Goal: Task Accomplishment & Management: Complete application form

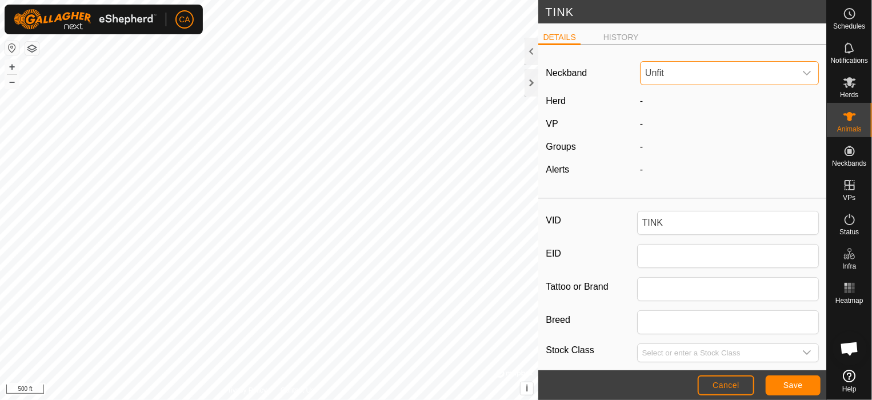
click at [745, 80] on span "Unfit" at bounding box center [717, 73] width 155 height 23
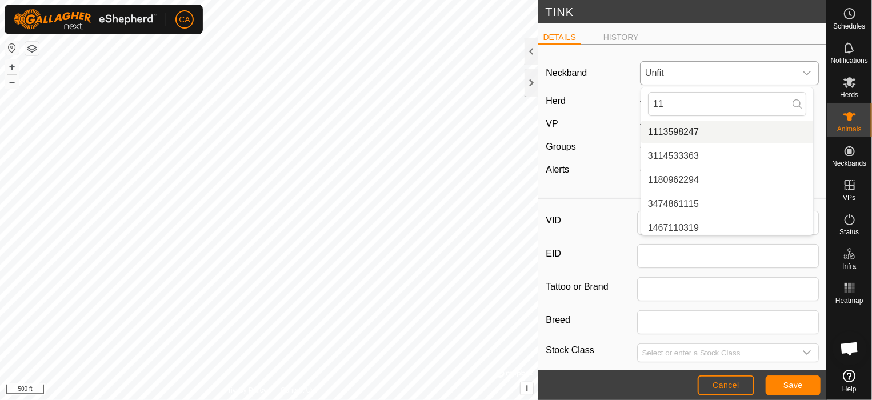
type input "11"
click at [689, 130] on li "1113598247" at bounding box center [727, 132] width 172 height 23
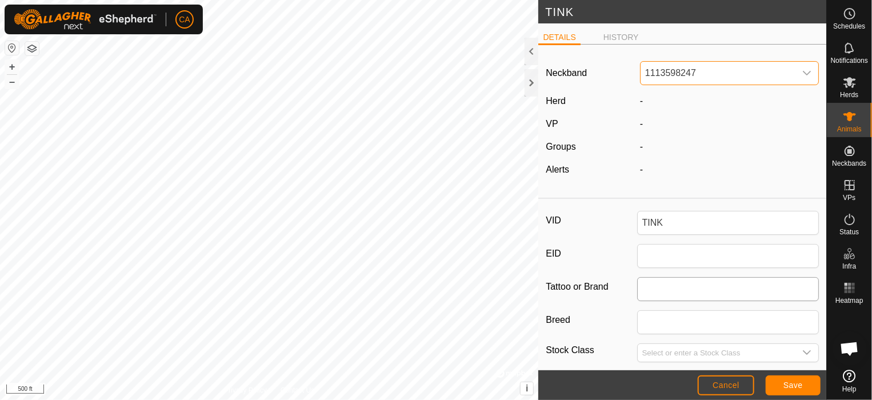
scroll to position [185, 0]
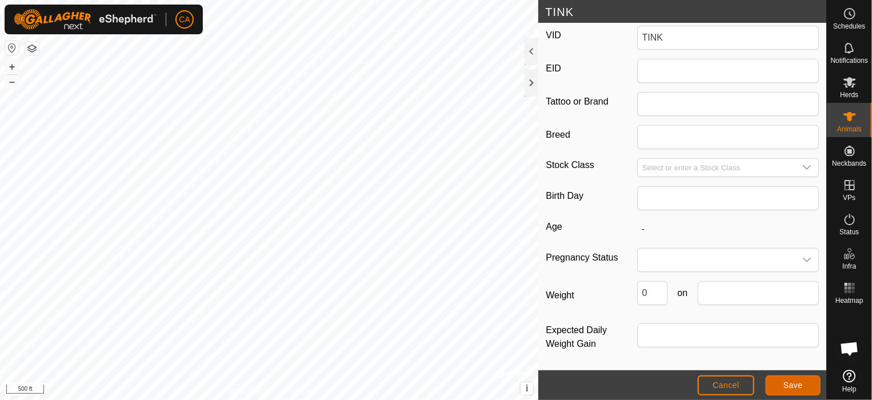
click at [797, 386] on span "Save" at bounding box center [792, 384] width 19 height 9
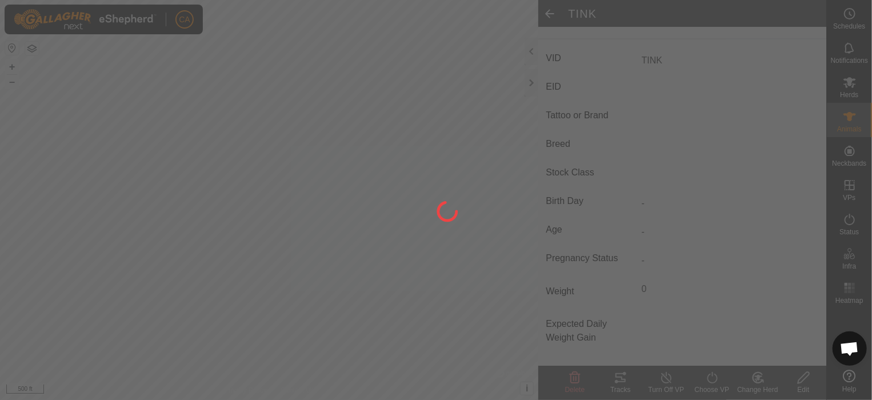
type input "-"
type input "0 kg"
type input "-"
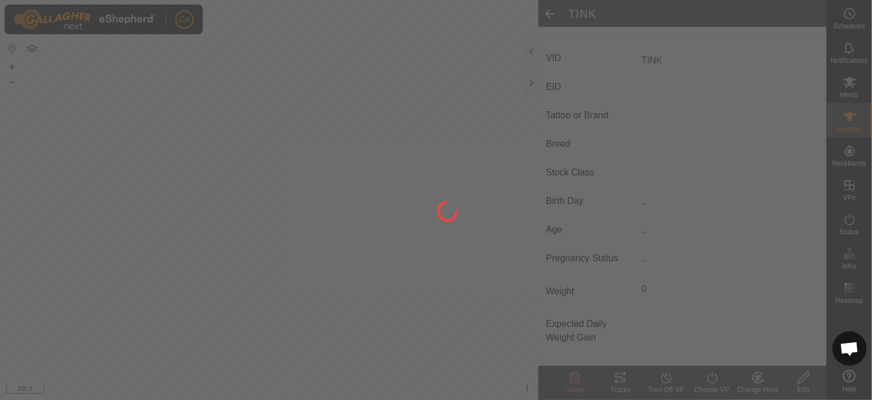
type input "-"
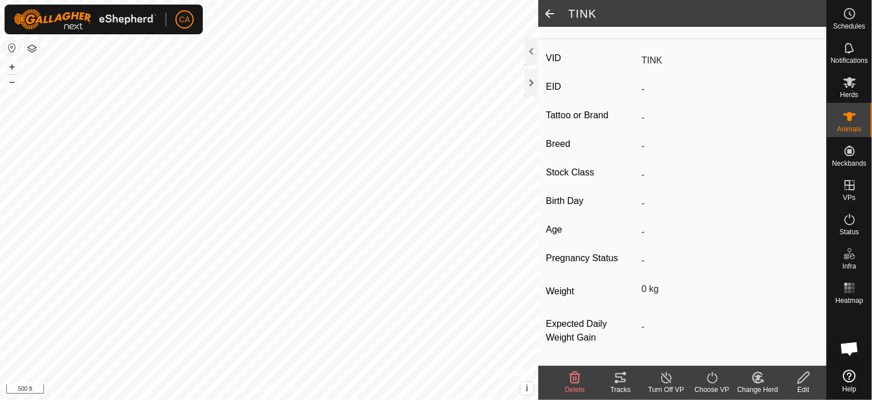
click at [753, 379] on icon at bounding box center [757, 377] width 10 height 10
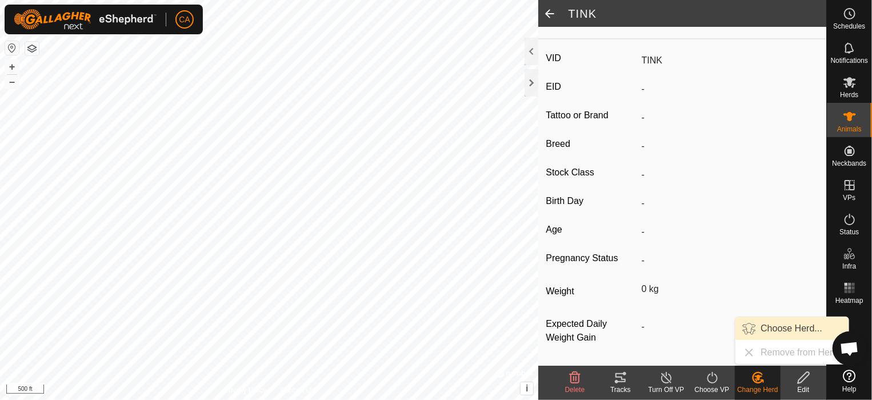
click at [780, 327] on link "Choose Herd..." at bounding box center [791, 328] width 113 height 23
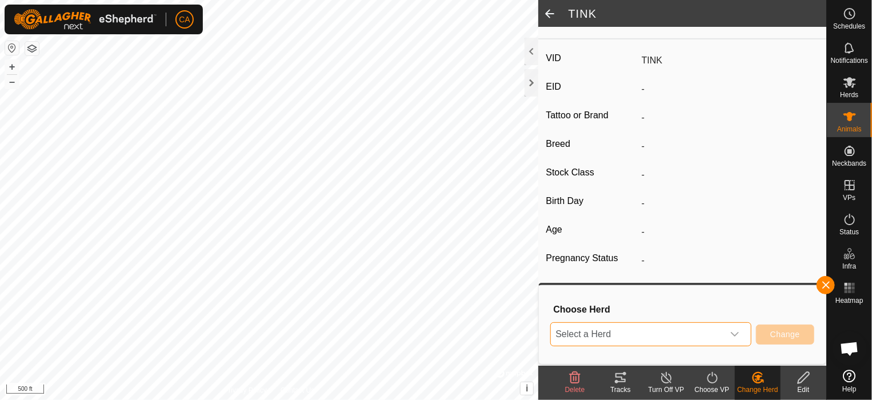
click at [715, 329] on span "Select a Herd" at bounding box center [637, 334] width 173 height 23
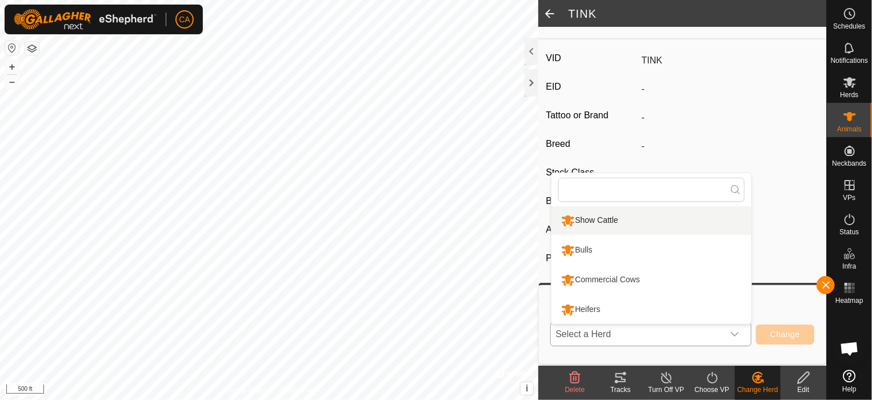
click at [629, 222] on li "Show Cattle" at bounding box center [651, 220] width 200 height 29
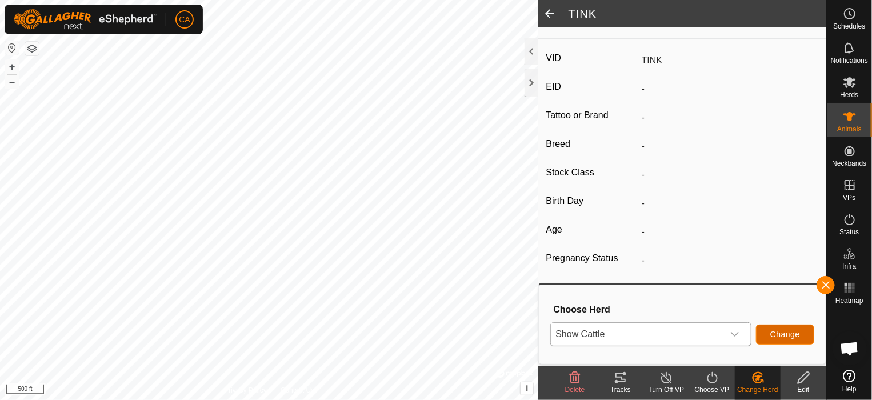
click at [794, 334] on span "Change" at bounding box center [785, 334] width 30 height 9
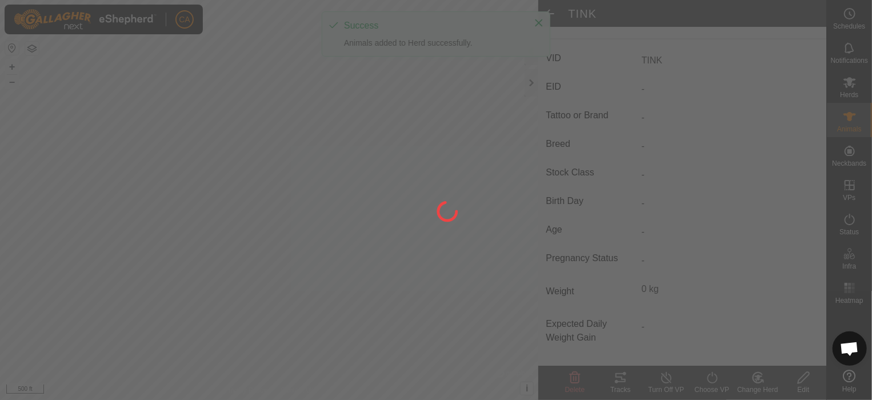
scroll to position [159, 0]
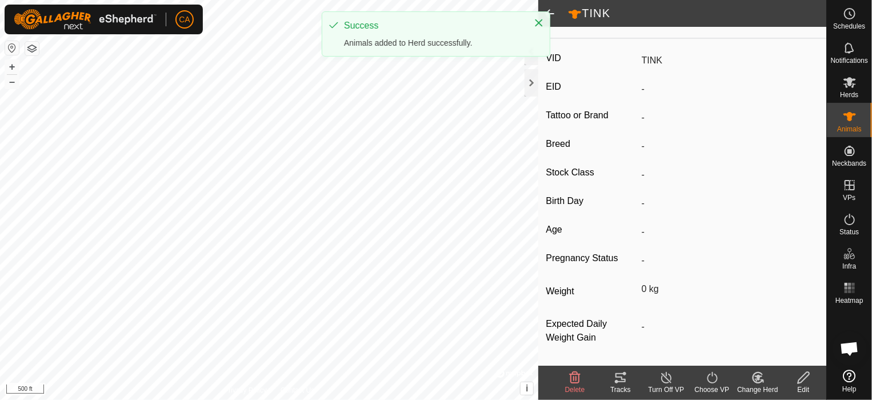
click at [553, 7] on span at bounding box center [549, 13] width 23 height 27
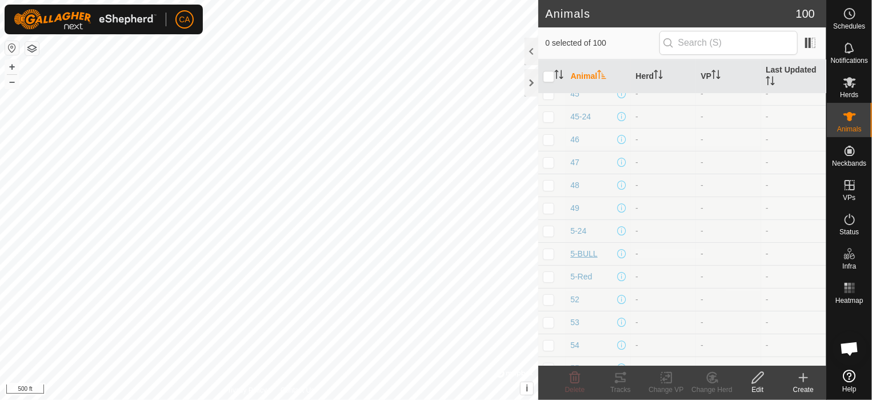
scroll to position [1690, 0]
click at [548, 274] on p-checkbox at bounding box center [548, 278] width 11 height 9
checkbox input "true"
click at [713, 375] on icon at bounding box center [712, 378] width 8 height 6
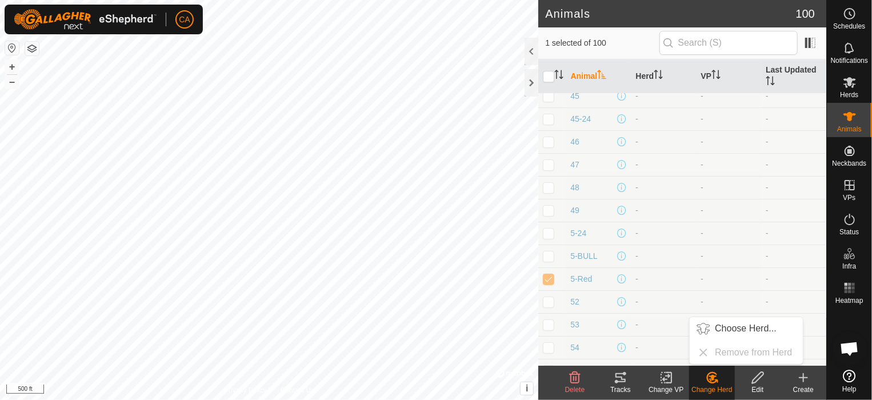
click at [758, 378] on icon at bounding box center [758, 378] width 14 height 14
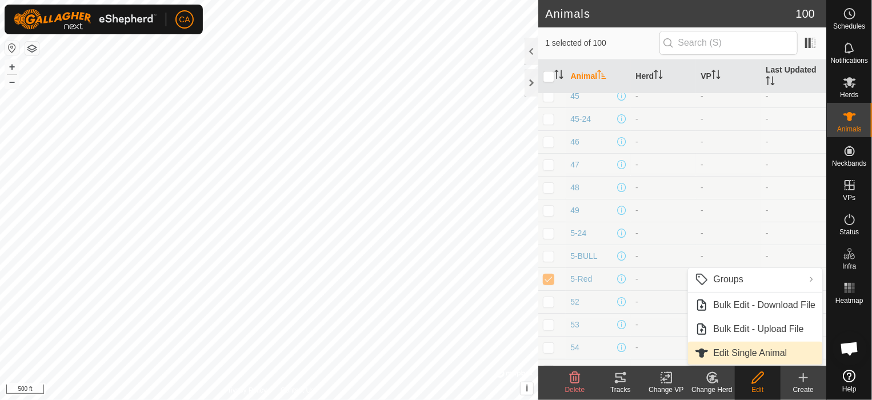
click at [753, 347] on link "Edit Single Animal" at bounding box center [755, 353] width 134 height 23
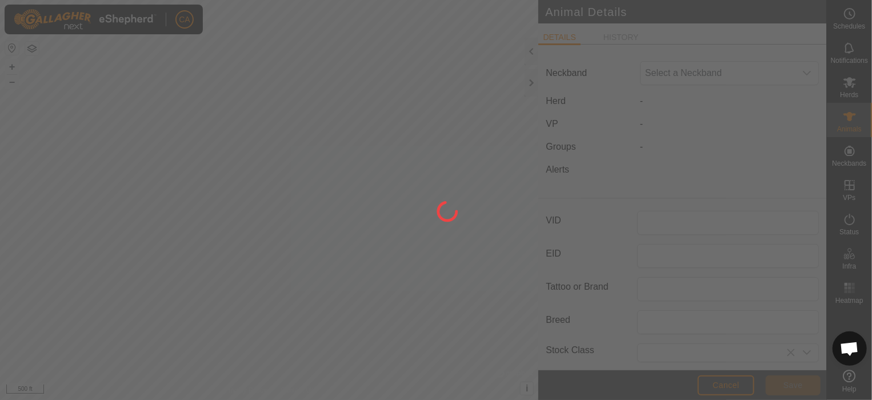
type input "5-Red"
type input "0"
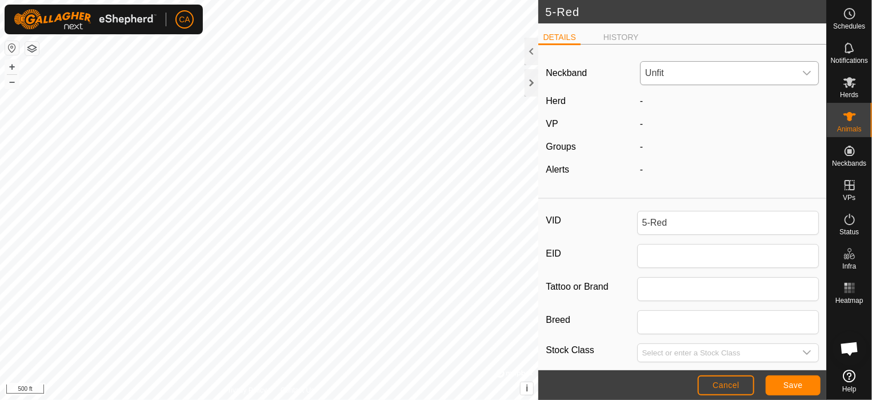
click at [698, 77] on span "Unfit" at bounding box center [717, 73] width 155 height 23
type input "363"
click at [681, 154] on li "3630971796" at bounding box center [727, 156] width 172 height 23
click at [799, 383] on span "Save" at bounding box center [792, 384] width 19 height 9
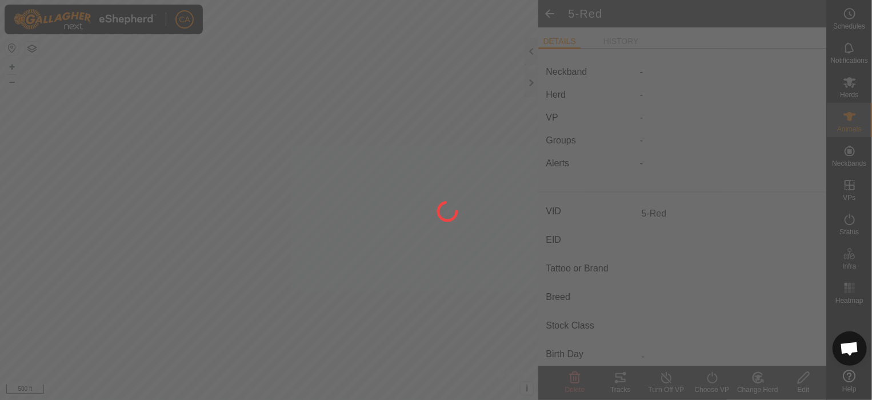
type input "-"
type input "0 kg"
type input "-"
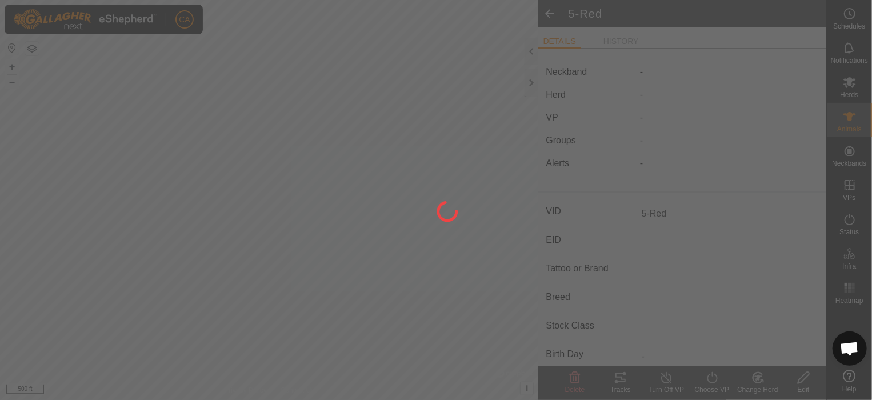
type input "-"
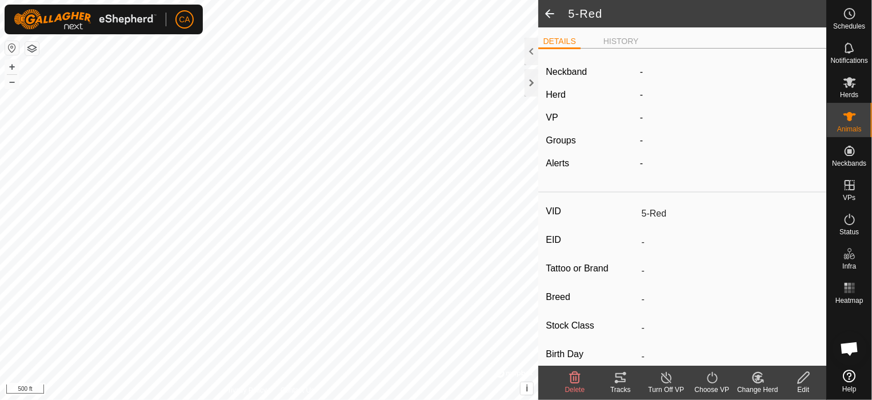
scroll to position [155, 0]
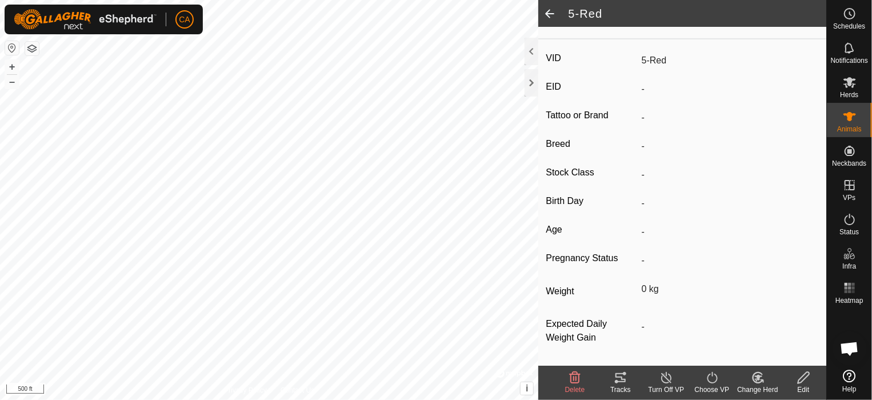
click at [763, 383] on icon at bounding box center [758, 378] width 14 height 14
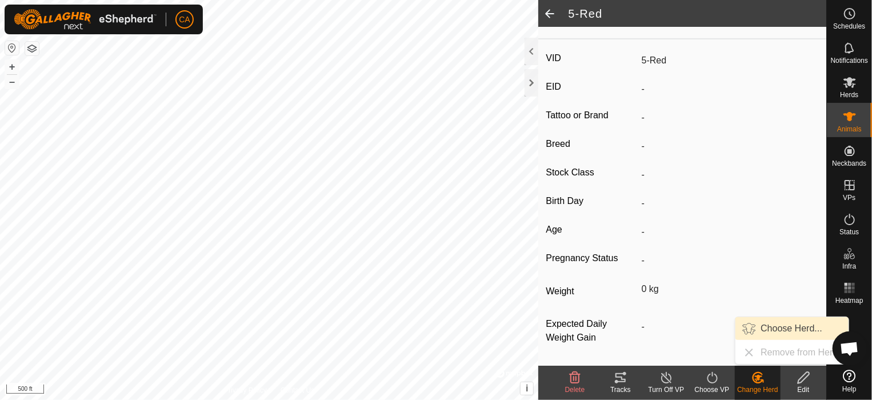
click at [800, 326] on link "Choose Herd..." at bounding box center [791, 328] width 113 height 23
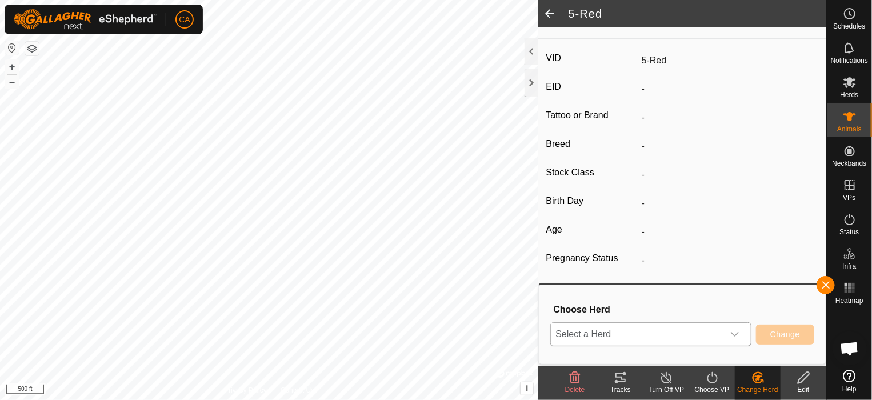
click at [737, 334] on icon "dropdown trigger" at bounding box center [735, 334] width 8 height 5
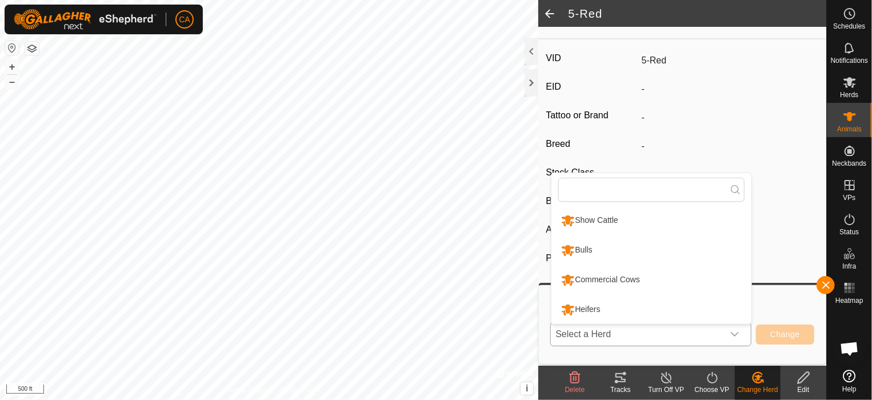
click at [701, 216] on li "Show Cattle" at bounding box center [651, 220] width 200 height 29
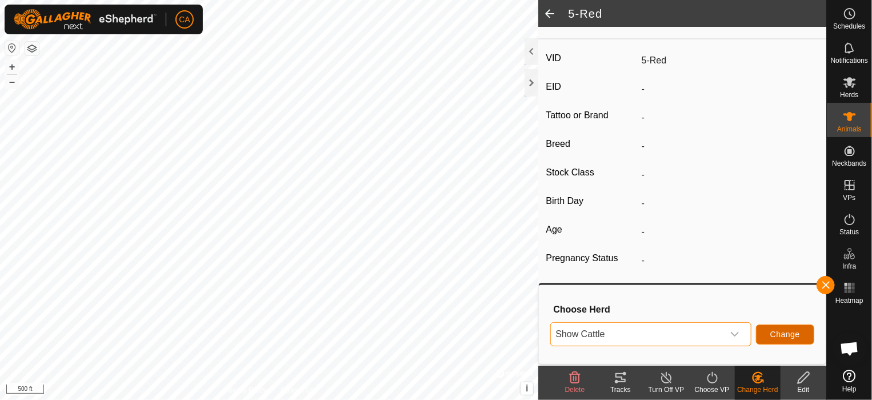
click at [779, 342] on button "Change" at bounding box center [785, 334] width 58 height 20
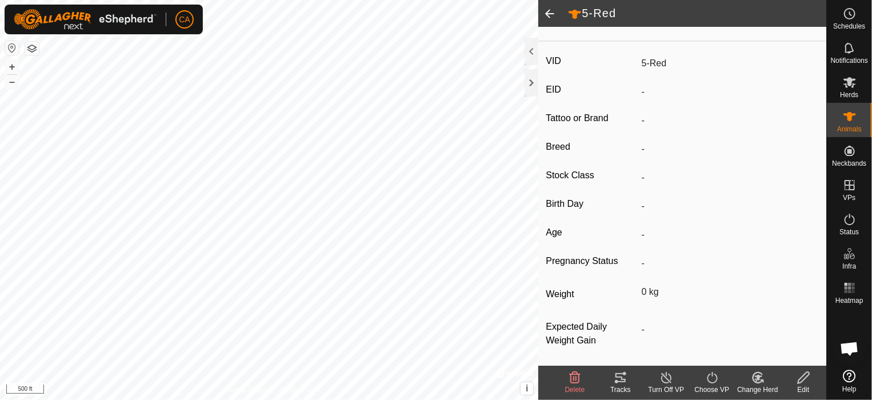
click at [551, 10] on span at bounding box center [549, 13] width 23 height 27
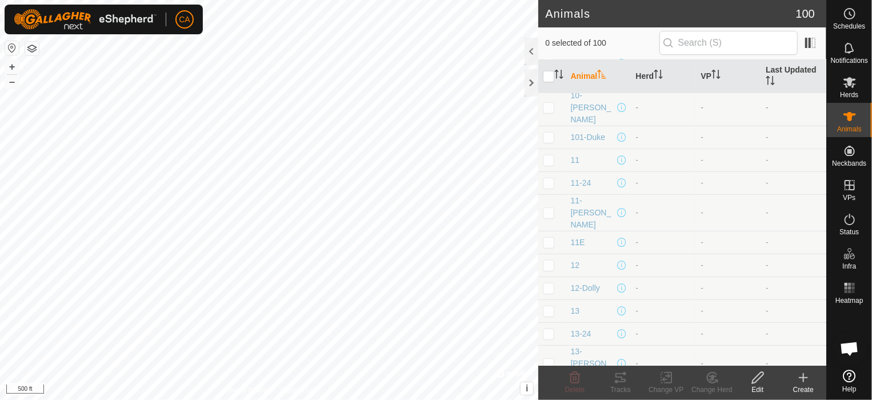
scroll to position [270, 0]
click at [546, 207] on p-checkbox at bounding box center [548, 211] width 11 height 9
checkbox input "true"
click at [756, 390] on div "Edit" at bounding box center [758, 389] width 46 height 10
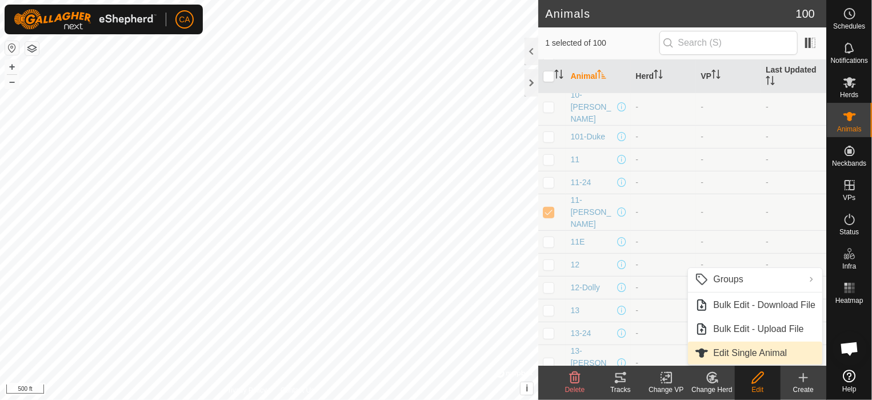
click at [751, 349] on link "Edit Single Animal" at bounding box center [755, 353] width 134 height 23
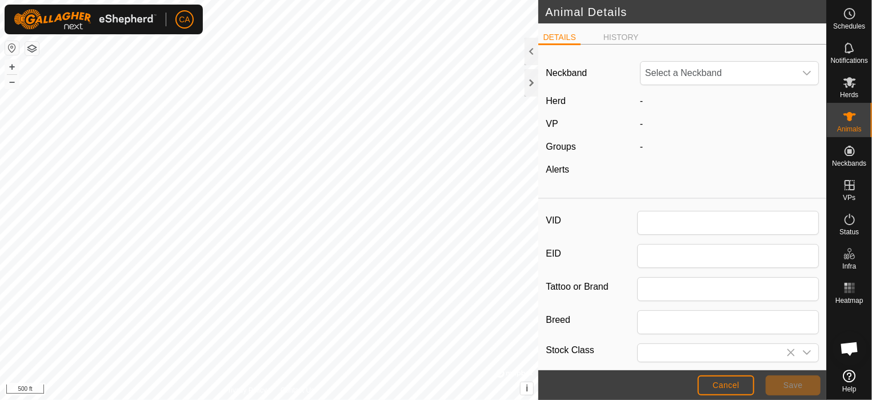
type input "11-[PERSON_NAME]"
type input "0"
click at [655, 62] on span "Unfit" at bounding box center [717, 73] width 155 height 23
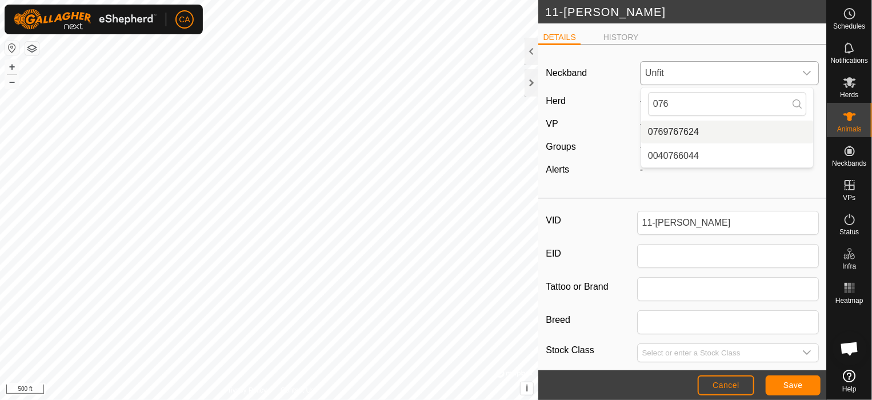
type input "076"
click at [667, 130] on li "0769767624" at bounding box center [727, 132] width 172 height 23
click at [787, 384] on span "Save" at bounding box center [792, 384] width 19 height 9
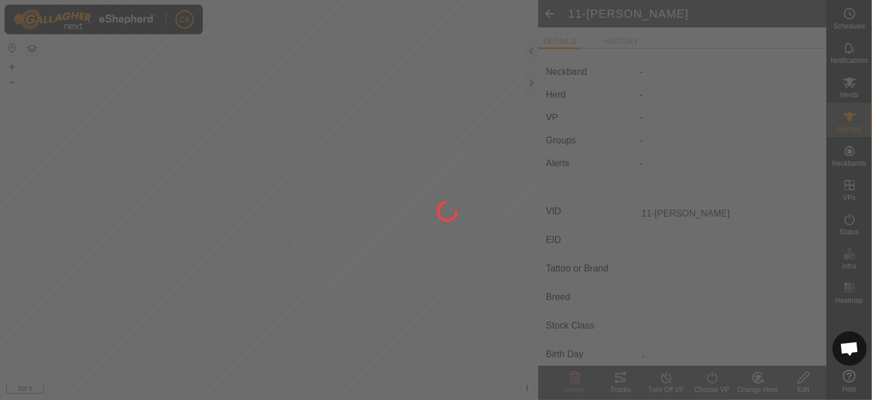
type input "-"
type input "0 kg"
type input "-"
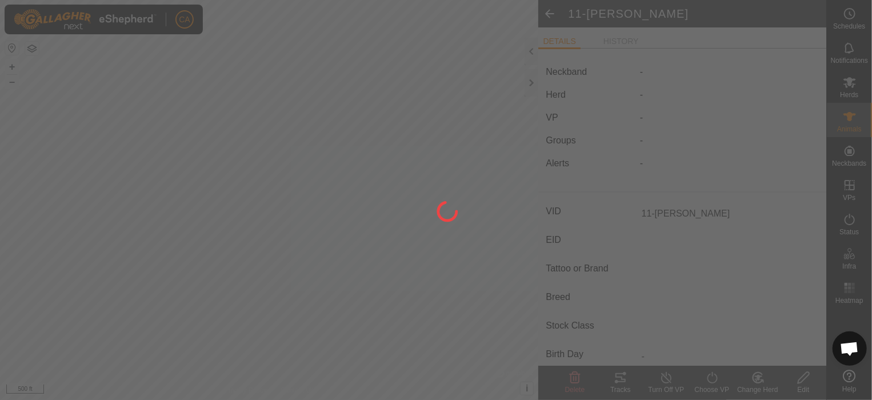
type input "-"
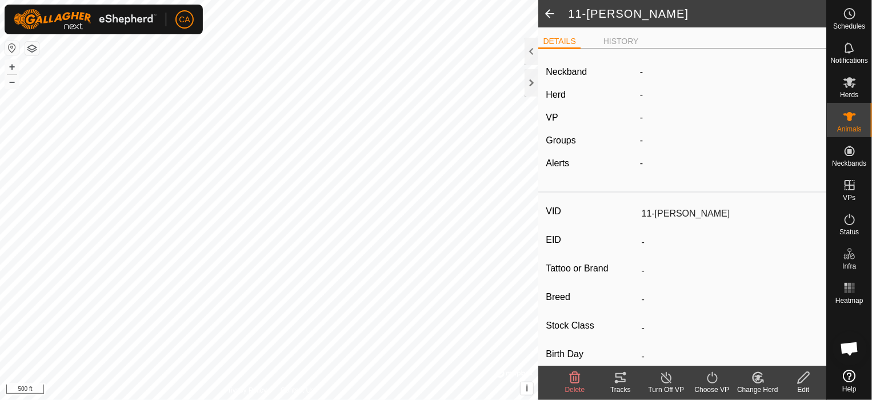
click at [749, 378] on change-mob-svg-icon at bounding box center [758, 378] width 46 height 14
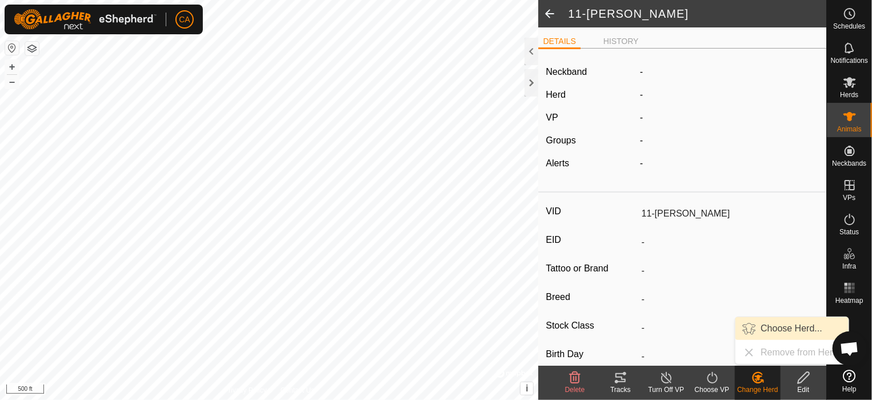
click at [797, 333] on link "Choose Herd..." at bounding box center [791, 328] width 113 height 23
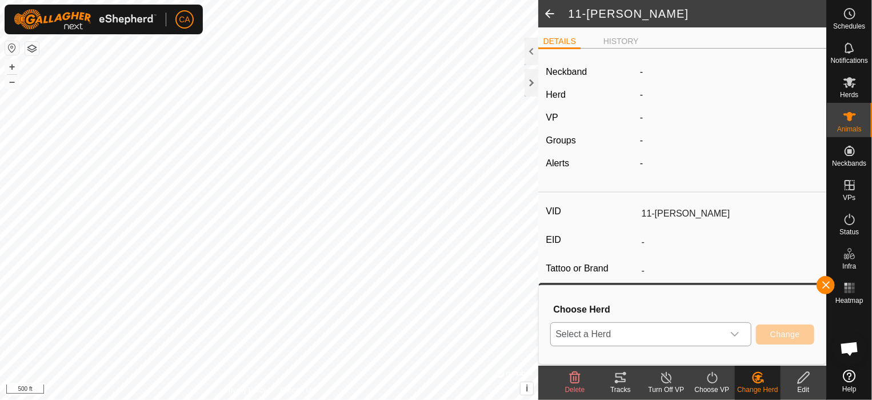
click at [736, 337] on icon "dropdown trigger" at bounding box center [734, 334] width 9 height 9
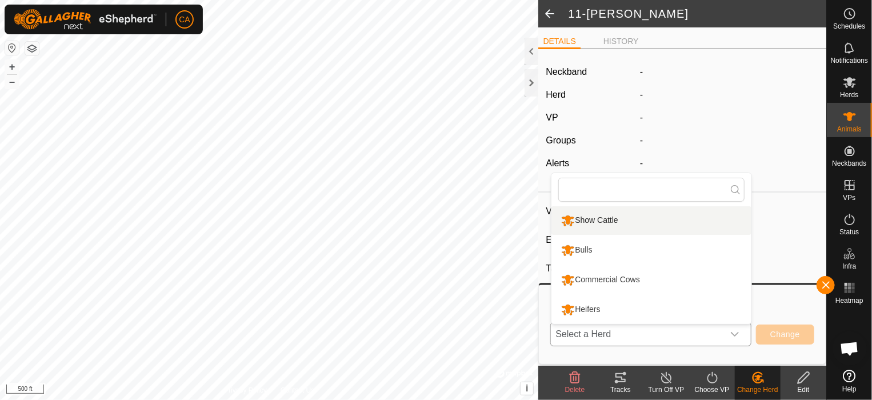
click at [633, 221] on li "Show Cattle" at bounding box center [651, 220] width 200 height 29
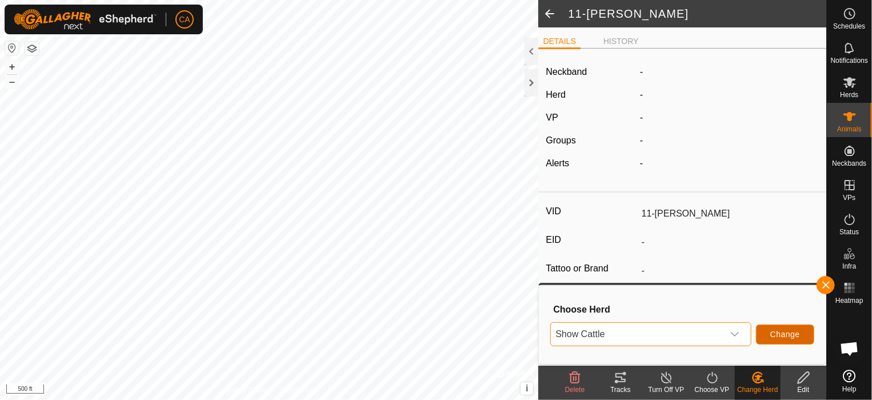
click at [781, 333] on span "Change" at bounding box center [785, 334] width 30 height 9
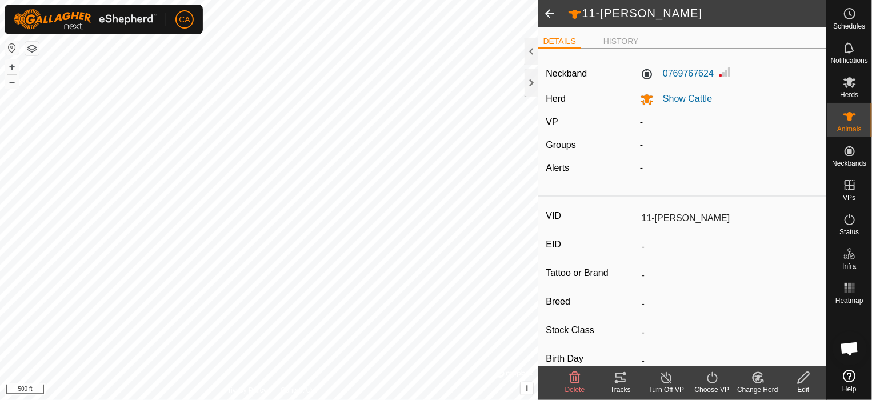
click at [549, 11] on span at bounding box center [549, 13] width 23 height 27
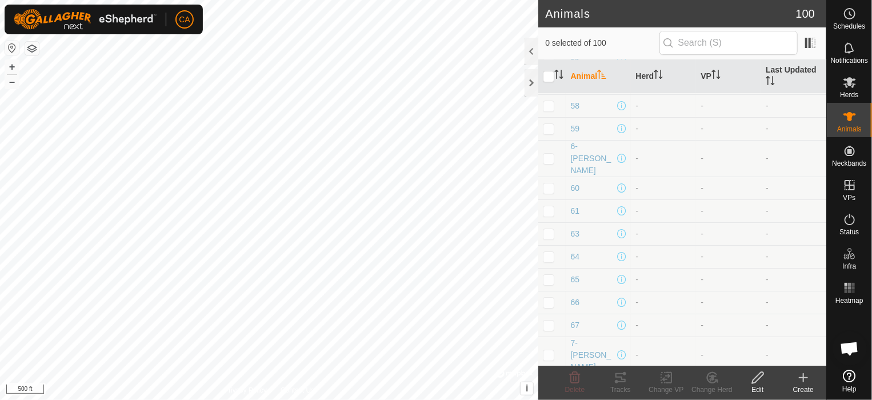
scroll to position [2025, 0]
click at [546, 384] on p-checkbox at bounding box center [548, 388] width 11 height 9
checkbox input "true"
click at [759, 378] on icon at bounding box center [757, 377] width 11 height 11
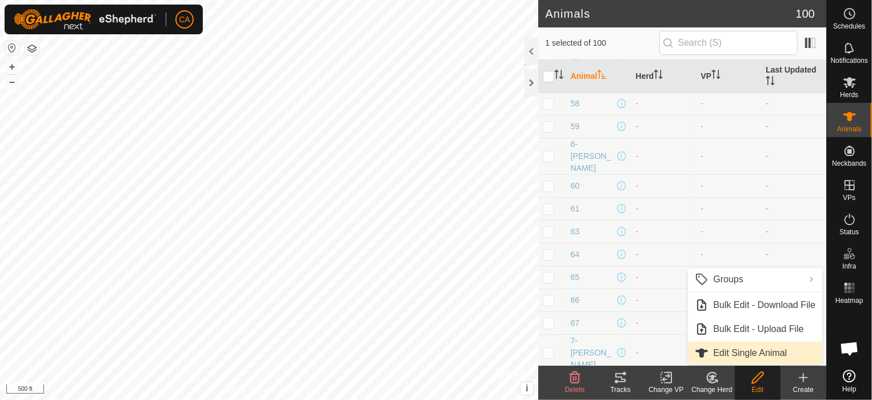
click at [753, 351] on link "Edit Single Animal" at bounding box center [755, 353] width 134 height 23
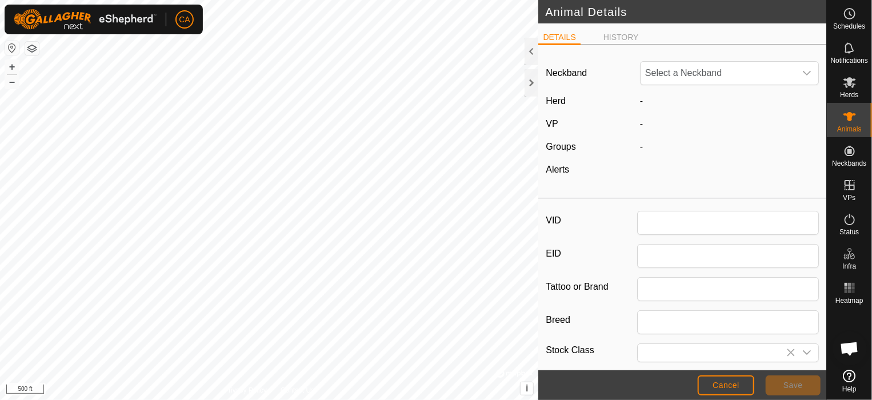
type input "7-WhiteLightening"
type input "0"
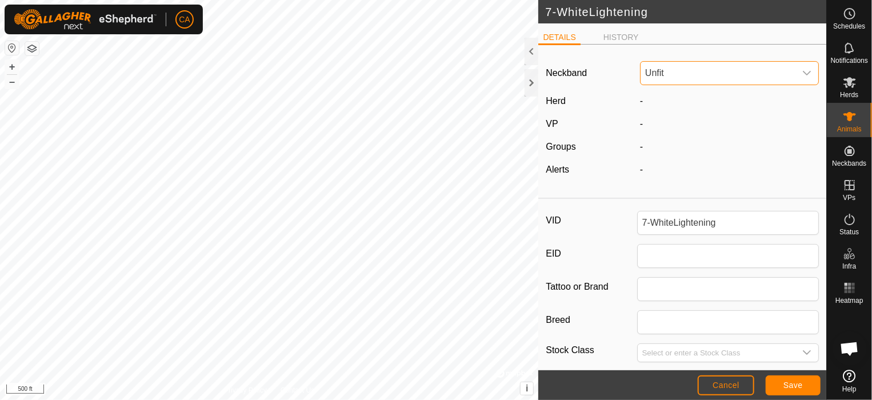
click at [685, 68] on span "Unfit" at bounding box center [717, 73] width 155 height 23
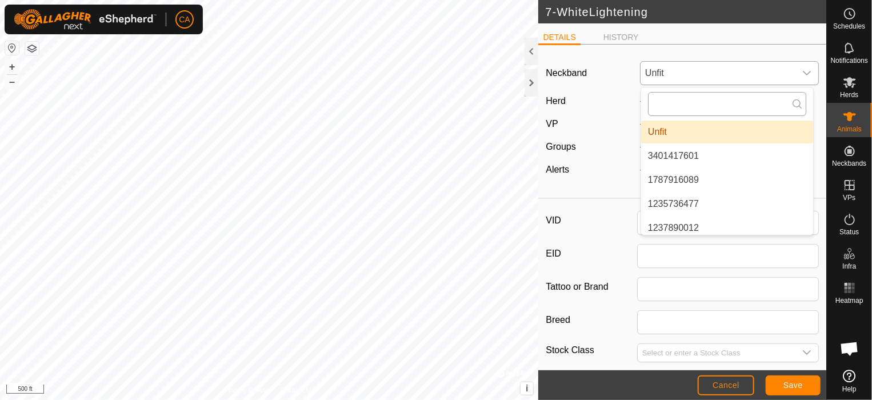
click at [674, 108] on input "text" at bounding box center [727, 104] width 158 height 24
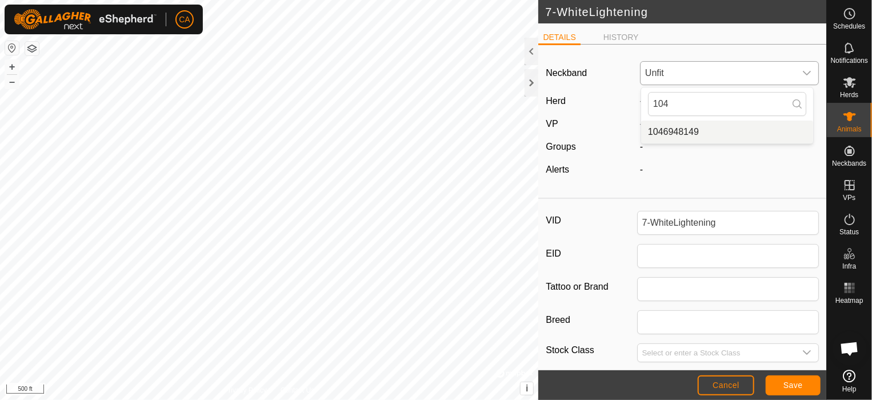
type input "104"
click at [676, 130] on li "1046948149" at bounding box center [727, 132] width 172 height 23
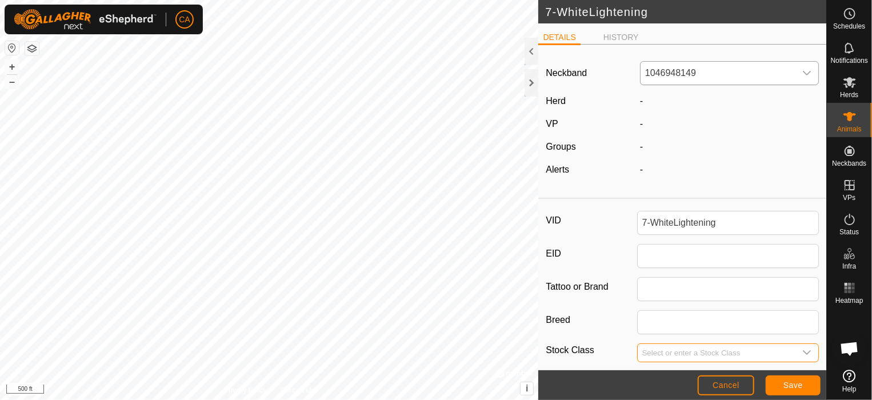
click at [748, 359] on input "Select or enter a Stock Class" at bounding box center [716, 353] width 158 height 18
click at [790, 384] on span "Save" at bounding box center [792, 384] width 19 height 9
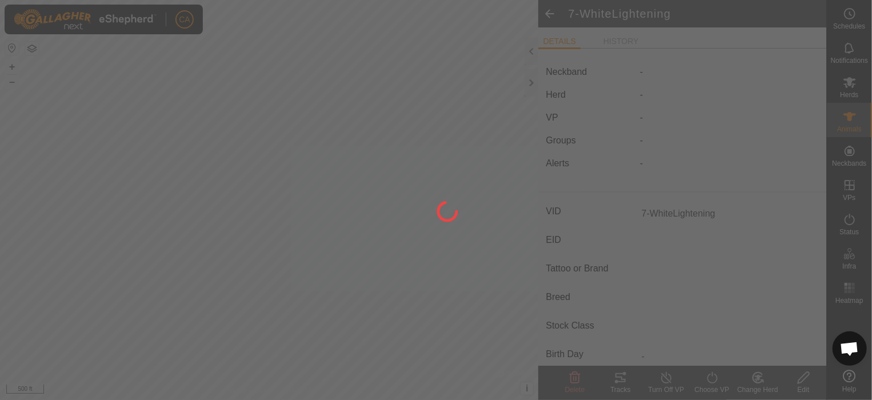
type input "-"
type input "0 kg"
type input "-"
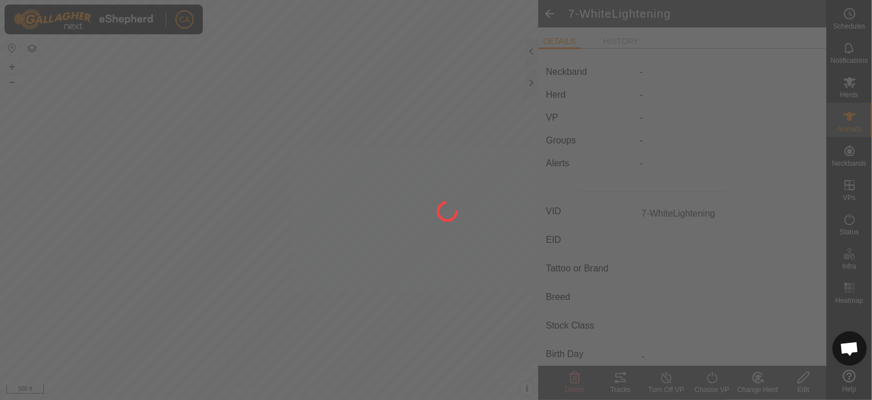
type input "-"
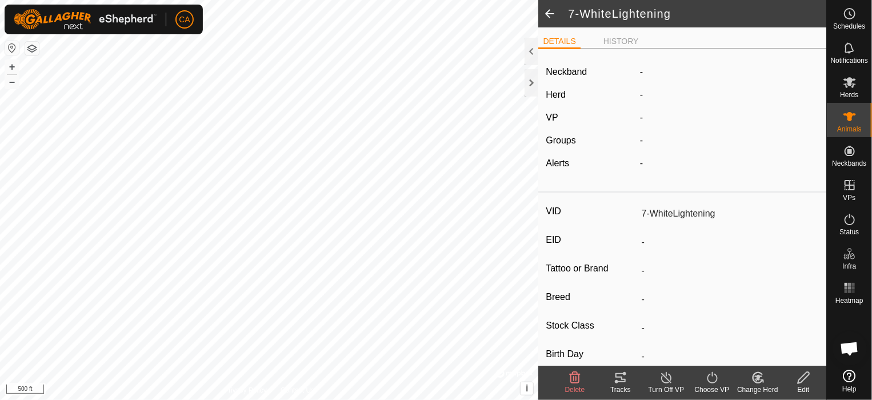
click at [756, 373] on icon at bounding box center [757, 377] width 10 height 10
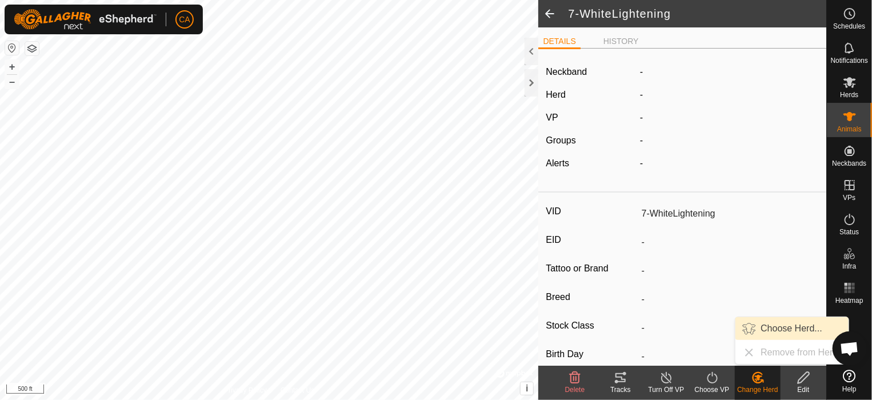
click at [773, 323] on link "Choose Herd..." at bounding box center [791, 328] width 113 height 23
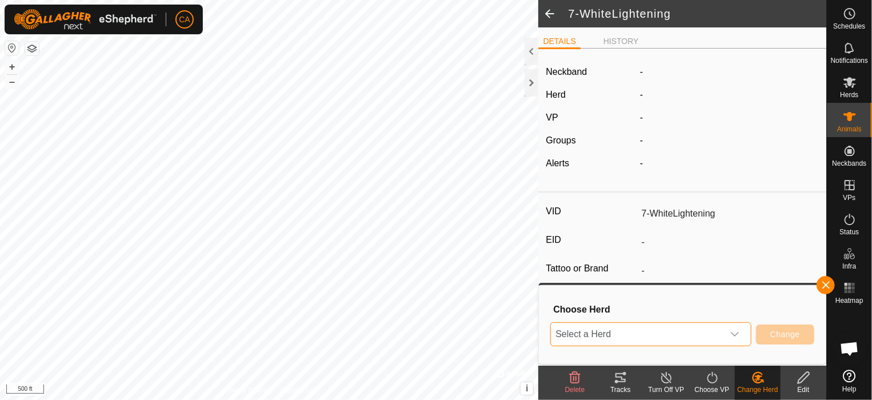
click at [716, 334] on span "Select a Herd" at bounding box center [637, 334] width 173 height 23
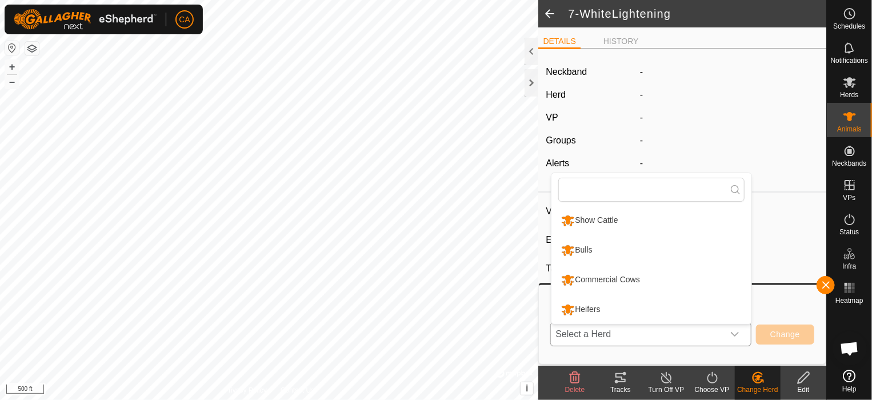
click at [652, 220] on li "Show Cattle" at bounding box center [651, 220] width 200 height 29
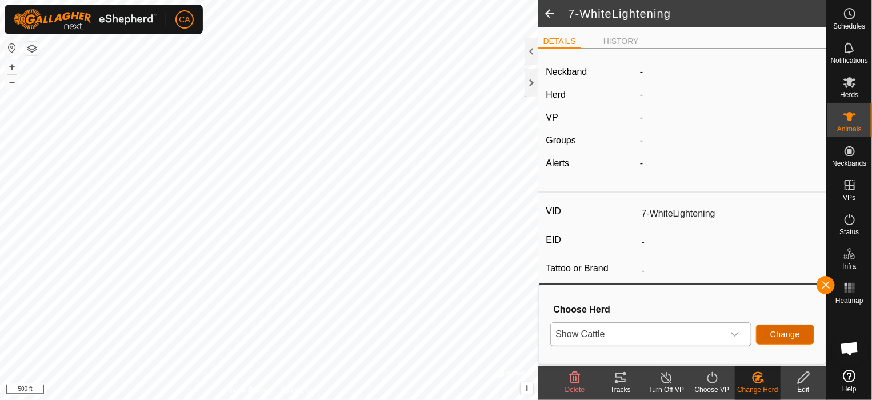
click at [788, 336] on span "Change" at bounding box center [785, 334] width 30 height 9
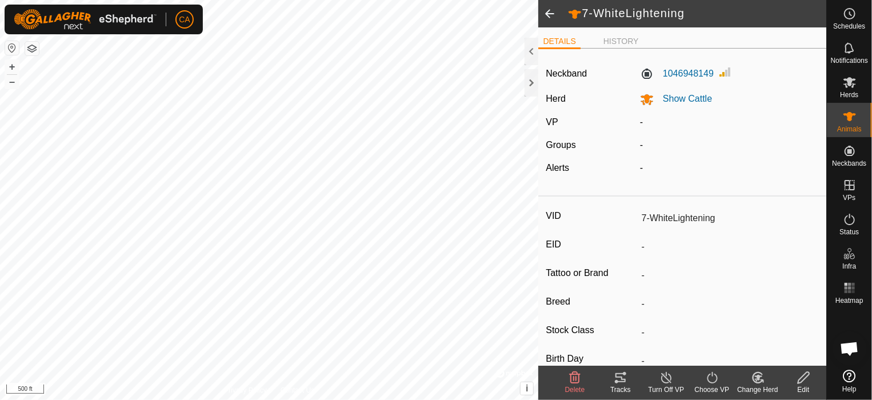
click at [548, 4] on span at bounding box center [549, 13] width 23 height 27
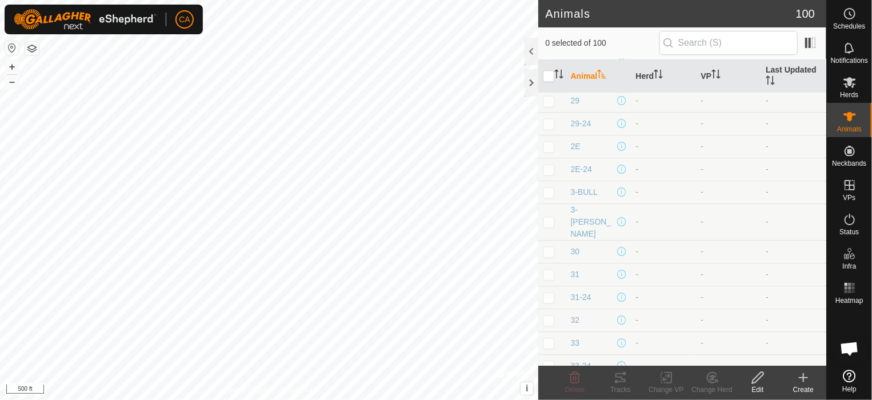
scroll to position [1067, 0]
click at [548, 214] on p-checkbox at bounding box center [548, 218] width 11 height 9
checkbox input "true"
click at [711, 380] on icon at bounding box center [712, 378] width 14 height 14
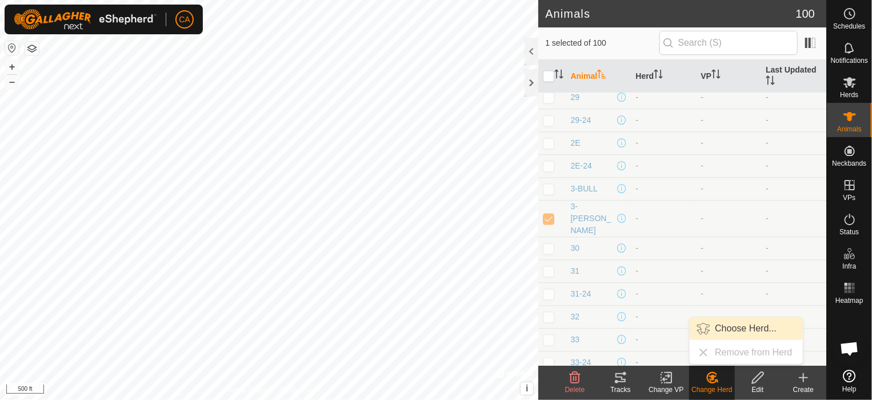
click at [749, 326] on link "Choose Herd..." at bounding box center [745, 328] width 113 height 23
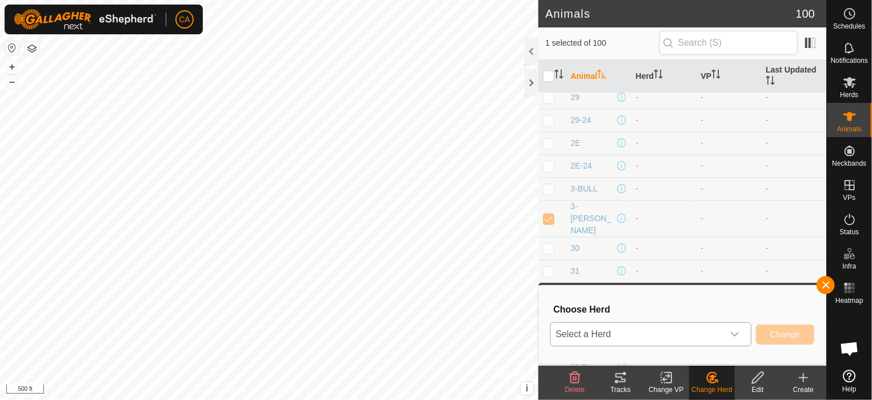
click at [739, 334] on icon "dropdown trigger" at bounding box center [734, 334] width 9 height 9
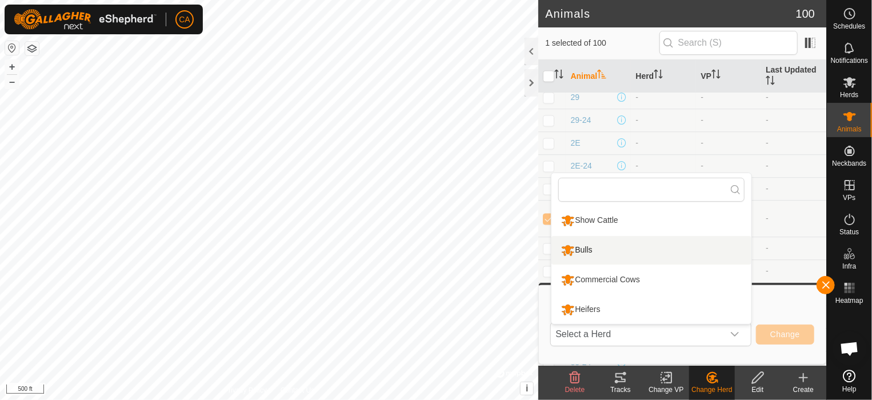
click at [761, 306] on td "-" at bounding box center [793, 317] width 65 height 23
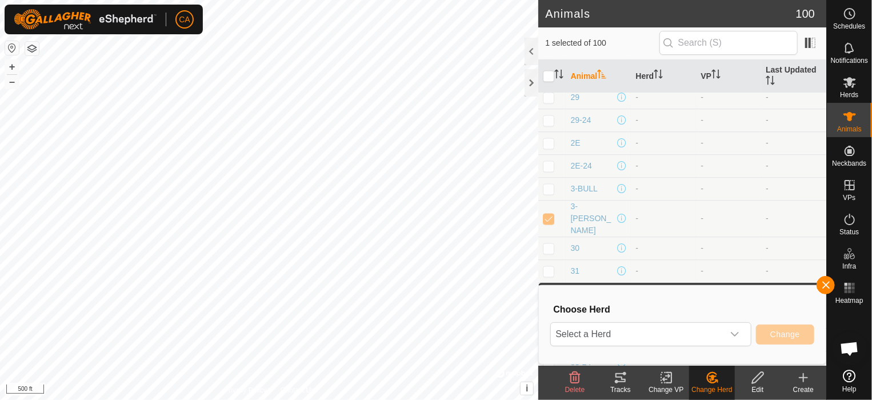
click at [758, 381] on icon at bounding box center [758, 378] width 14 height 14
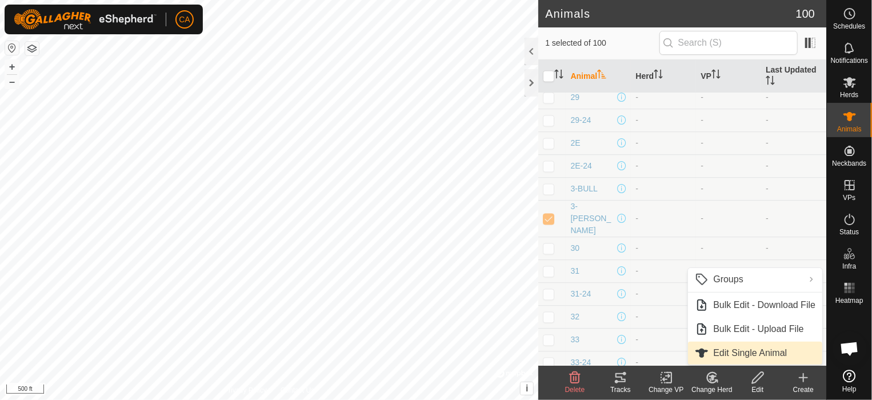
click at [738, 351] on link "Edit Single Animal" at bounding box center [755, 353] width 134 height 23
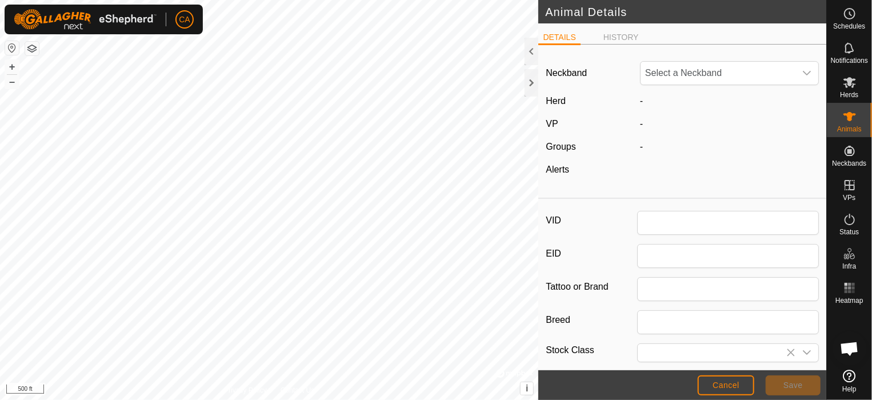
type input "3-[PERSON_NAME]"
type input "0"
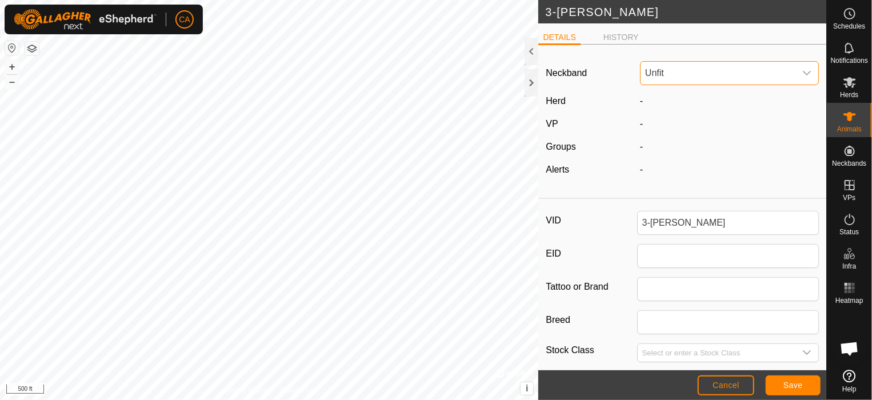
click at [672, 65] on span "Unfit" at bounding box center [717, 73] width 155 height 23
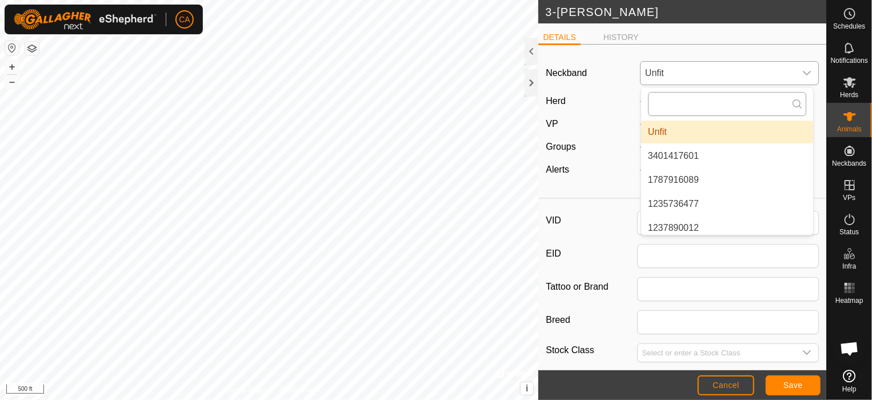
click at [668, 106] on input "text" at bounding box center [727, 104] width 158 height 24
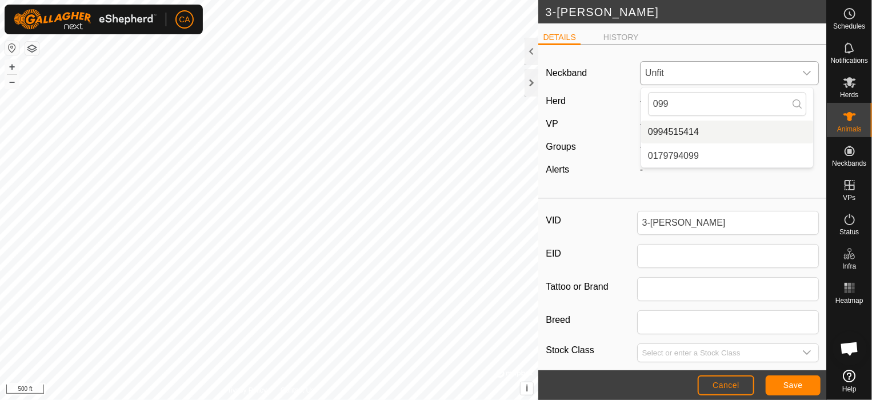
type input "099"
click at [705, 130] on li "0994515414" at bounding box center [727, 132] width 172 height 23
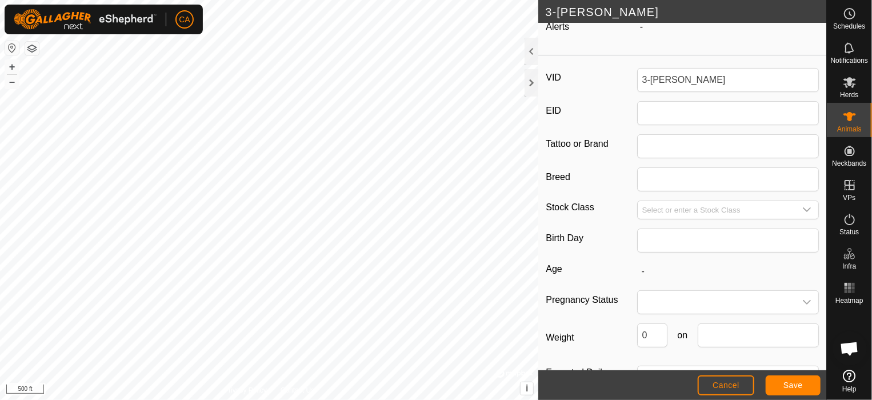
scroll to position [185, 0]
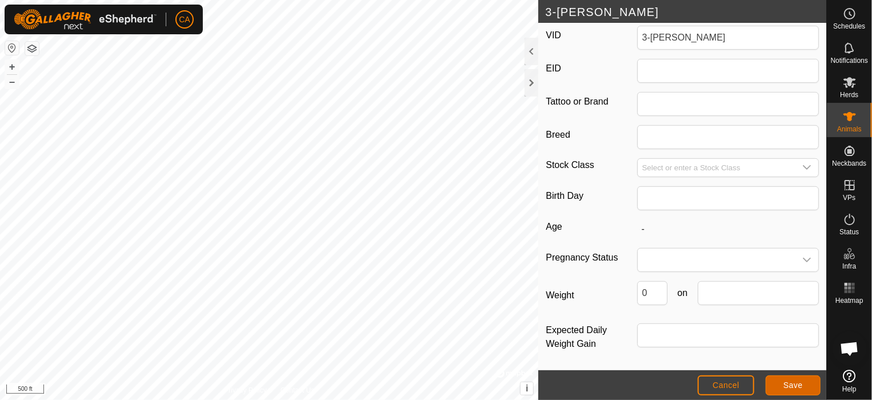
click at [788, 379] on button "Save" at bounding box center [792, 385] width 55 height 20
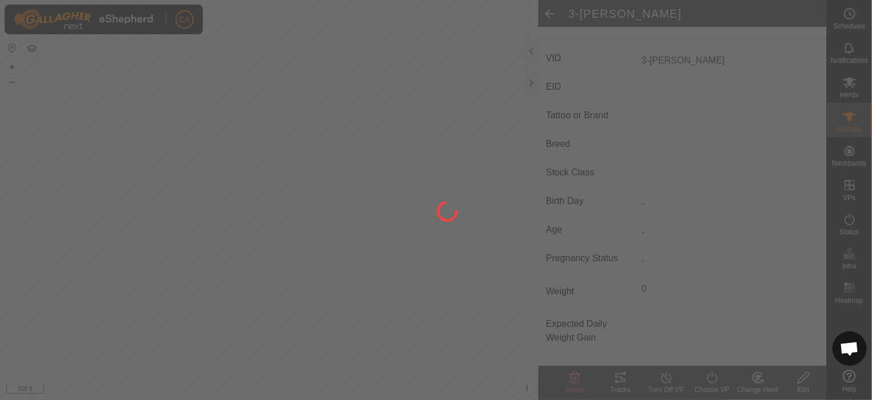
type input "-"
type input "0 kg"
type input "-"
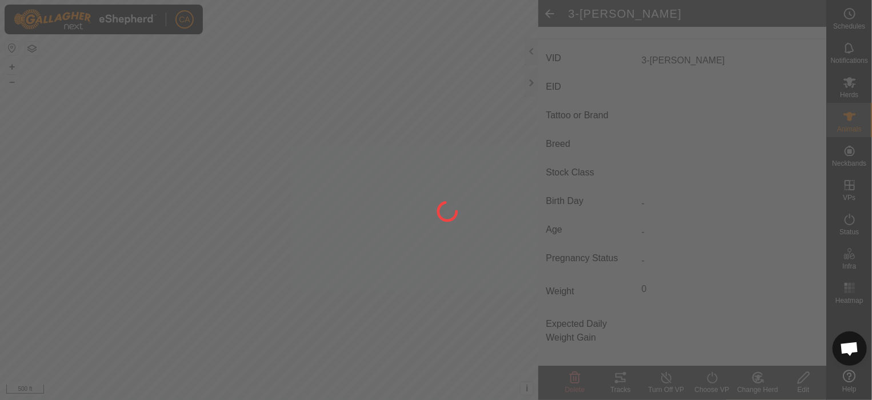
type input "-"
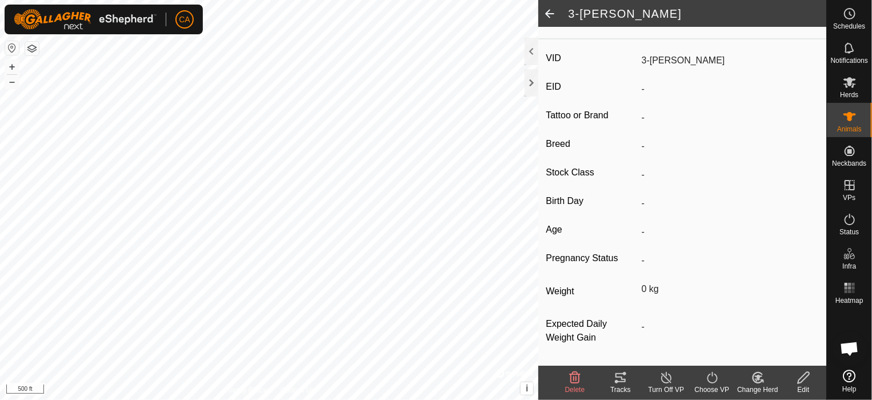
click at [763, 375] on icon at bounding box center [758, 378] width 14 height 14
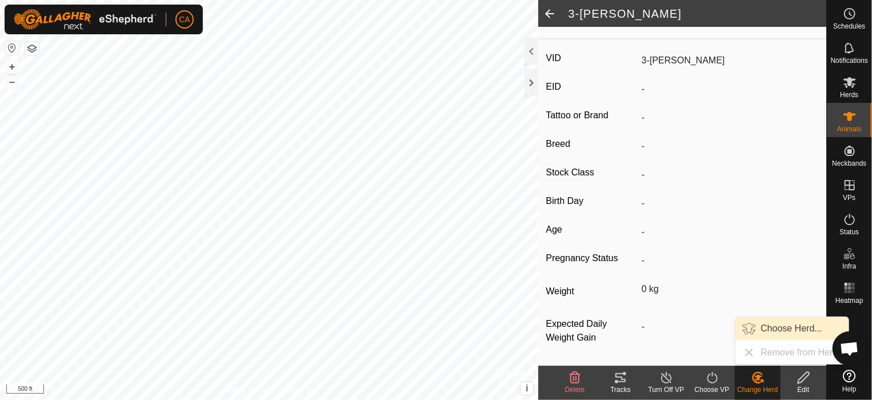
click at [797, 328] on link "Choose Herd..." at bounding box center [791, 328] width 113 height 23
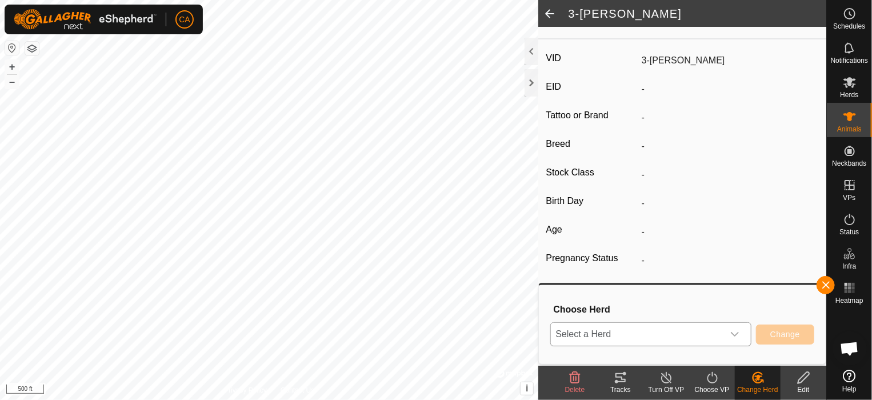
click at [736, 330] on icon "dropdown trigger" at bounding box center [734, 334] width 9 height 9
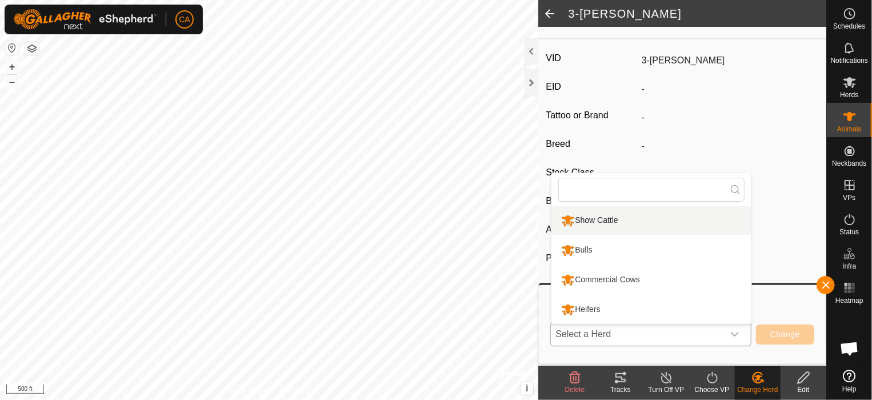
click at [676, 228] on li "Show Cattle" at bounding box center [651, 220] width 200 height 29
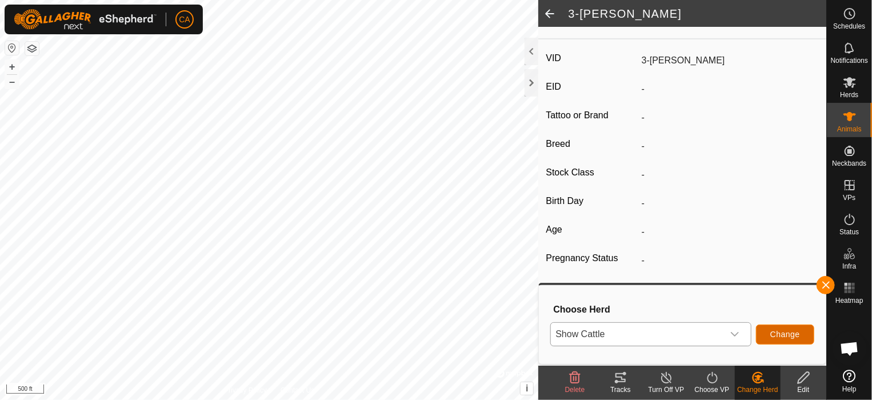
click at [779, 335] on span "Change" at bounding box center [785, 334] width 30 height 9
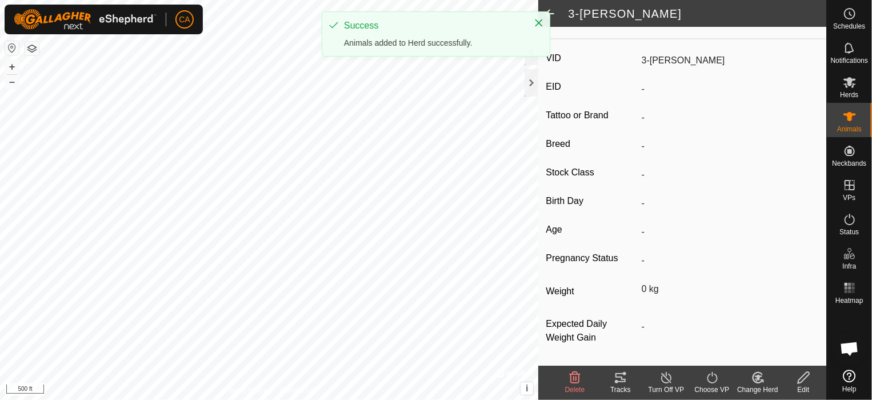
scroll to position [159, 0]
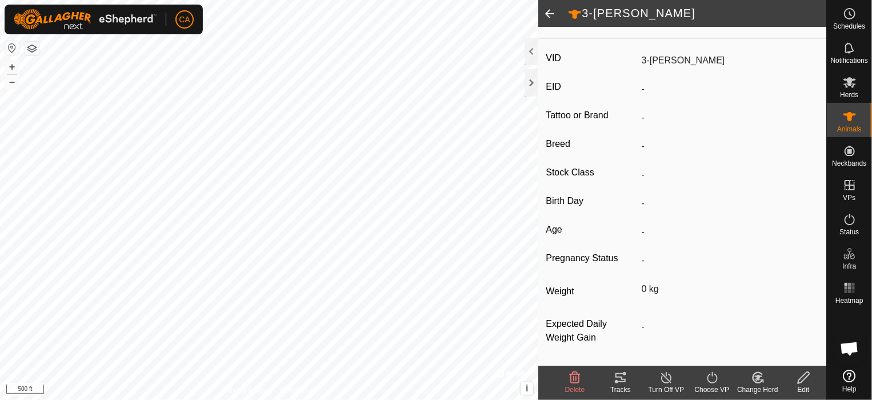
click at [548, 15] on span at bounding box center [549, 13] width 23 height 27
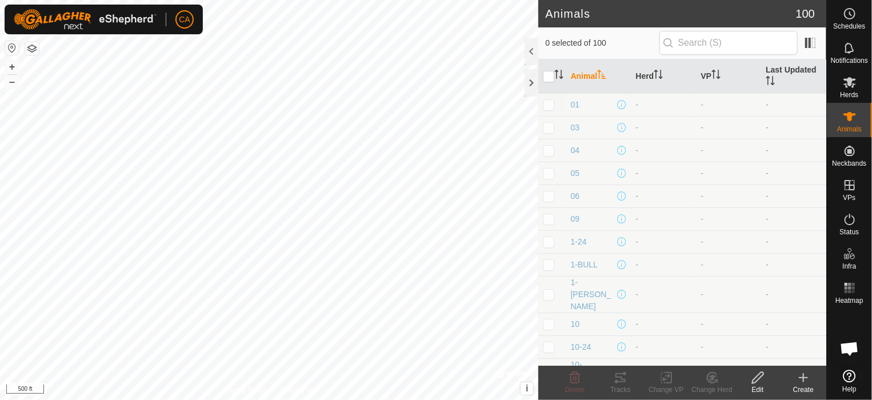
click at [546, 372] on p-checkbox at bounding box center [548, 376] width 11 height 9
checkbox input "true"
click at [759, 376] on icon at bounding box center [758, 378] width 14 height 14
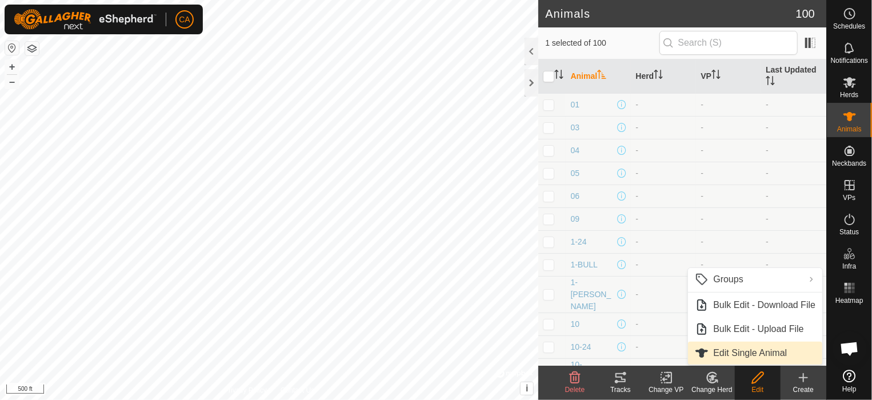
click at [759, 347] on link "Edit Single Animal" at bounding box center [755, 353] width 134 height 23
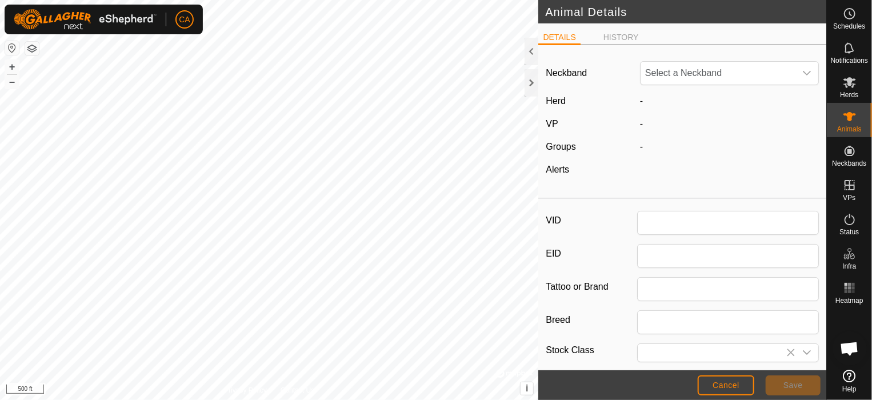
type input "10-[PERSON_NAME]"
type input "0"
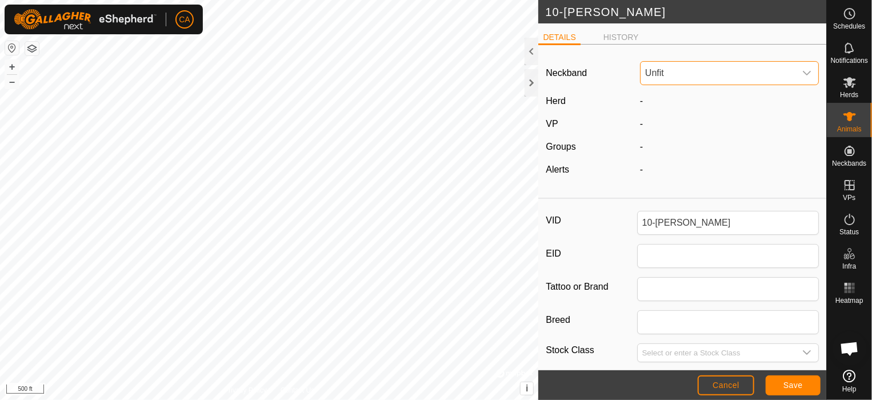
click at [659, 64] on span "Unfit" at bounding box center [717, 73] width 155 height 23
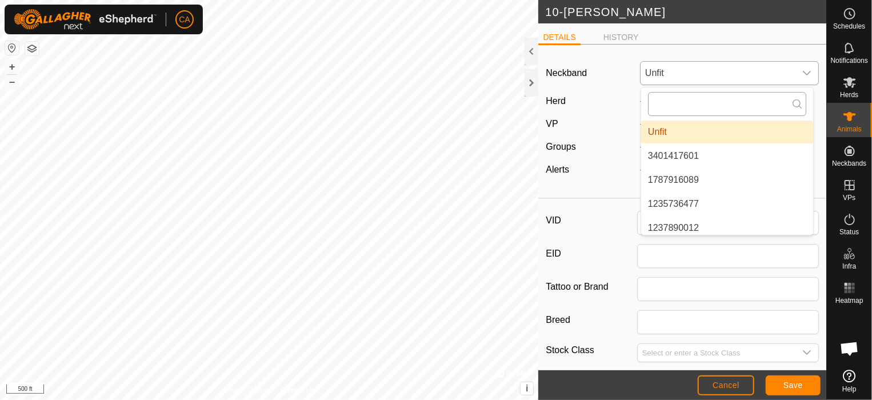
click at [668, 106] on input "text" at bounding box center [727, 104] width 158 height 24
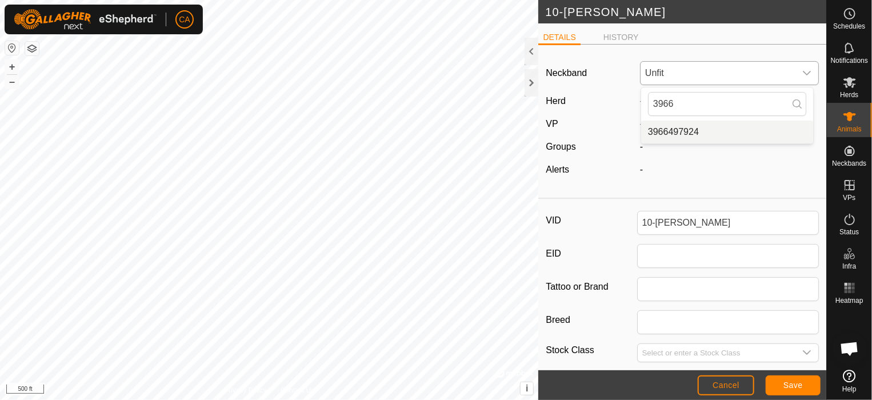
type input "3966"
click at [699, 129] on li "3966497924" at bounding box center [727, 132] width 172 height 23
click at [789, 380] on span "Save" at bounding box center [792, 384] width 19 height 9
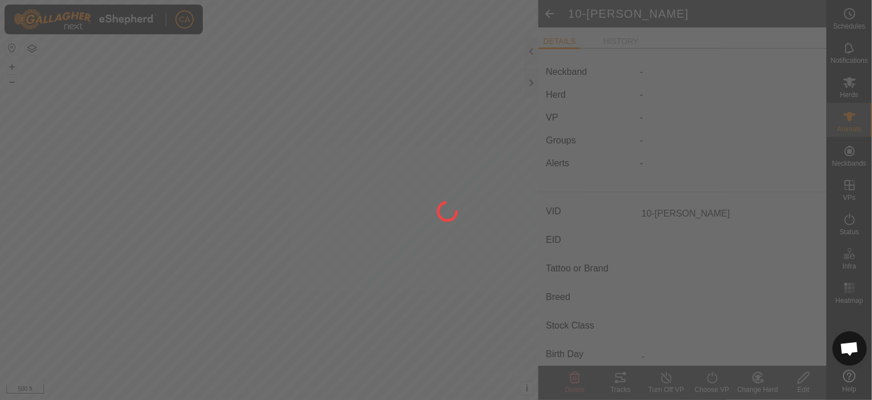
type input "-"
type input "0 kg"
type input "-"
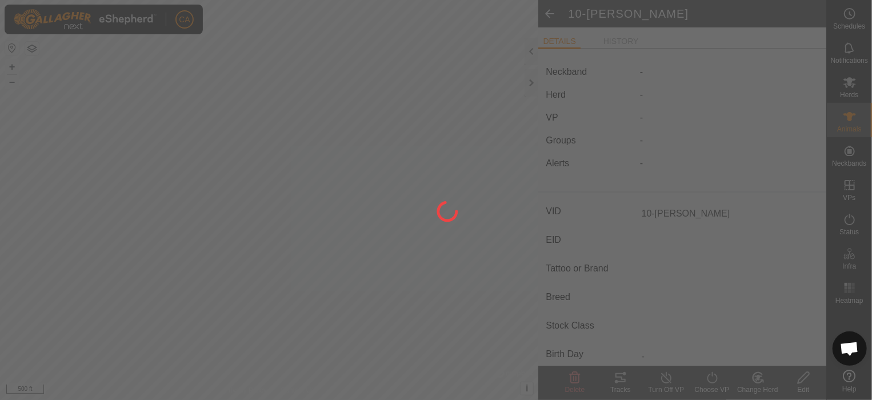
type input "-"
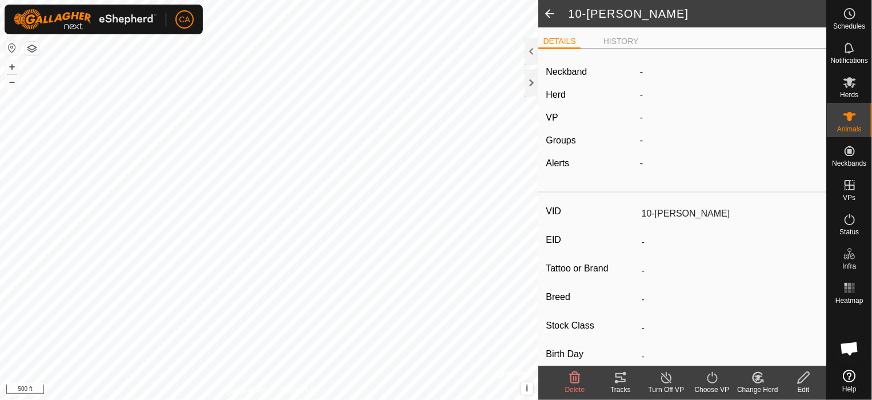
click at [761, 376] on icon at bounding box center [758, 378] width 8 height 6
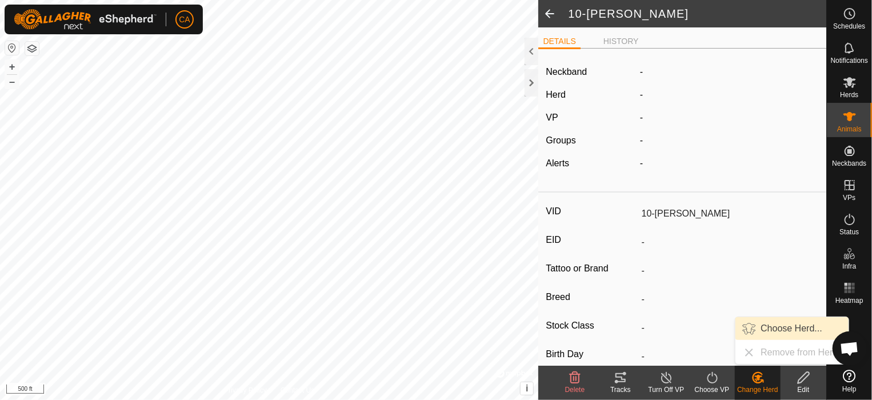
click at [779, 331] on link "Choose Herd..." at bounding box center [791, 328] width 113 height 23
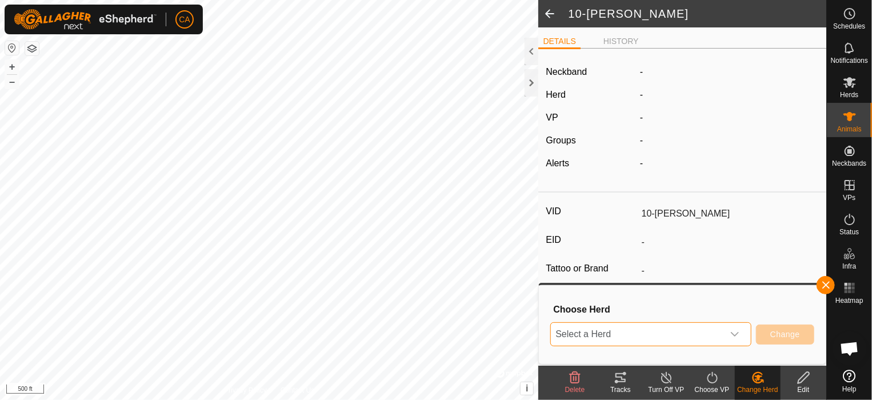
click at [712, 329] on span "Select a Herd" at bounding box center [637, 334] width 173 height 23
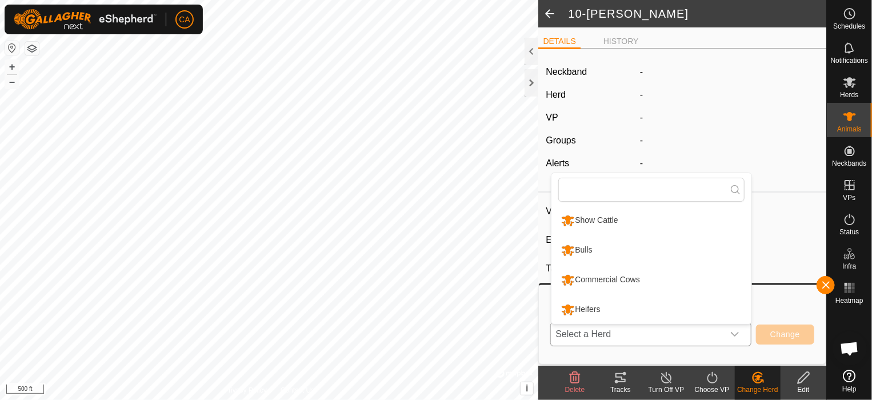
click at [695, 220] on li "Show Cattle" at bounding box center [651, 220] width 200 height 29
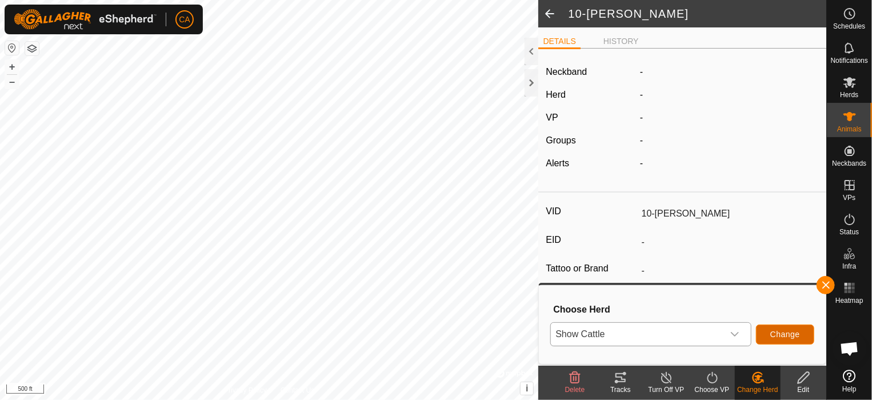
click at [788, 337] on span "Change" at bounding box center [785, 334] width 30 height 9
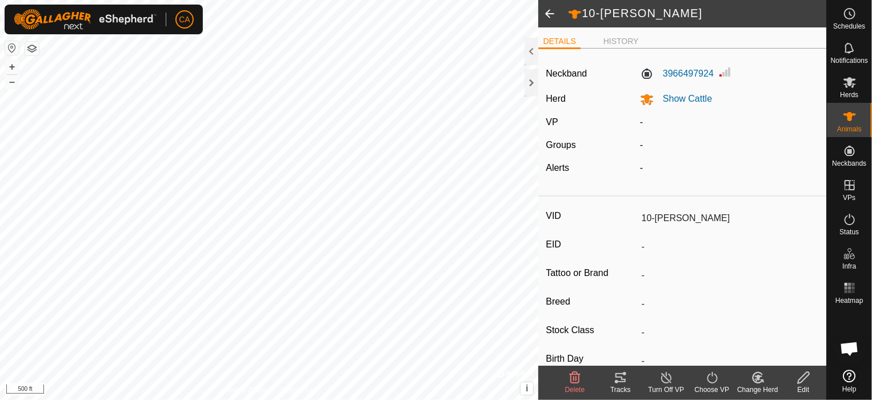
click at [550, 15] on span at bounding box center [549, 13] width 23 height 27
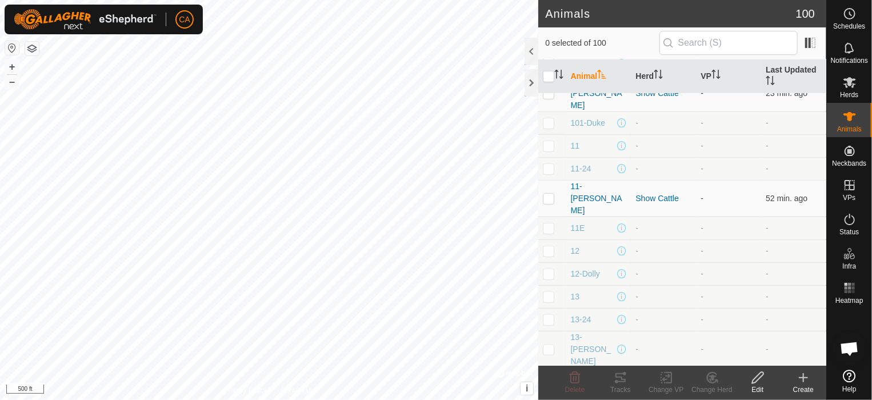
scroll to position [297, 0]
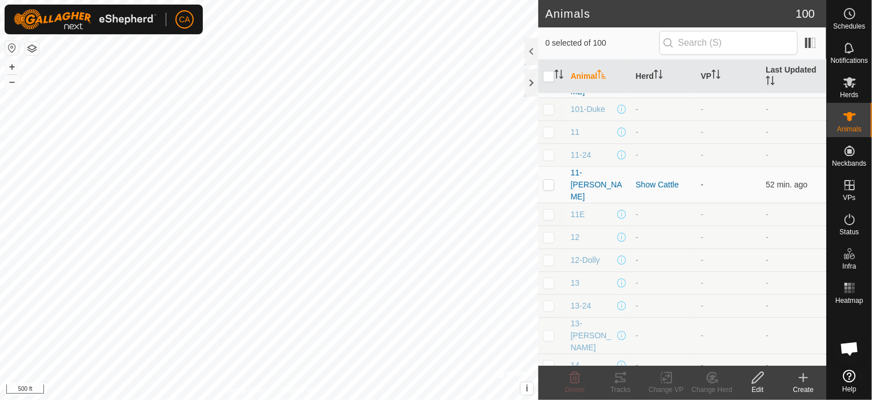
click at [548, 255] on p-checkbox at bounding box center [548, 259] width 11 height 9
checkbox input "true"
click at [758, 380] on icon at bounding box center [757, 377] width 11 height 11
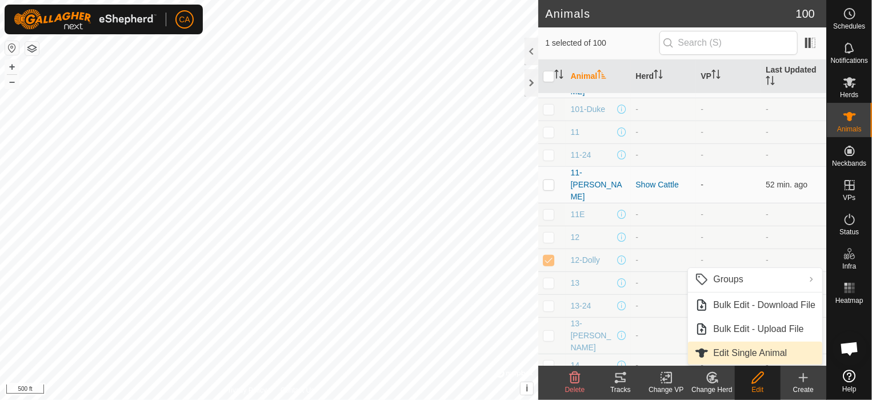
click at [757, 354] on link "Edit Single Animal" at bounding box center [755, 353] width 134 height 23
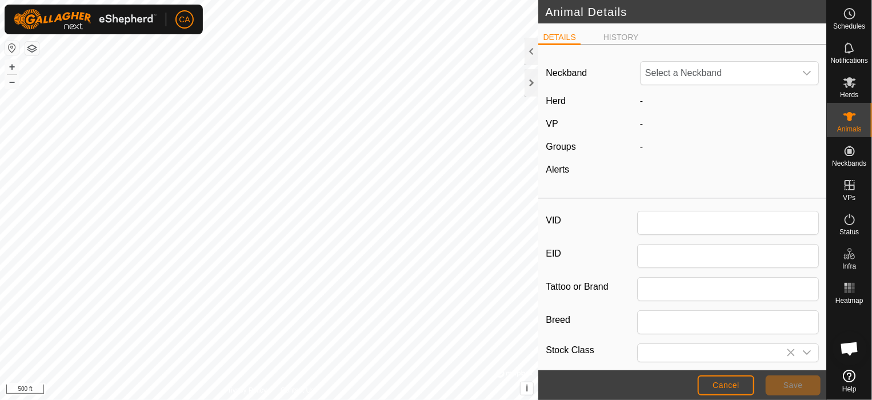
type input "12-Dolly"
type input "0"
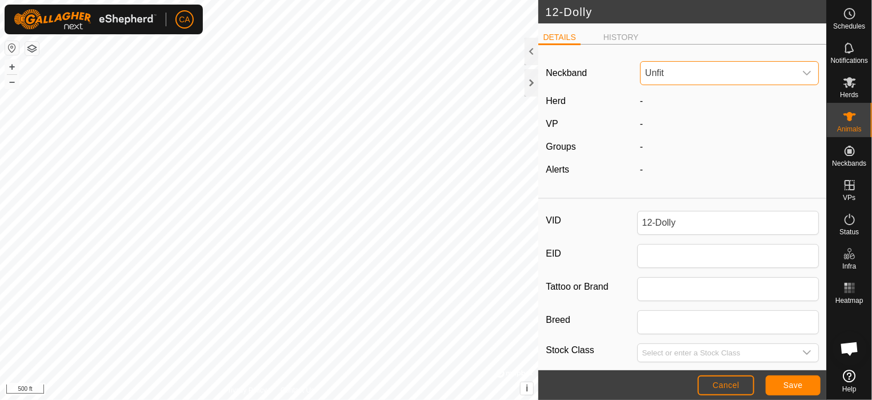
click at [679, 68] on span "Unfit" at bounding box center [717, 73] width 155 height 23
type input "28836"
click at [716, 137] on li "2883685103" at bounding box center [727, 132] width 172 height 23
click at [797, 379] on button "Save" at bounding box center [792, 385] width 55 height 20
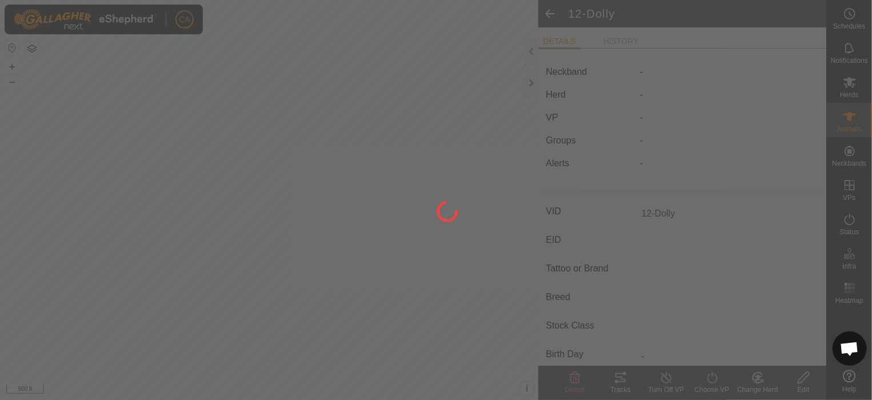
type input "-"
type input "0 kg"
type input "-"
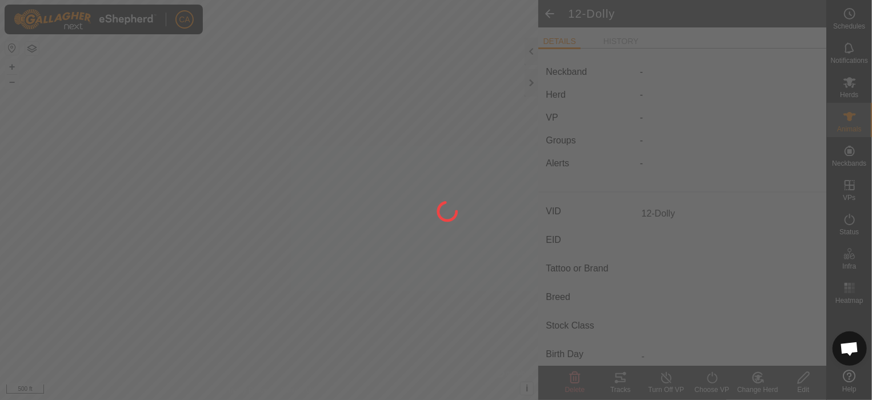
type input "-"
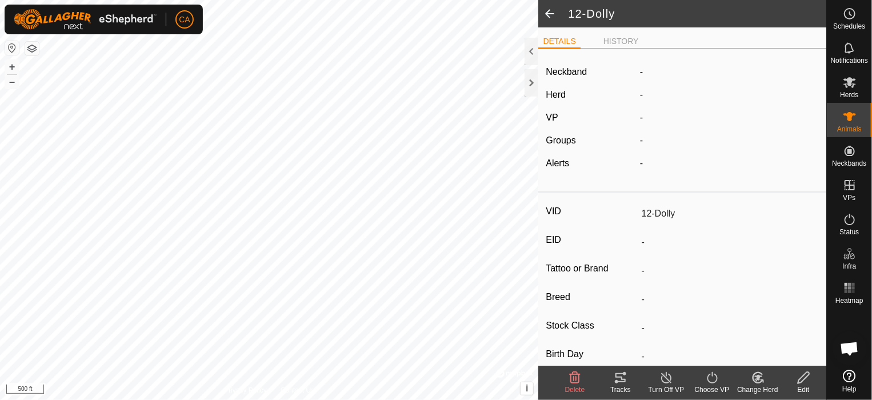
click at [759, 380] on icon at bounding box center [758, 378] width 8 height 6
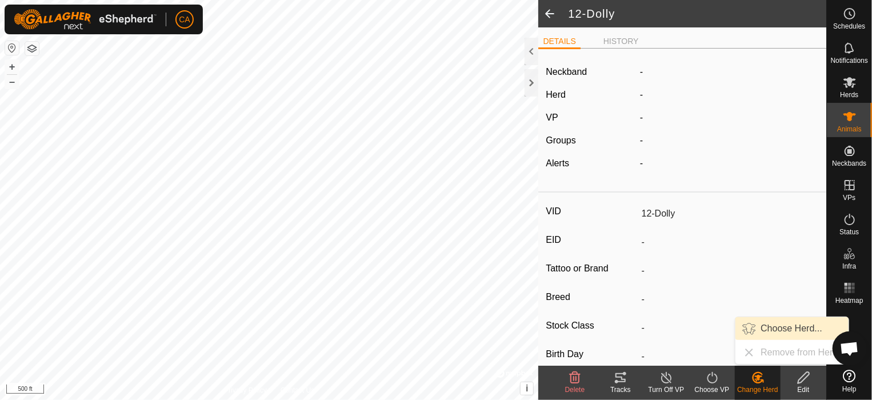
click at [776, 326] on link "Choose Herd..." at bounding box center [791, 328] width 113 height 23
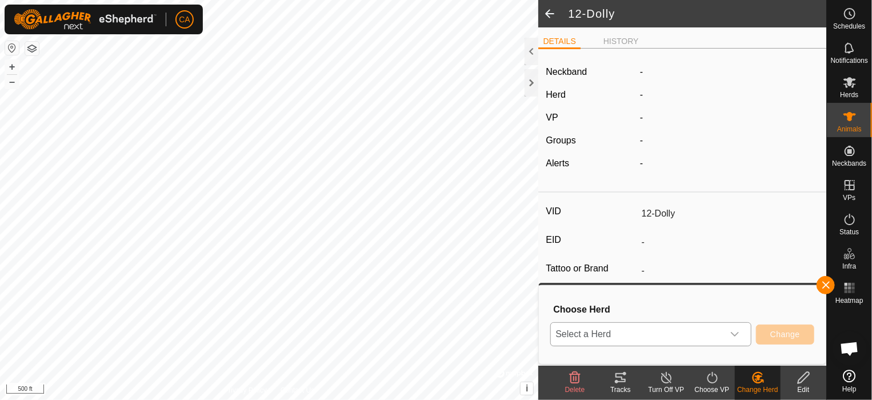
click at [729, 335] on div "dropdown trigger" at bounding box center [734, 334] width 23 height 23
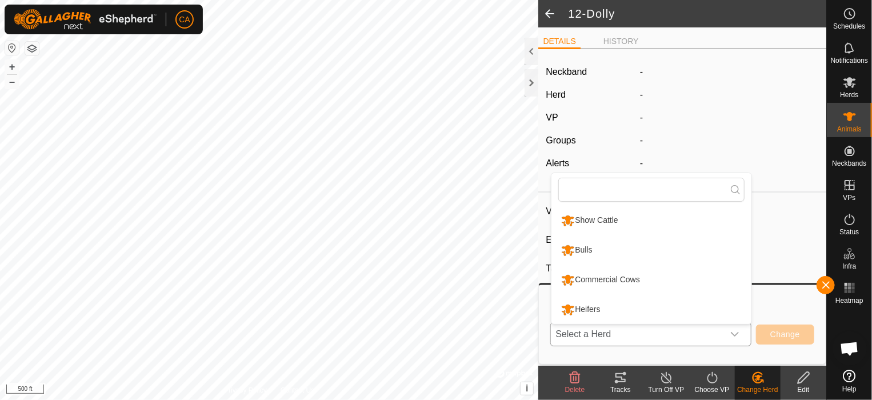
click at [628, 214] on li "Show Cattle" at bounding box center [651, 220] width 200 height 29
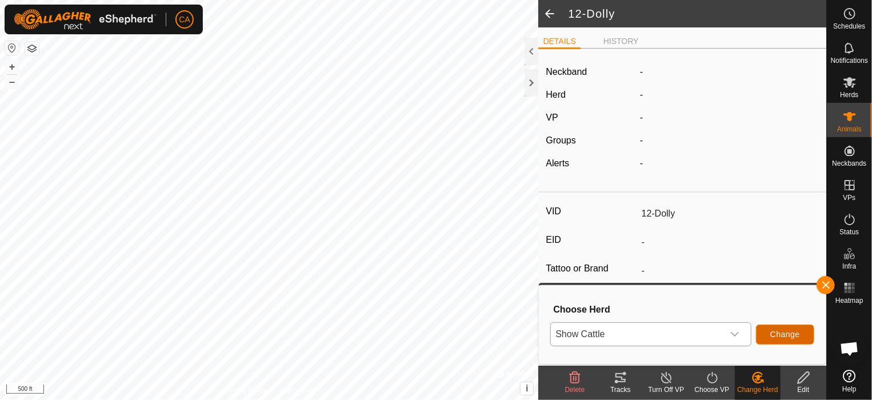
click at [790, 332] on span "Change" at bounding box center [785, 334] width 30 height 9
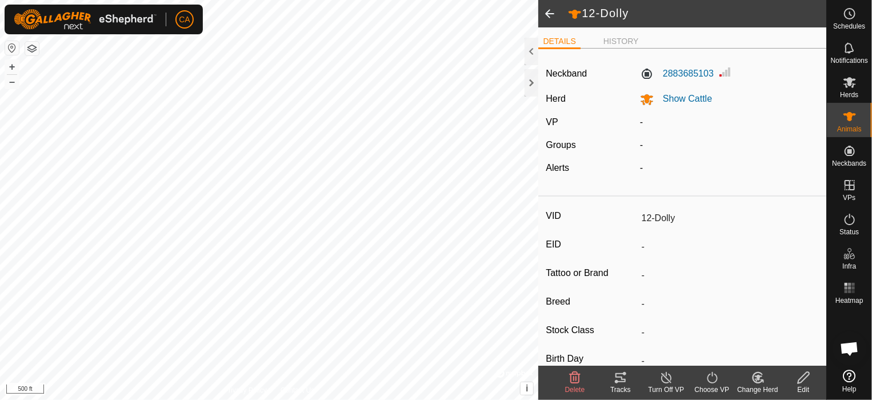
click at [549, 10] on span at bounding box center [549, 13] width 23 height 27
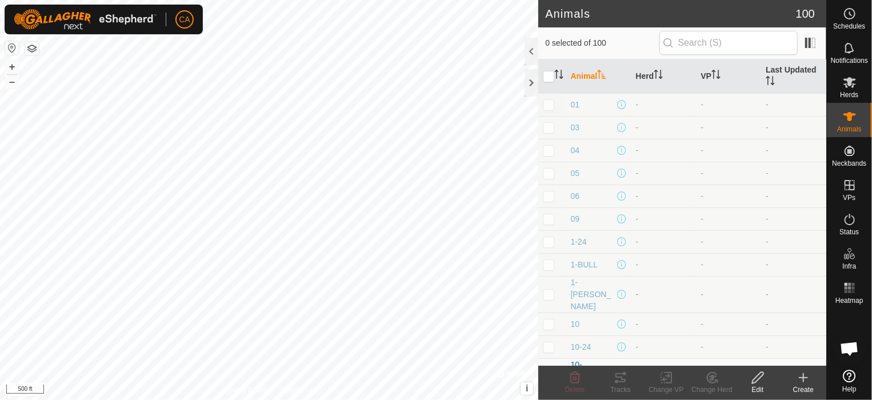
click at [549, 290] on p-checkbox at bounding box center [548, 294] width 11 height 9
checkbox input "true"
click at [755, 376] on icon at bounding box center [758, 378] width 14 height 14
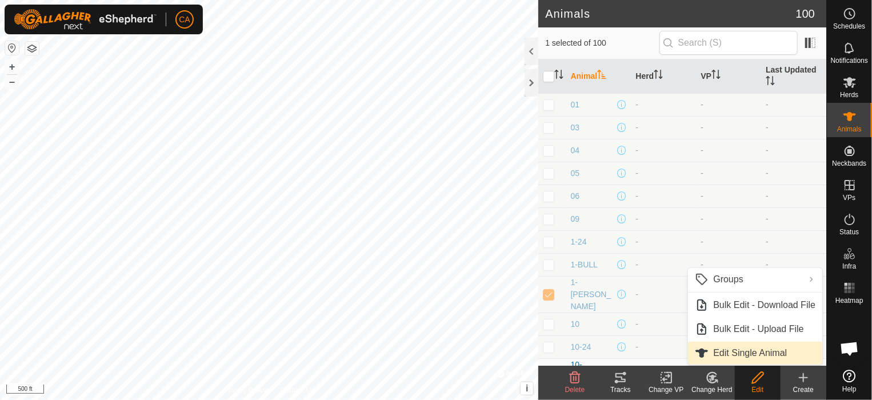
click at [747, 351] on link "Edit Single Animal" at bounding box center [755, 353] width 134 height 23
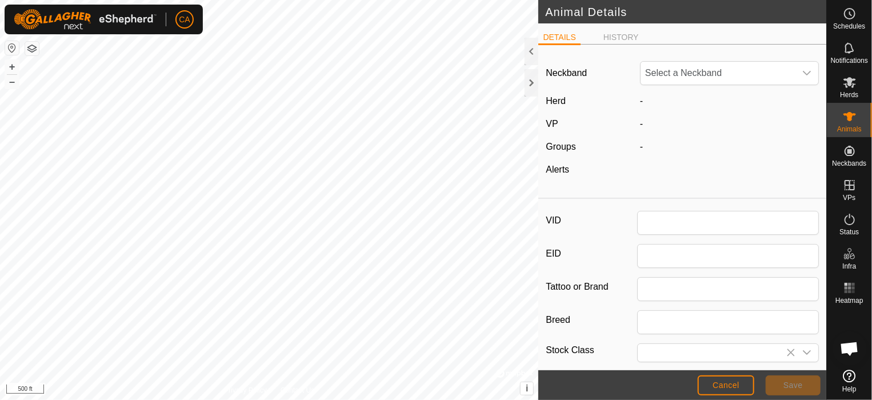
type input "1-[PERSON_NAME]"
type input "0"
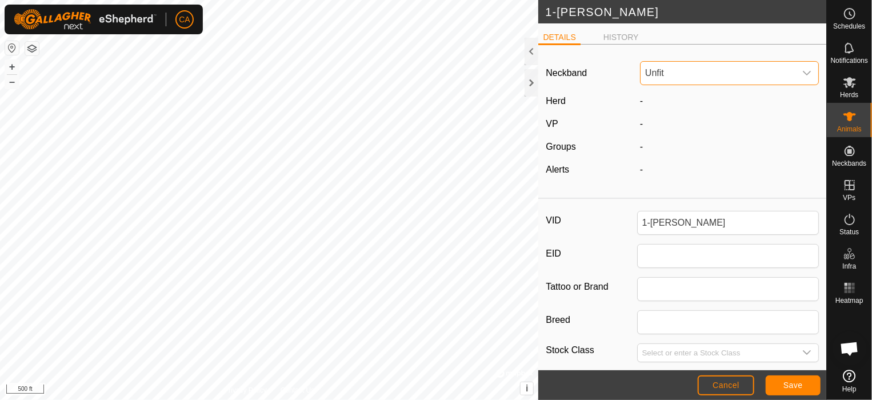
click at [705, 66] on span "Unfit" at bounding box center [717, 73] width 155 height 23
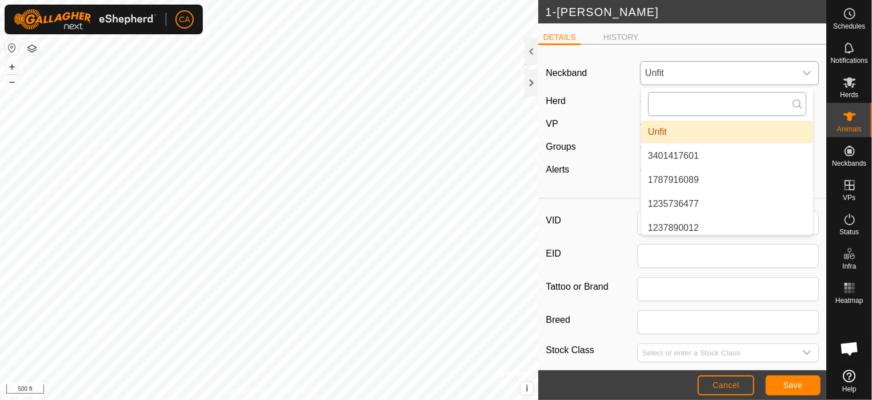
click at [691, 102] on input "text" at bounding box center [727, 104] width 158 height 24
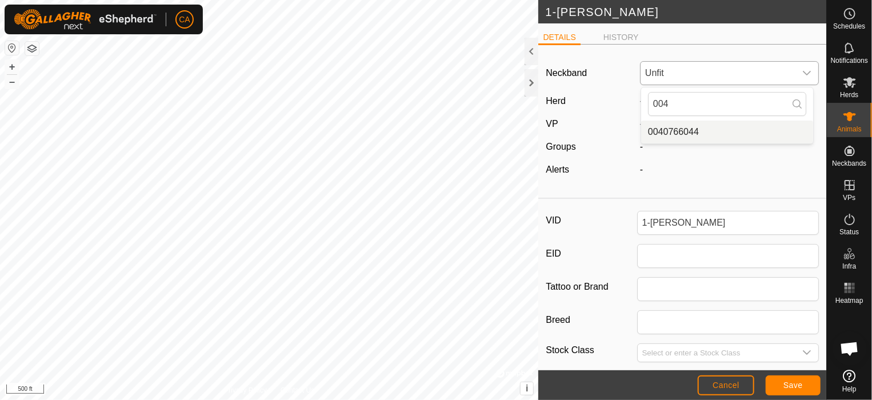
type input "004"
click at [701, 130] on li "0040766044" at bounding box center [727, 132] width 172 height 23
click at [780, 379] on button "Save" at bounding box center [792, 385] width 55 height 20
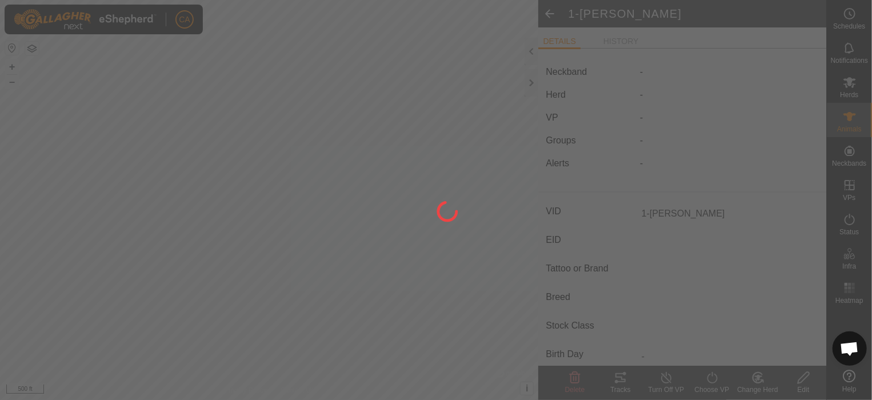
type input "-"
type input "0 kg"
type input "-"
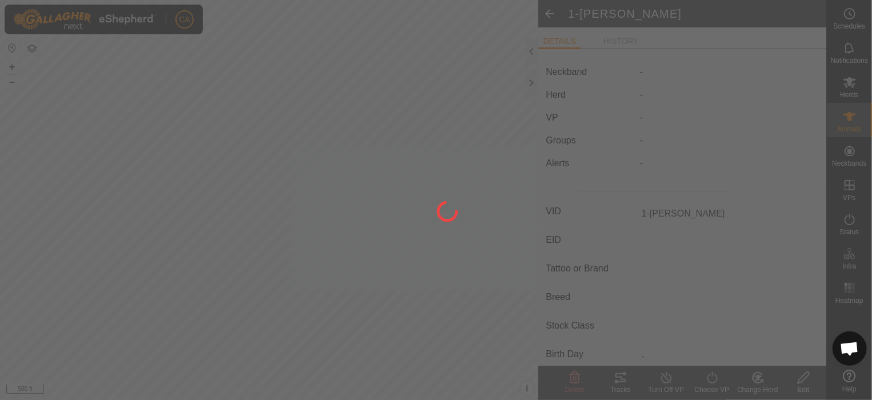
type input "-"
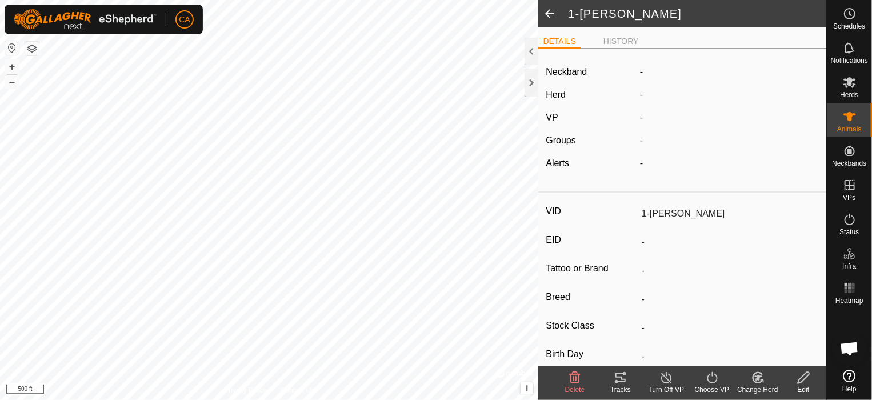
click at [759, 375] on icon at bounding box center [758, 378] width 14 height 14
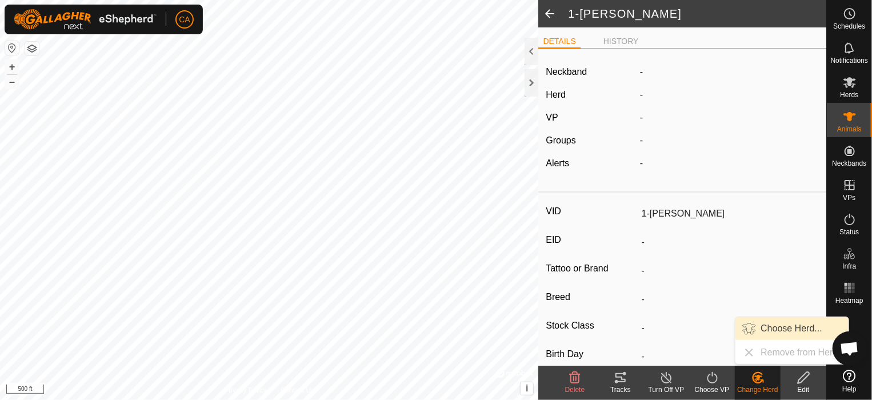
click at [763, 328] on link "Choose Herd..." at bounding box center [791, 328] width 113 height 23
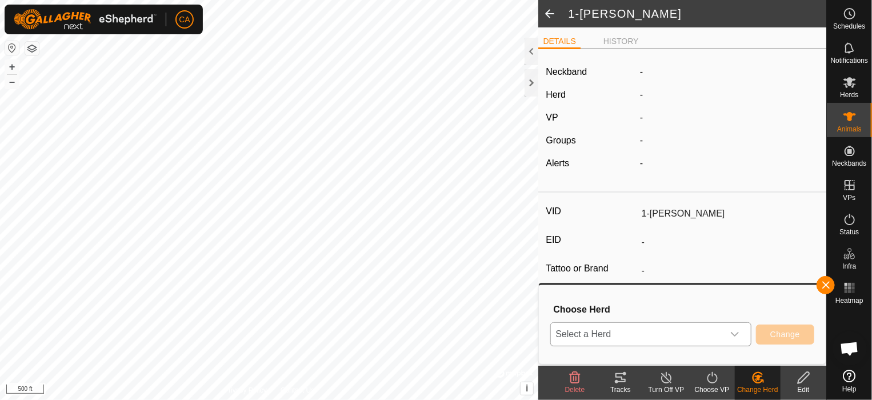
click at [733, 332] on icon "dropdown trigger" at bounding box center [734, 334] width 9 height 9
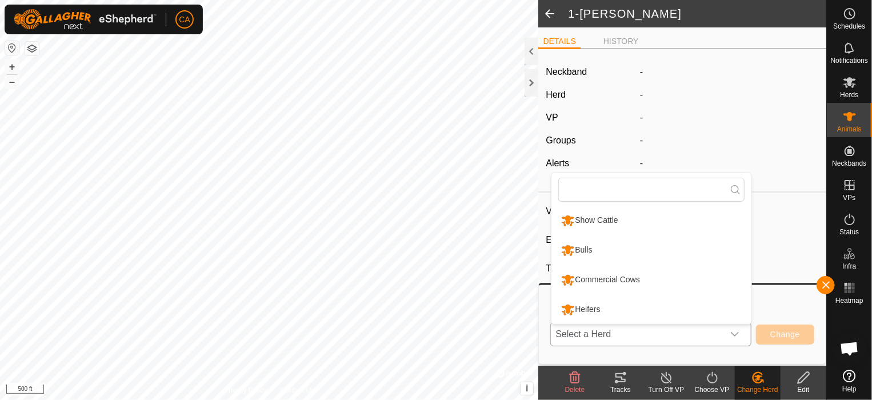
click at [672, 210] on li "Show Cattle" at bounding box center [651, 220] width 200 height 29
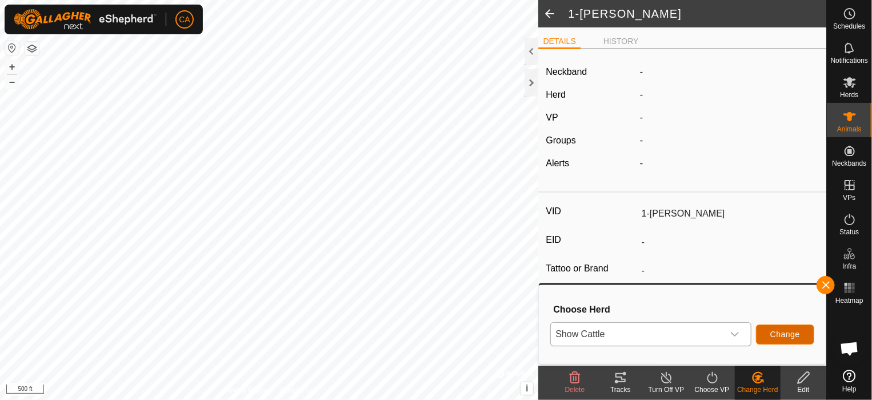
click at [779, 330] on span "Change" at bounding box center [785, 334] width 30 height 9
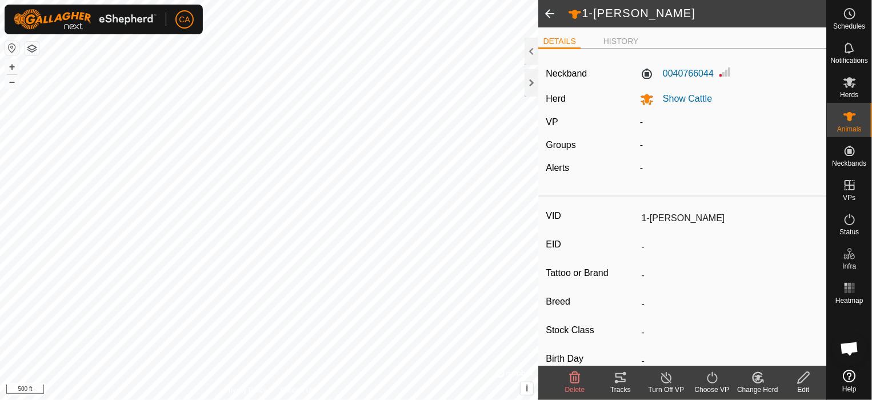
click at [552, 11] on span at bounding box center [549, 13] width 23 height 27
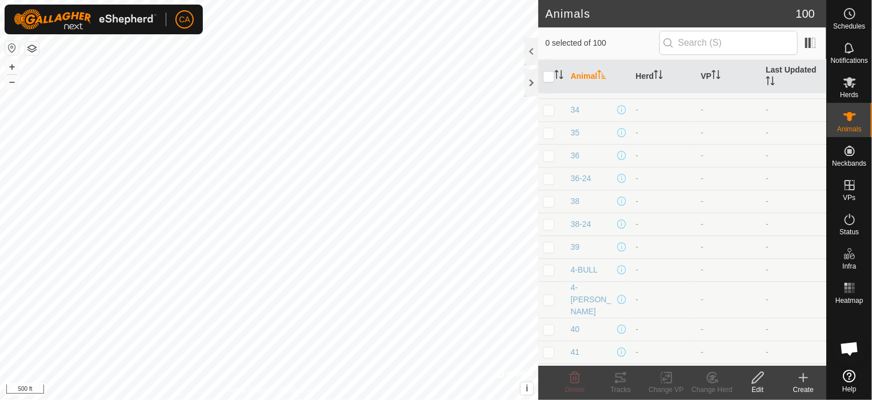
scroll to position [1347, 0]
click at [552, 291] on p-checkbox at bounding box center [548, 295] width 11 height 9
checkbox input "true"
click at [760, 381] on icon at bounding box center [758, 378] width 14 height 14
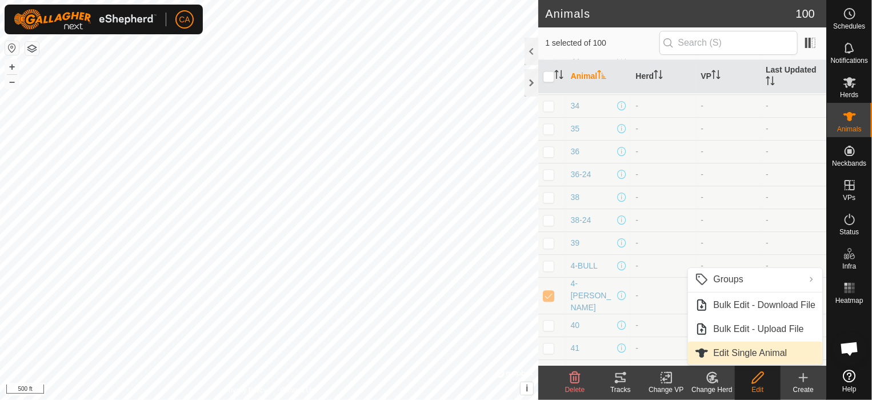
click at [761, 352] on link "Edit Single Animal" at bounding box center [755, 353] width 134 height 23
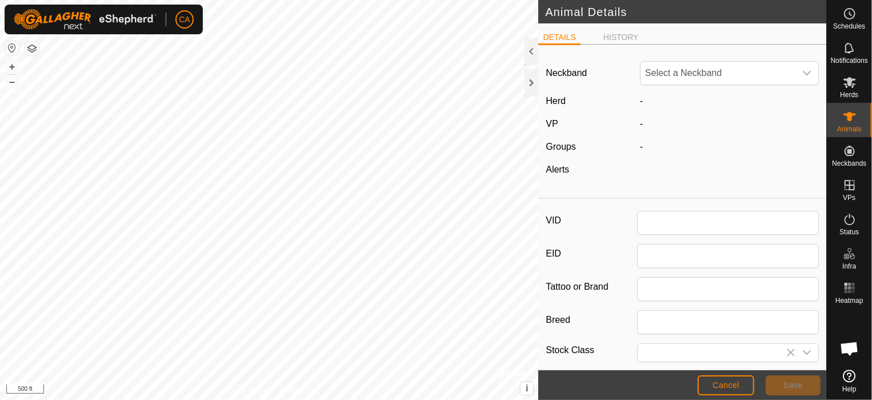
type input "4-[PERSON_NAME]"
type input "0"
click at [727, 69] on span "Unfit" at bounding box center [717, 73] width 155 height 23
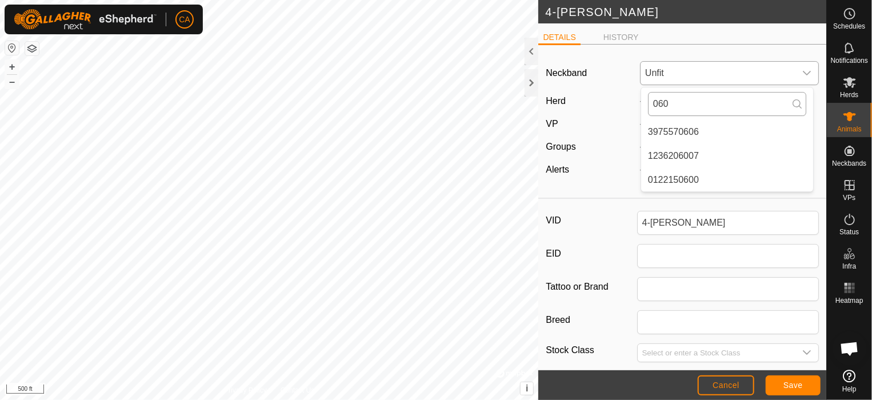
type input "0600"
click at [722, 105] on input "0600" at bounding box center [727, 104] width 158 height 24
click at [732, 74] on span "Unfit" at bounding box center [717, 73] width 155 height 23
type input "0"
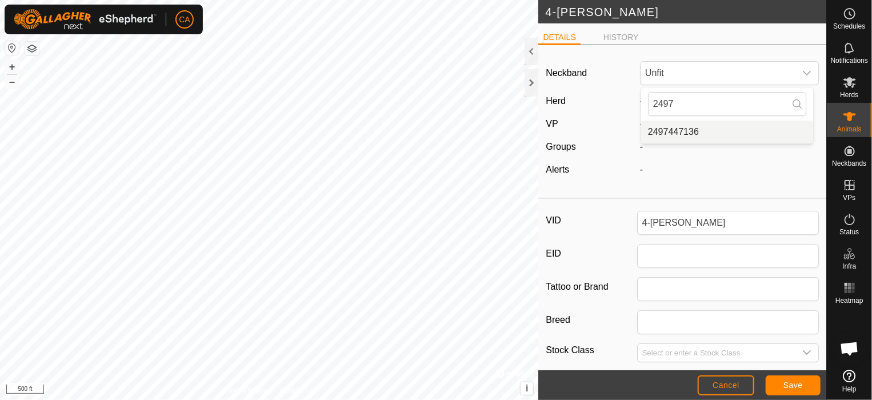
type input "2497"
click at [716, 130] on li "2497447136" at bounding box center [727, 132] width 172 height 23
click at [790, 387] on span "Save" at bounding box center [792, 384] width 19 height 9
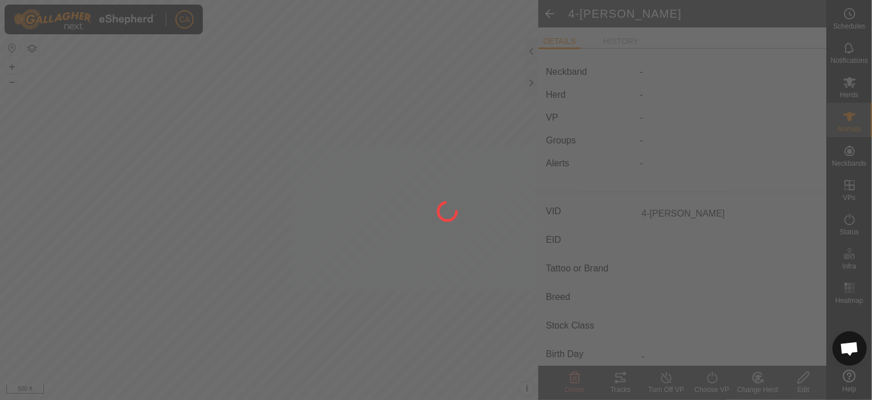
type input "-"
type input "0 kg"
type input "-"
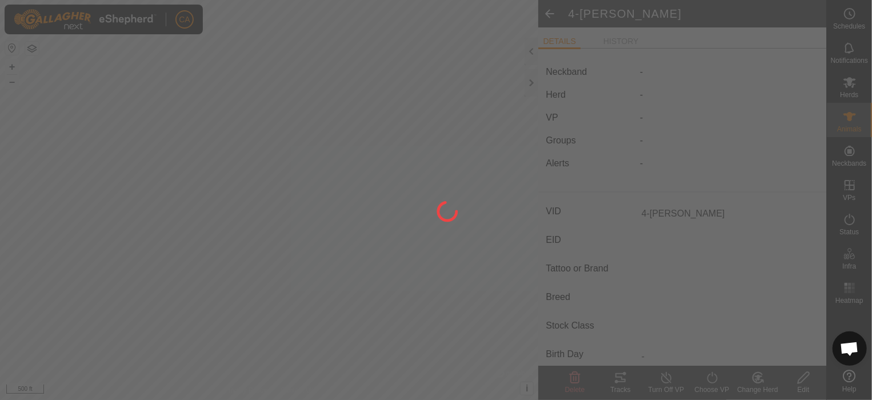
type input "-"
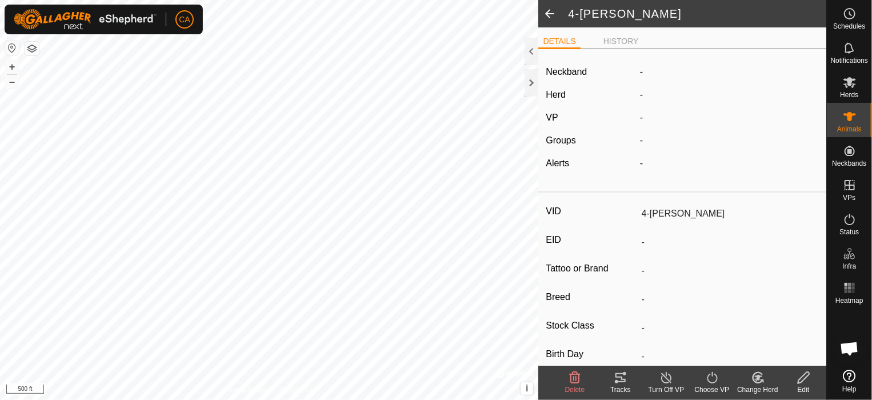
click at [759, 378] on icon at bounding box center [758, 378] width 14 height 14
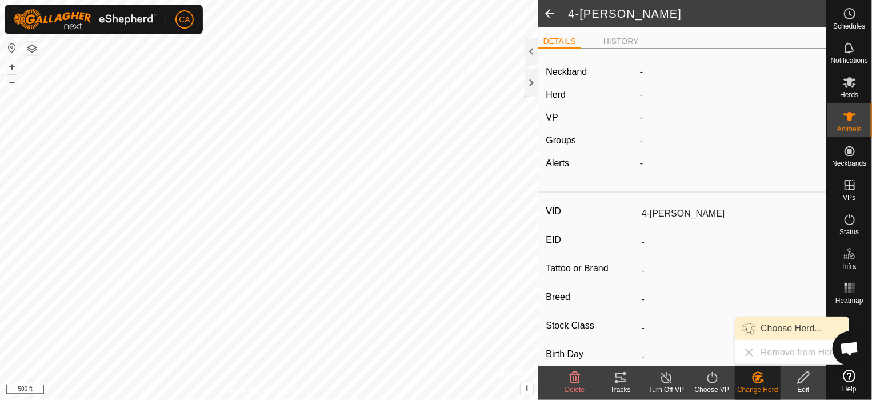
click at [781, 326] on link "Choose Herd..." at bounding box center [791, 328] width 113 height 23
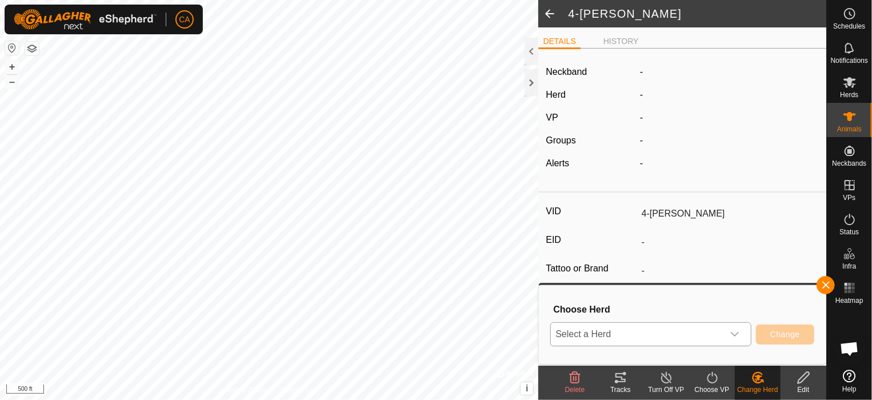
click at [731, 336] on icon "dropdown trigger" at bounding box center [734, 334] width 9 height 9
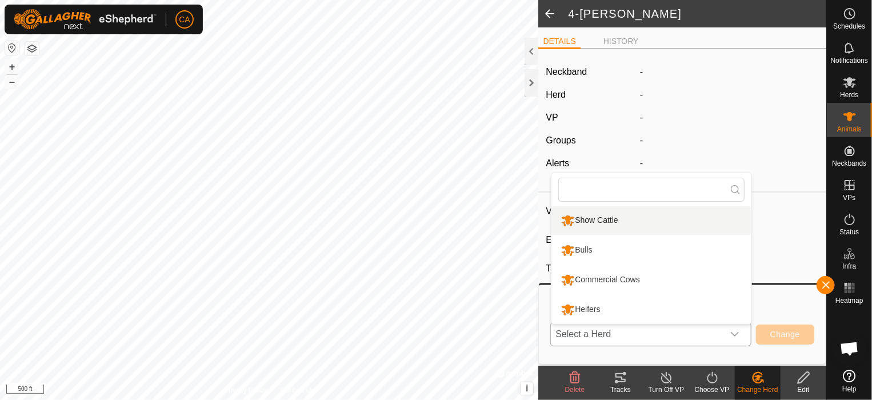
click at [708, 224] on li "Show Cattle" at bounding box center [651, 220] width 200 height 29
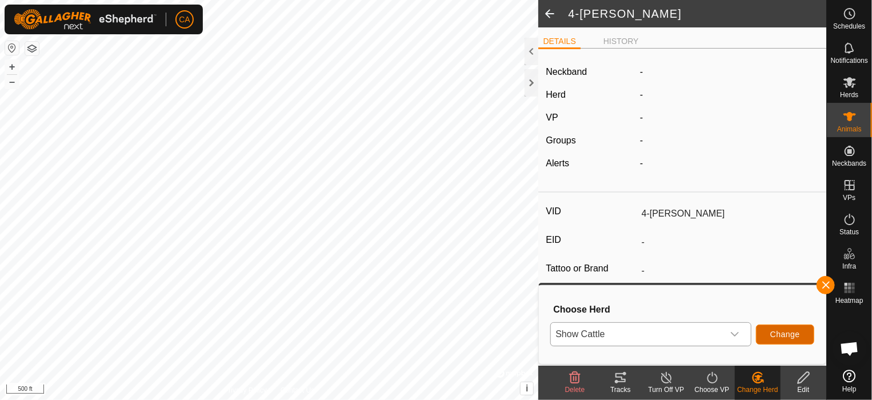
click at [791, 331] on span "Change" at bounding box center [785, 334] width 30 height 9
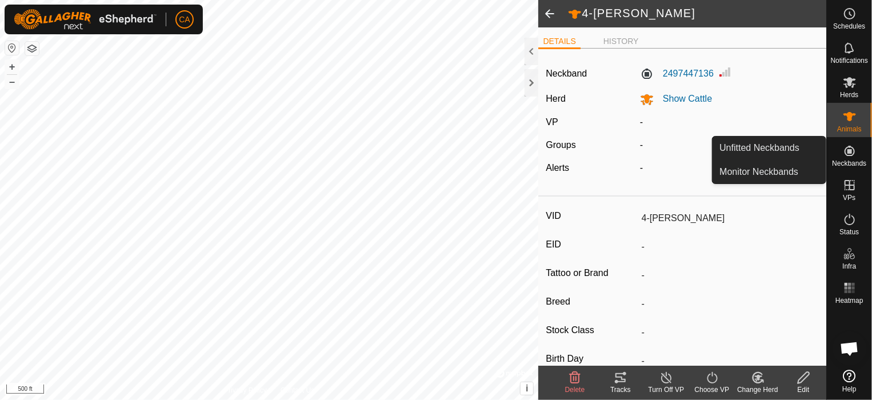
click at [851, 149] on icon at bounding box center [849, 151] width 10 height 10
click at [779, 147] on link "Unfitted Neckbands" at bounding box center [768, 148] width 113 height 23
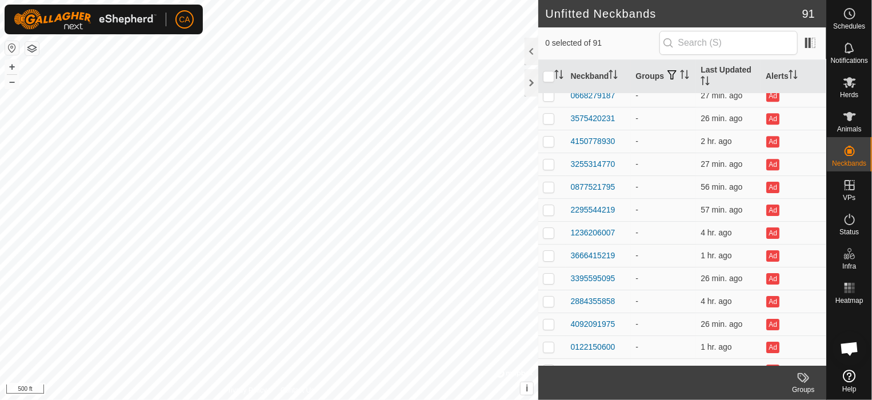
scroll to position [1818, 0]
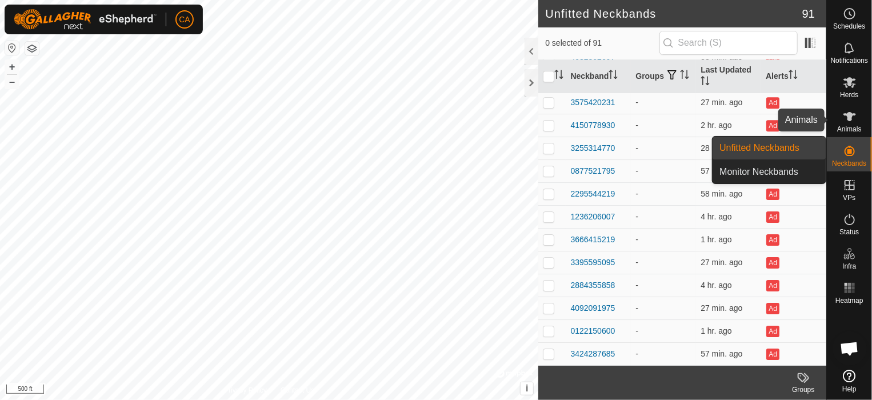
click at [852, 108] on es-animals-svg-icon at bounding box center [849, 116] width 21 height 18
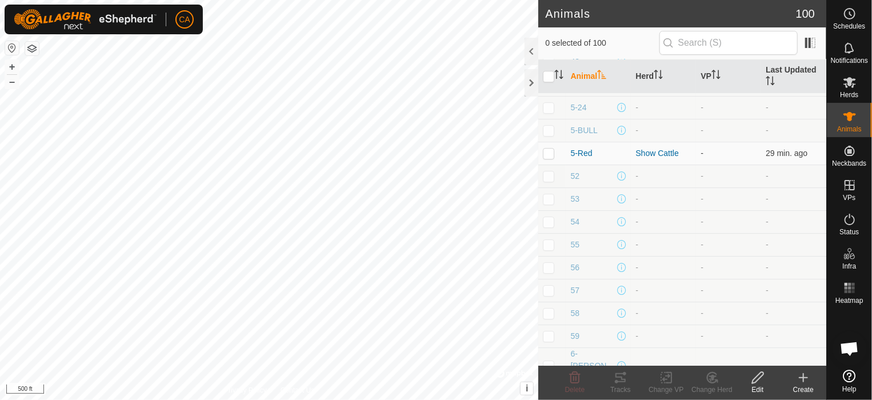
scroll to position [1816, 0]
click at [548, 347] on td at bounding box center [551, 365] width 27 height 37
checkbox input "true"
click at [714, 374] on icon at bounding box center [712, 378] width 14 height 14
click at [760, 387] on div "Edit" at bounding box center [758, 389] width 46 height 10
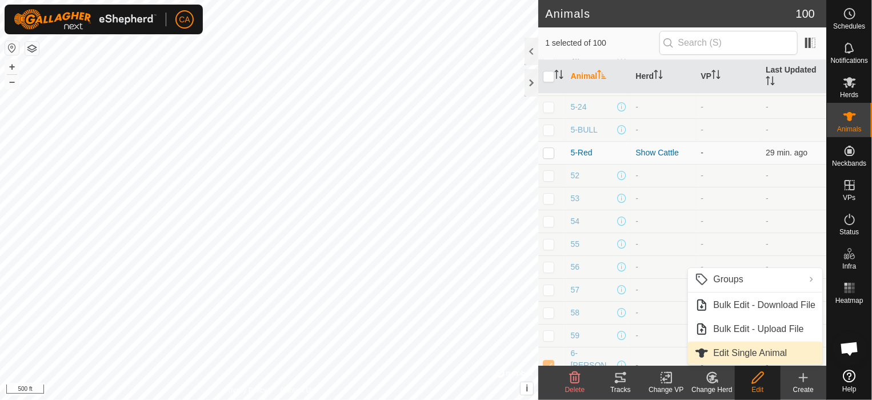
click at [742, 351] on link "Edit Single Animal" at bounding box center [755, 353] width 134 height 23
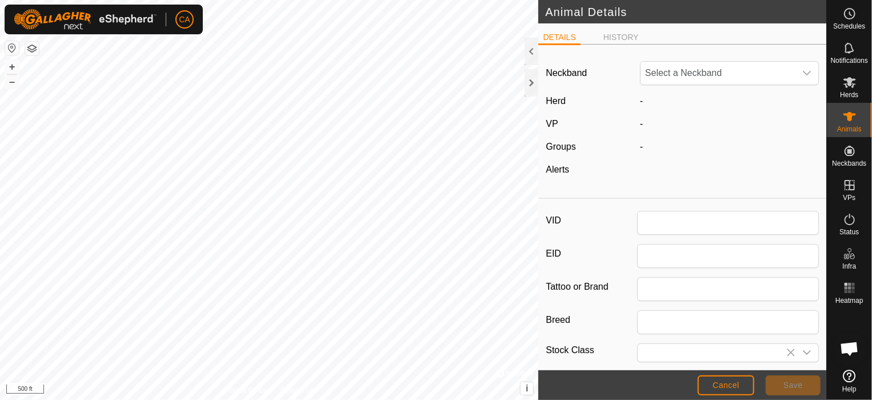
type input "6-[PERSON_NAME]"
type input "0"
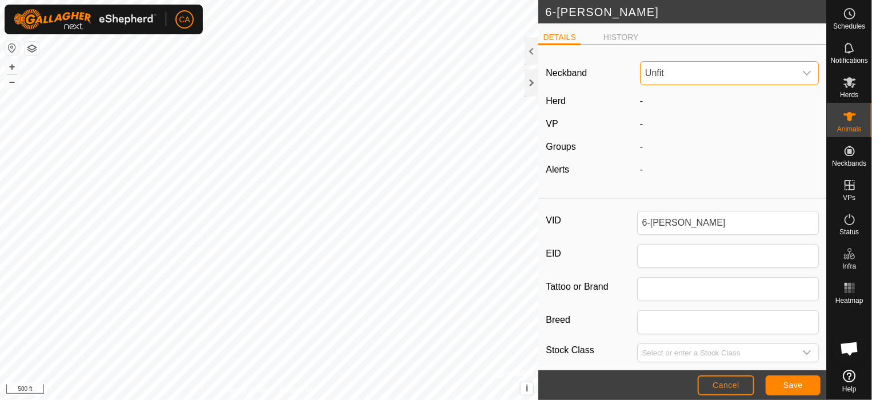
click at [707, 69] on span "Unfit" at bounding box center [717, 73] width 155 height 23
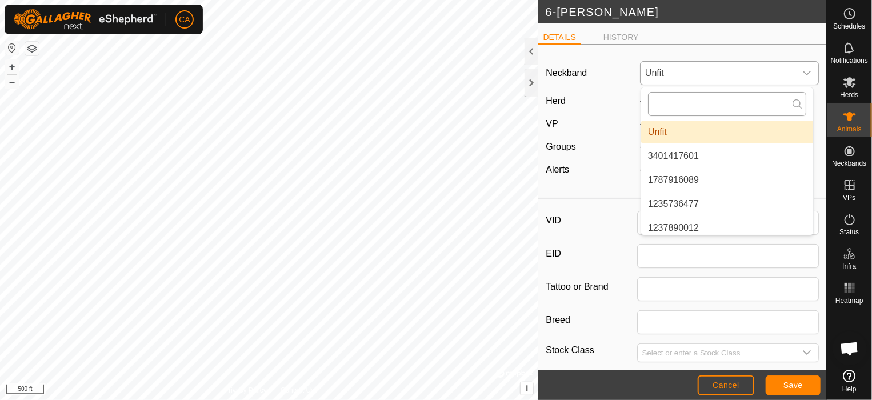
click at [693, 105] on input "text" at bounding box center [727, 104] width 158 height 24
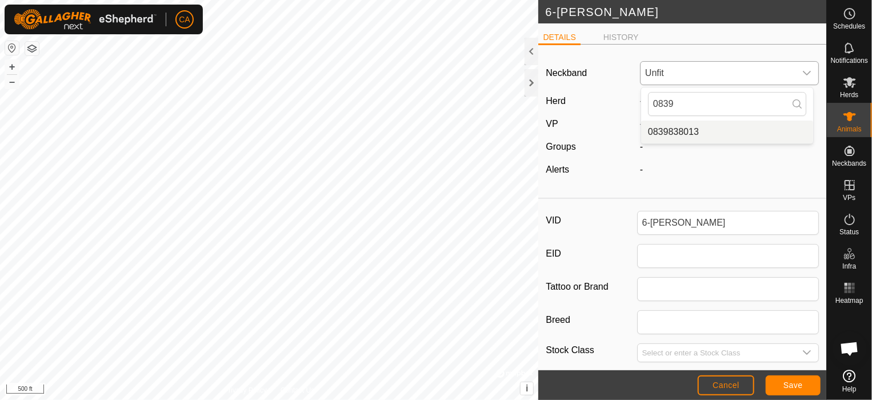
type input "0839"
click at [688, 134] on li "0839838013" at bounding box center [727, 132] width 172 height 23
click at [789, 384] on span "Save" at bounding box center [792, 384] width 19 height 9
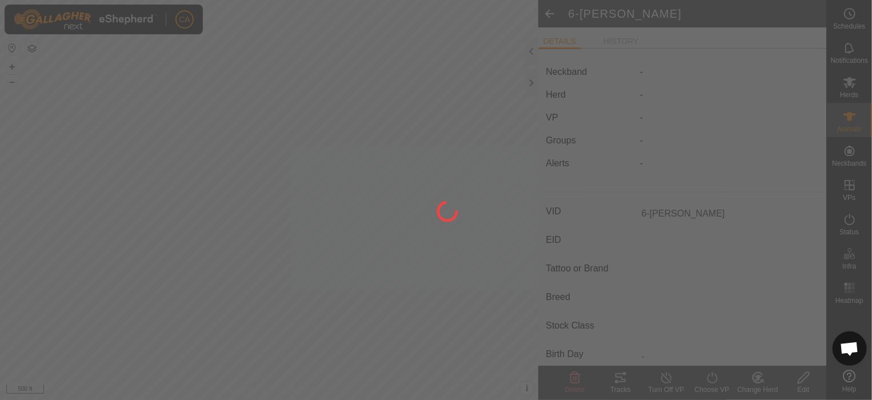
type input "-"
type input "0 kg"
type input "-"
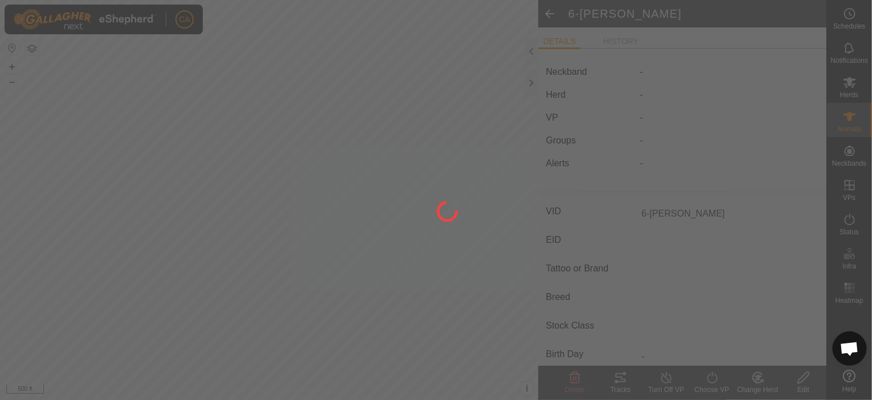
type input "-"
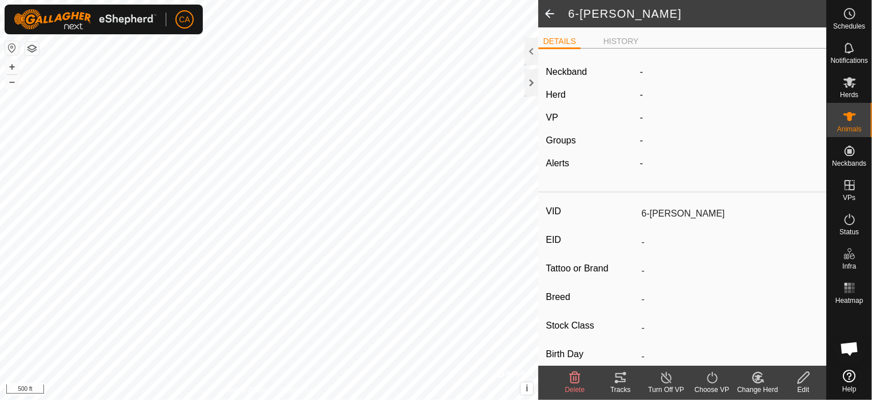
click at [756, 382] on icon at bounding box center [757, 377] width 10 height 10
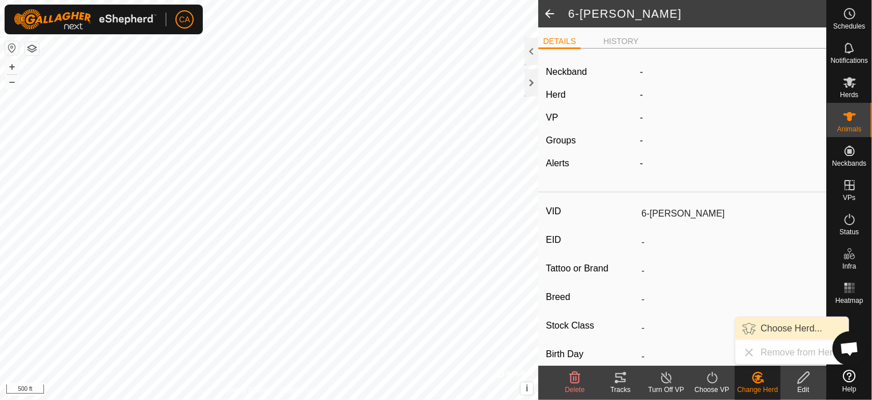
click at [788, 326] on link "Choose Herd..." at bounding box center [791, 328] width 113 height 23
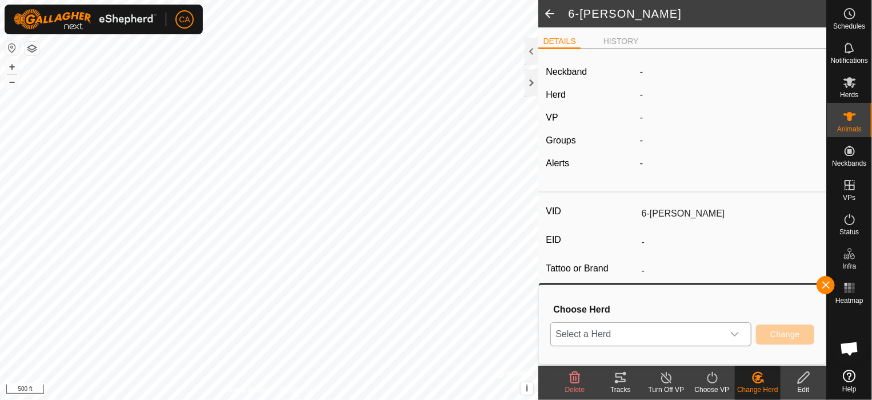
click at [732, 334] on icon "dropdown trigger" at bounding box center [734, 334] width 9 height 9
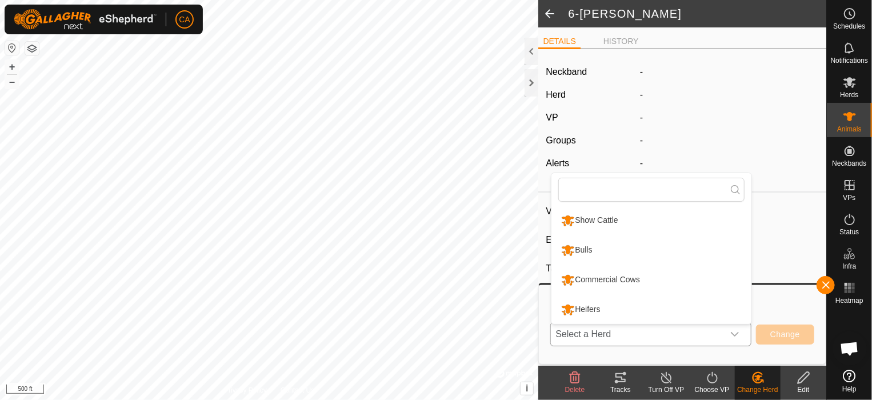
click at [717, 221] on li "Show Cattle" at bounding box center [651, 220] width 200 height 29
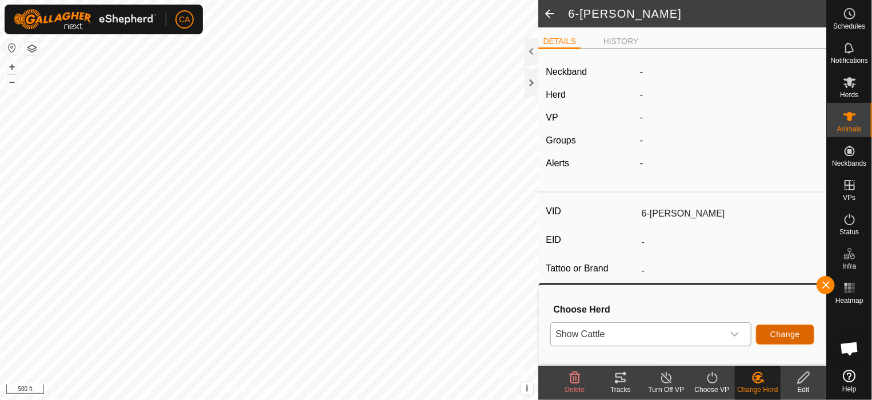
click at [788, 337] on span "Change" at bounding box center [785, 334] width 30 height 9
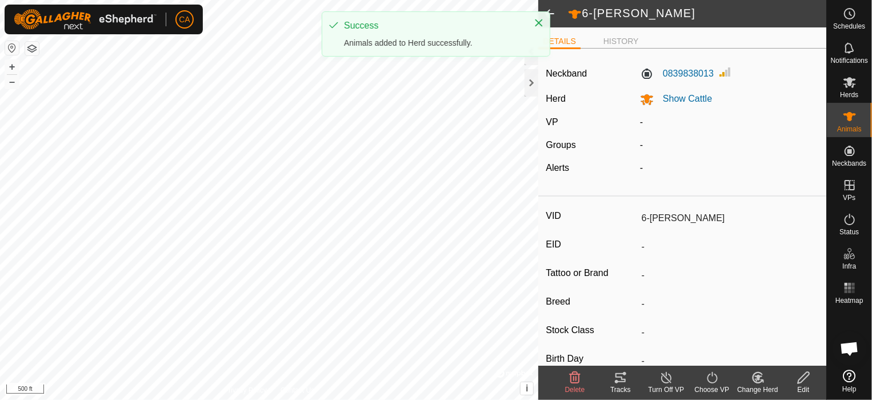
click at [555, 10] on span at bounding box center [549, 13] width 23 height 27
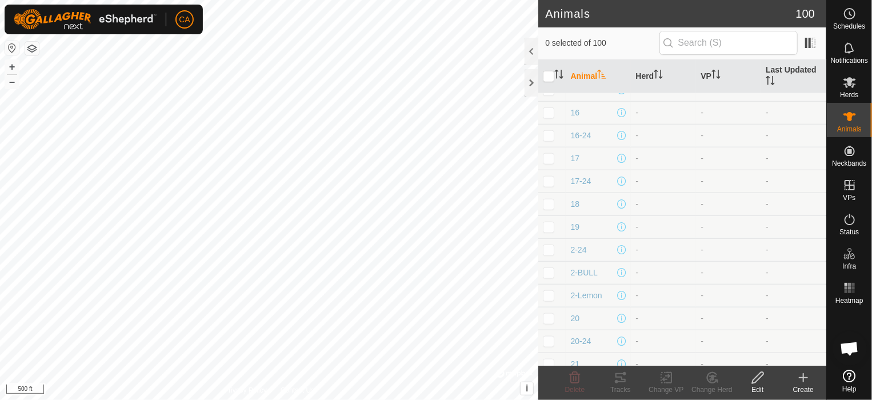
scroll to position [596, 0]
click at [547, 290] on p-checkbox at bounding box center [548, 294] width 11 height 9
checkbox input "true"
click at [758, 376] on icon at bounding box center [758, 378] width 14 height 14
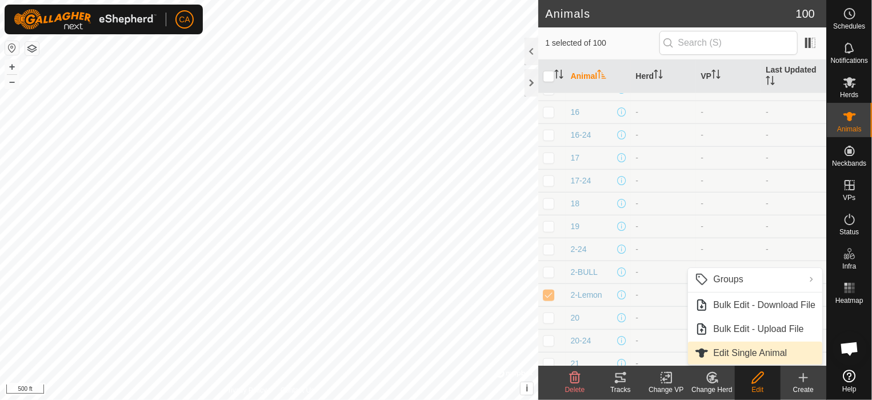
click at [771, 348] on link "Edit Single Animal" at bounding box center [755, 353] width 134 height 23
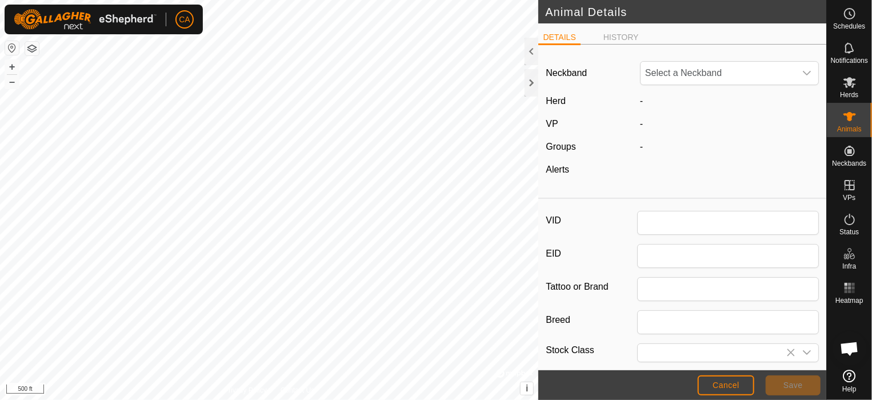
type input "2-Lemon"
type input "0"
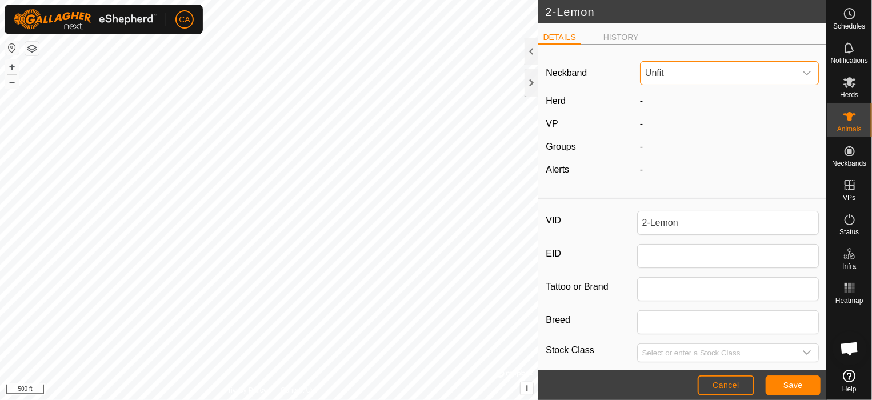
click at [697, 76] on span "Unfit" at bounding box center [717, 73] width 155 height 23
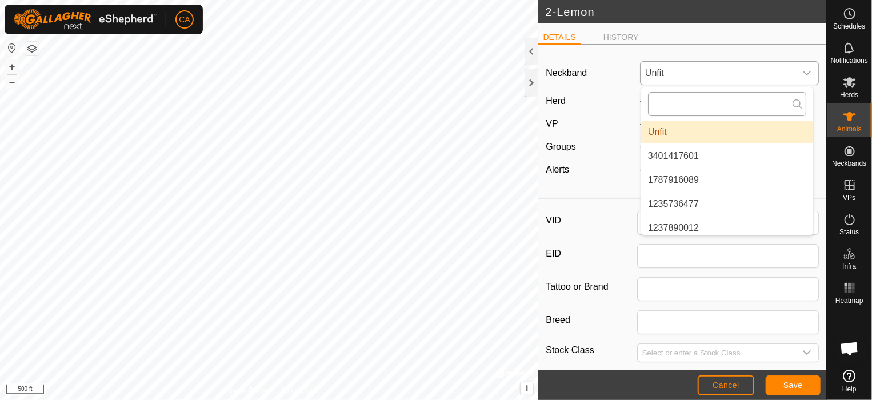
click at [686, 107] on input "text" at bounding box center [727, 104] width 158 height 24
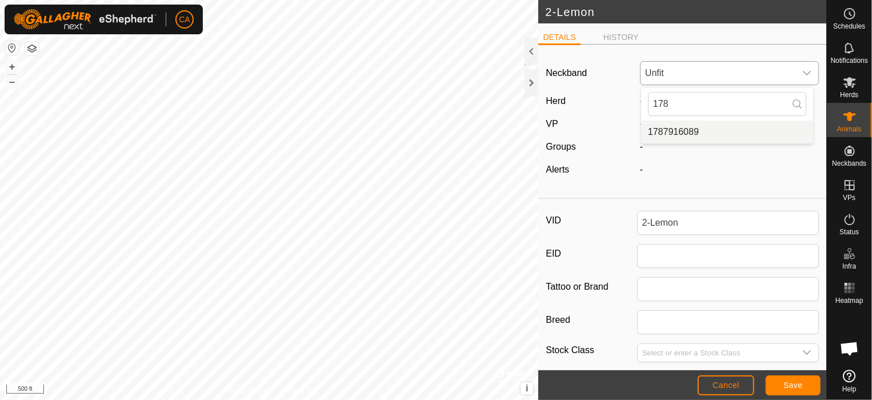
type input "178"
click at [667, 130] on li "1787916089" at bounding box center [727, 132] width 172 height 23
click at [789, 377] on button "Save" at bounding box center [792, 385] width 55 height 20
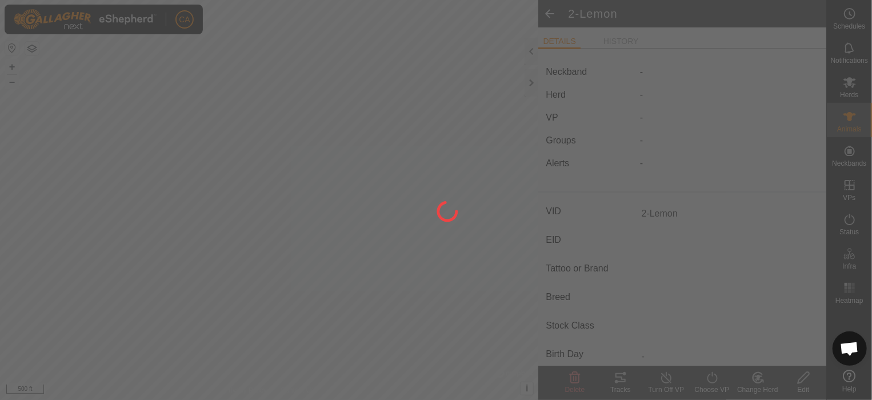
type input "-"
type input "0 kg"
type input "-"
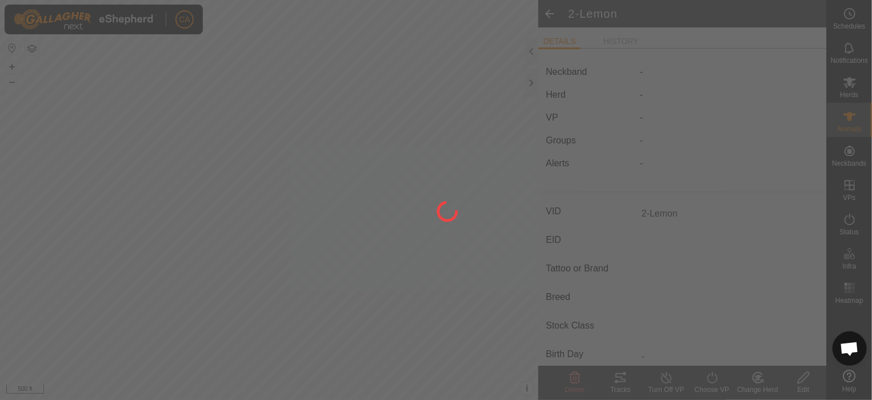
type input "-"
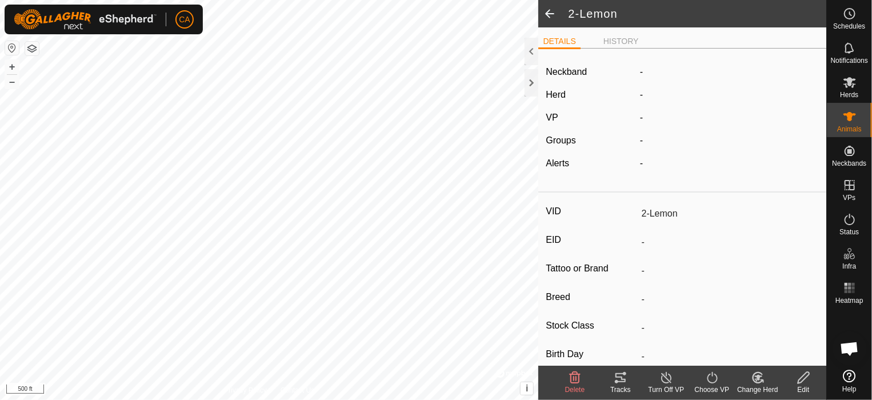
click at [765, 385] on div "Change Herd" at bounding box center [758, 389] width 46 height 10
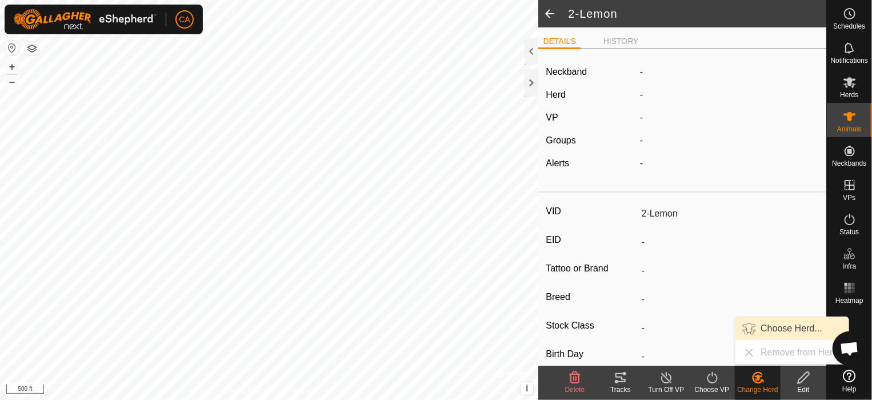
click at [770, 329] on link "Choose Herd..." at bounding box center [791, 328] width 113 height 23
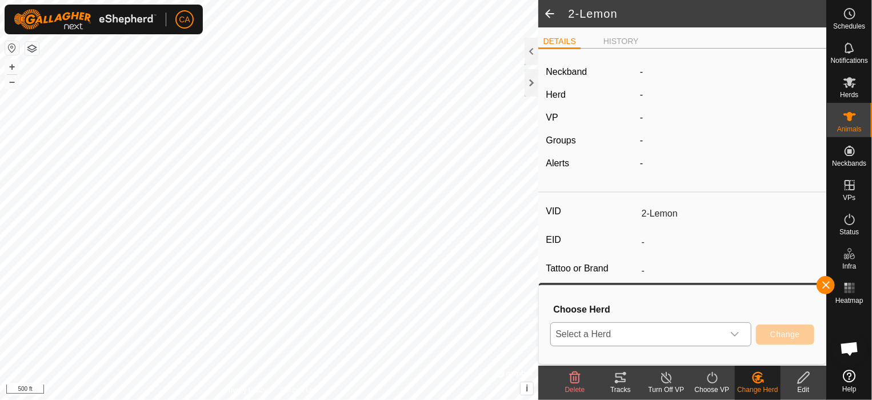
click at [716, 327] on span "Select a Herd" at bounding box center [637, 334] width 173 height 23
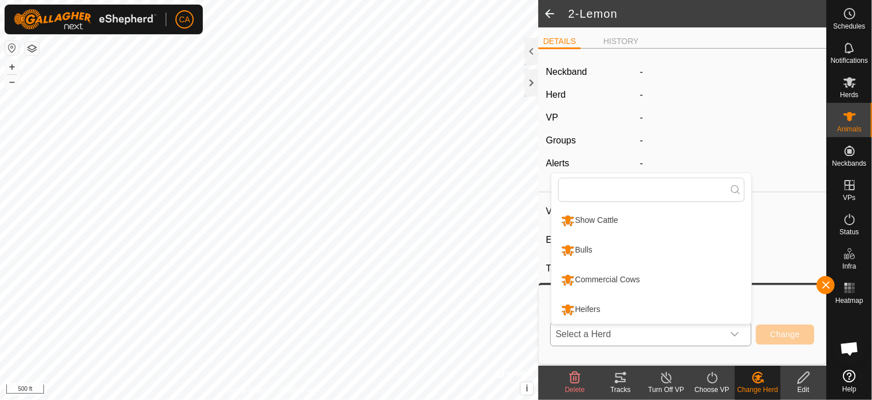
click at [658, 215] on li "Show Cattle" at bounding box center [651, 220] width 200 height 29
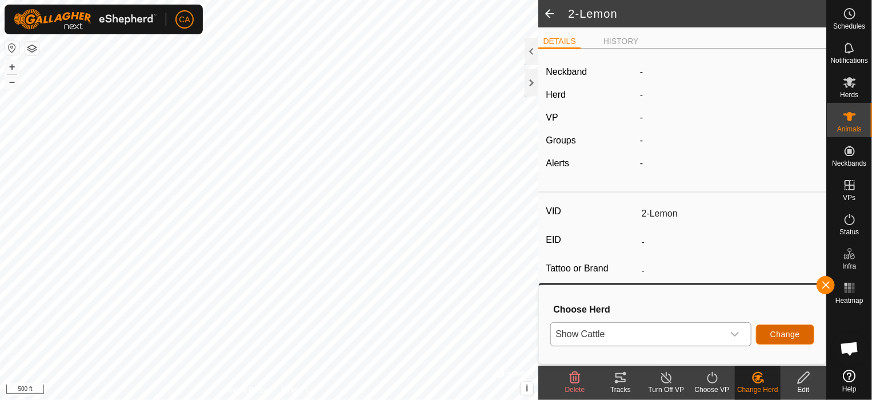
click at [798, 335] on span "Change" at bounding box center [785, 334] width 30 height 9
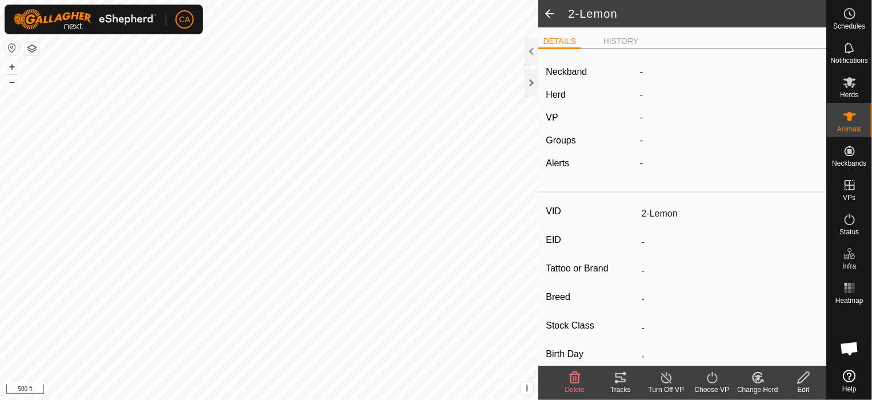
click at [551, 13] on span at bounding box center [549, 13] width 23 height 27
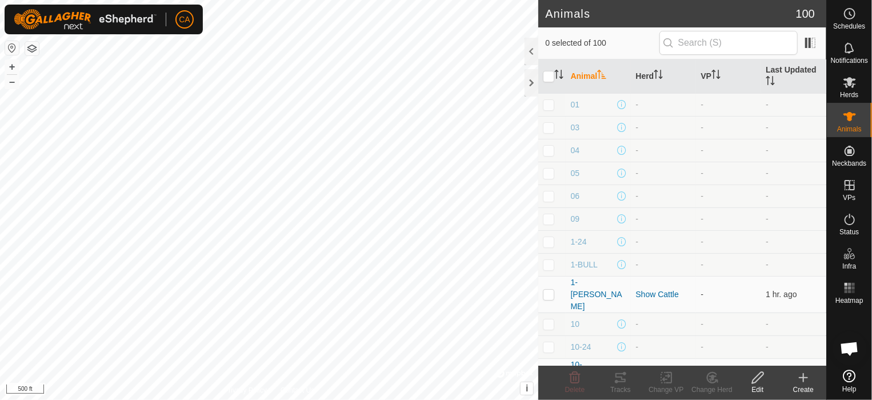
click at [551, 13] on h2 "Animals" at bounding box center [670, 14] width 250 height 14
click at [799, 384] on div "Create" at bounding box center [803, 389] width 46 height 10
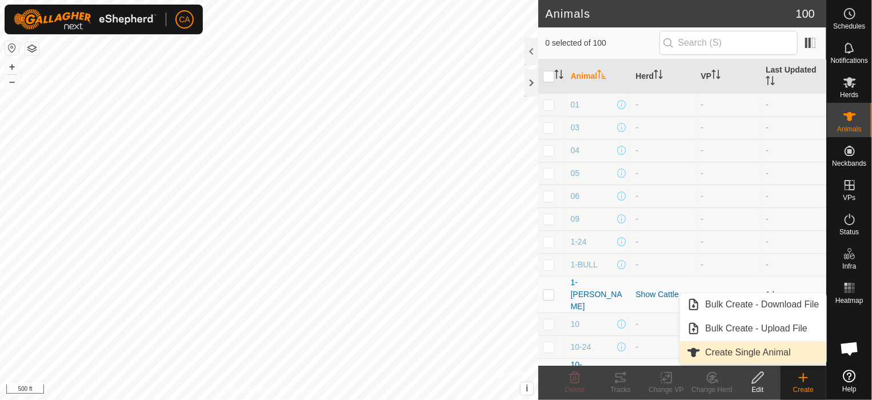
click at [764, 350] on link "Create Single Animal" at bounding box center [753, 352] width 146 height 23
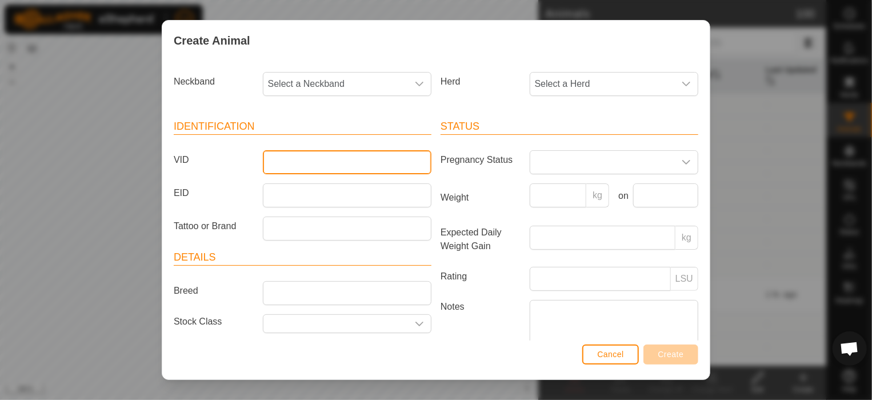
click at [282, 160] on input "VID" at bounding box center [347, 162] width 169 height 24
type input "h"
type input "[PERSON_NAME]"
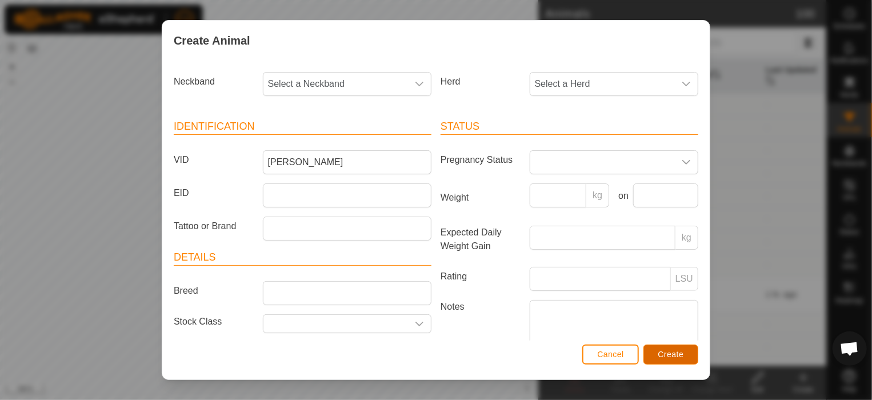
click at [668, 356] on span "Create" at bounding box center [671, 354] width 26 height 9
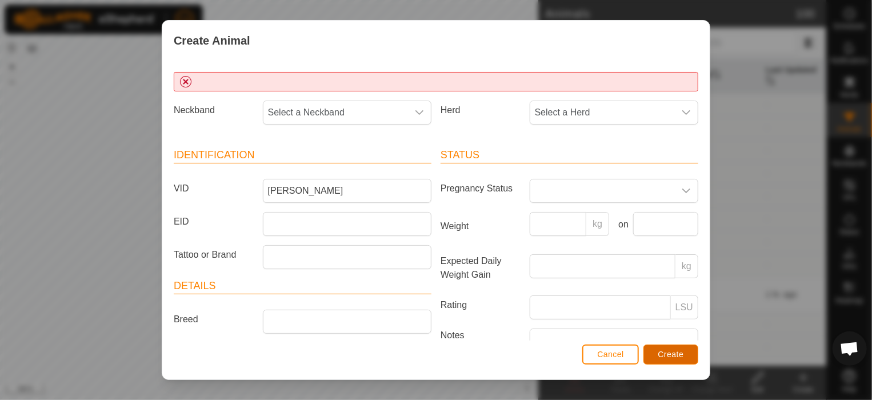
click at [672, 359] on button "Create" at bounding box center [670, 354] width 55 height 20
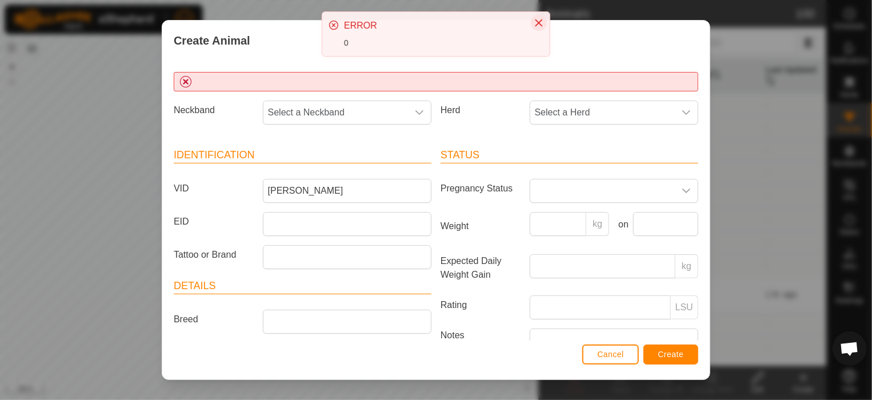
click at [539, 23] on icon "Close" at bounding box center [538, 22] width 7 height 7
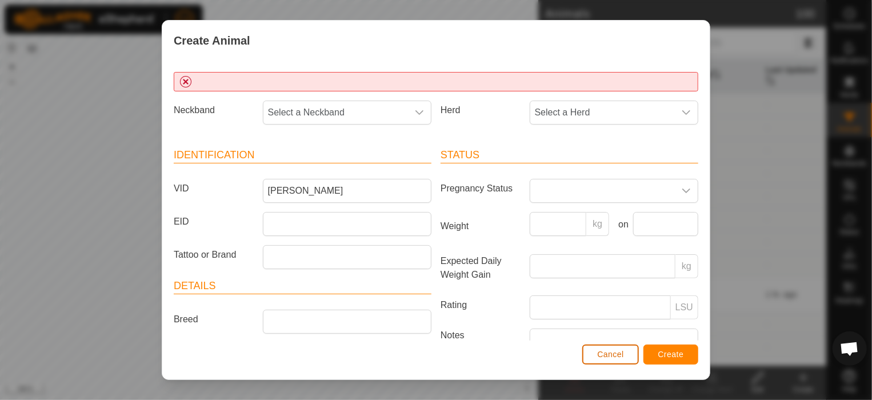
click at [604, 351] on span "Cancel" at bounding box center [610, 354] width 27 height 9
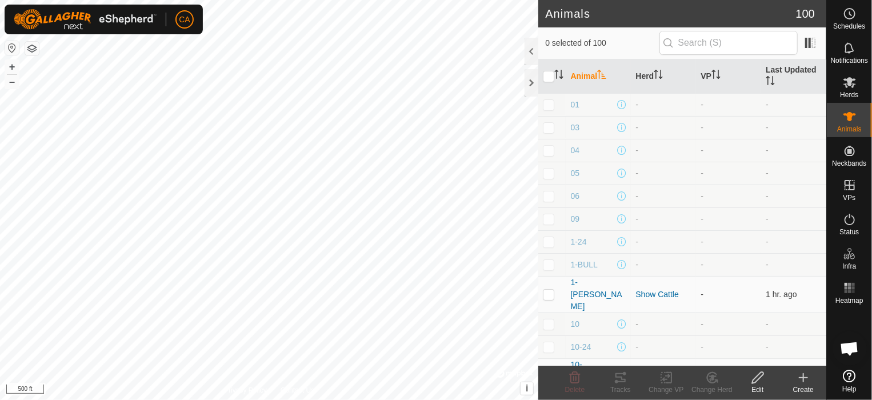
click at [802, 381] on icon at bounding box center [803, 378] width 14 height 14
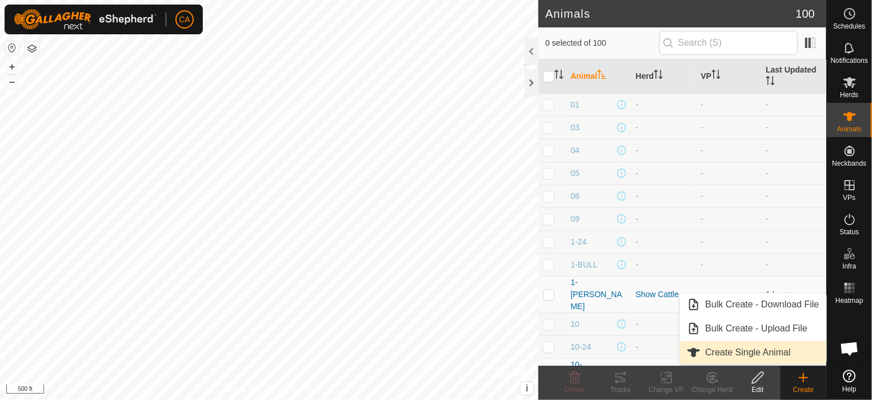
click at [753, 352] on link "Create Single Animal" at bounding box center [753, 352] width 146 height 23
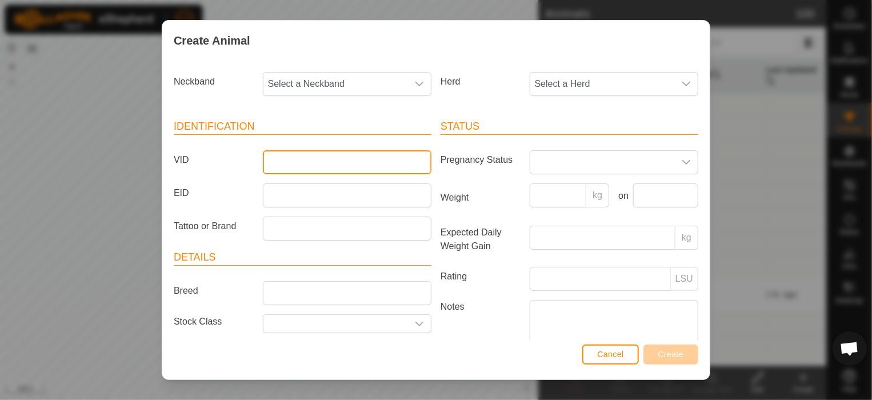
click at [372, 157] on input "VID" at bounding box center [347, 162] width 169 height 24
type input "[PERSON_NAME]"
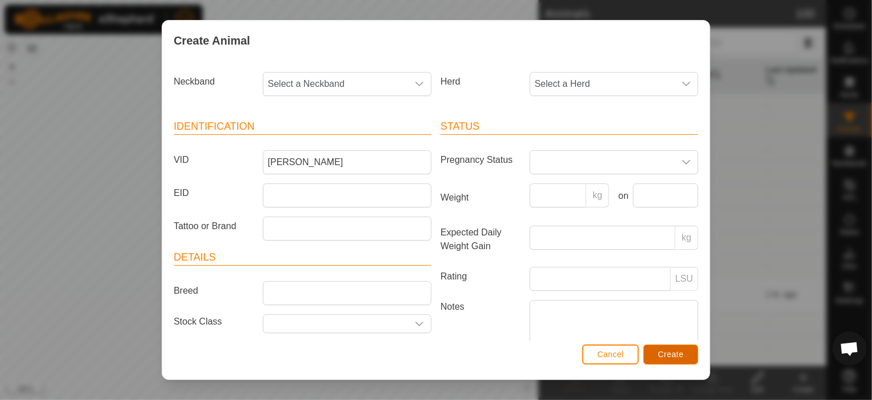
click at [676, 357] on span "Create" at bounding box center [671, 354] width 26 height 9
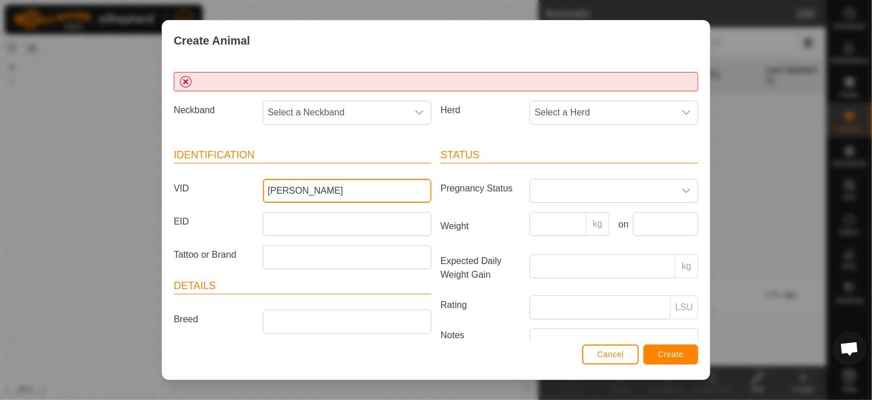
click at [322, 184] on input "[PERSON_NAME]" at bounding box center [347, 191] width 169 height 24
click at [612, 356] on span "Cancel" at bounding box center [610, 354] width 27 height 9
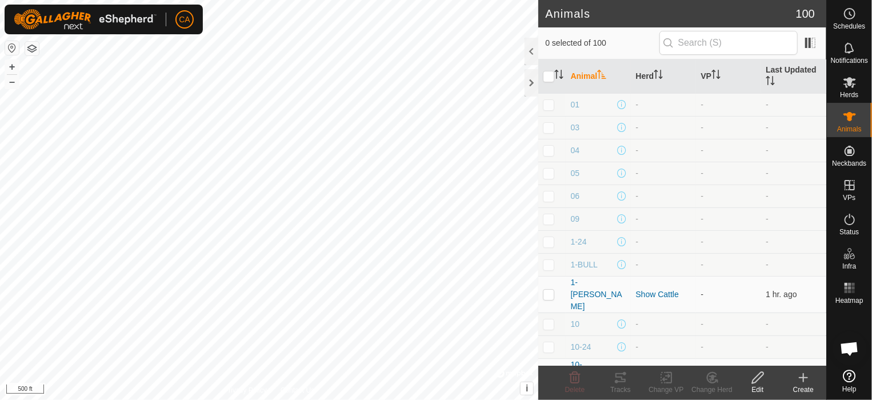
click at [807, 378] on icon at bounding box center [803, 378] width 8 height 0
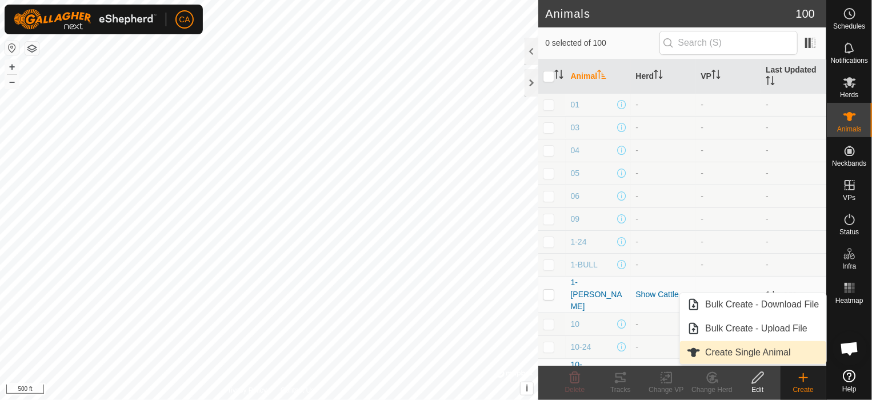
click at [759, 349] on link "Create Single Animal" at bounding box center [753, 352] width 146 height 23
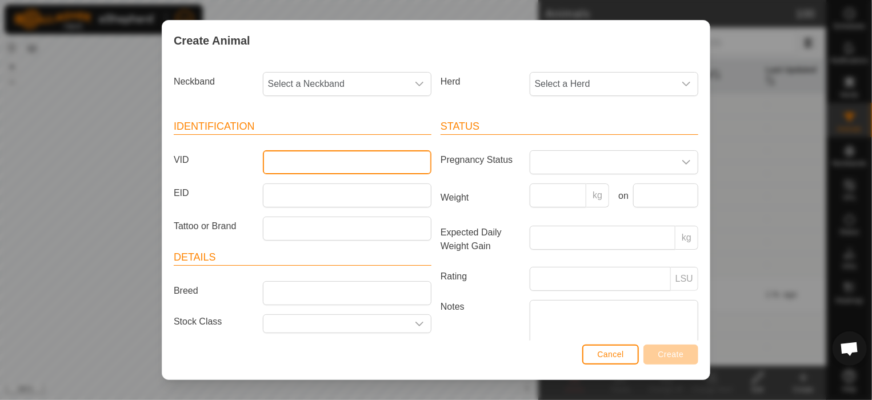
click at [328, 159] on input "VID" at bounding box center [347, 162] width 169 height 24
type input "[PERSON_NAME]"
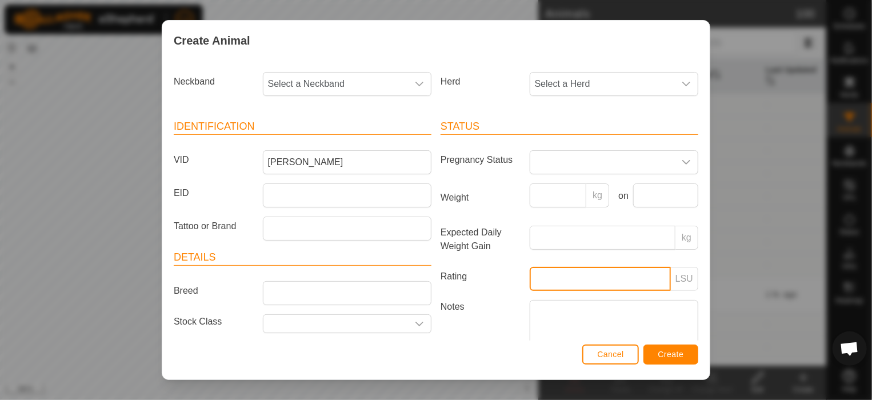
click at [605, 275] on input "Rating" at bounding box center [600, 279] width 141 height 24
drag, startPoint x: 605, startPoint y: 275, endPoint x: 605, endPoint y: 283, distance: 7.4
click at [605, 283] on input "Rating" at bounding box center [600, 279] width 141 height 24
click at [673, 351] on span "Create" at bounding box center [671, 354] width 26 height 9
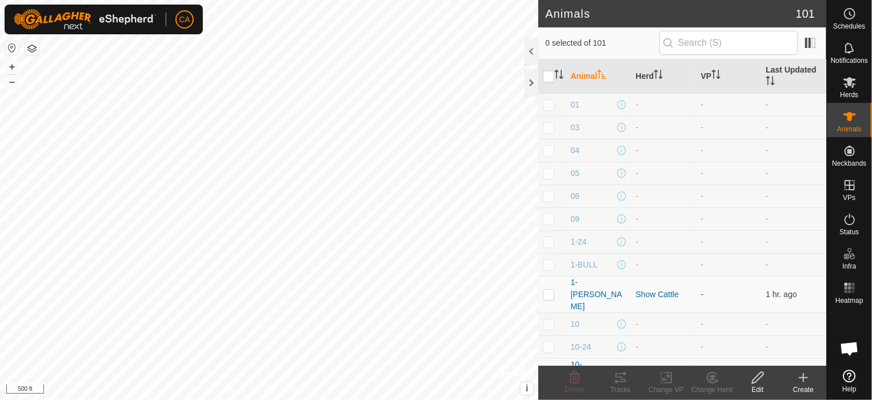
click at [801, 383] on icon at bounding box center [803, 378] width 14 height 14
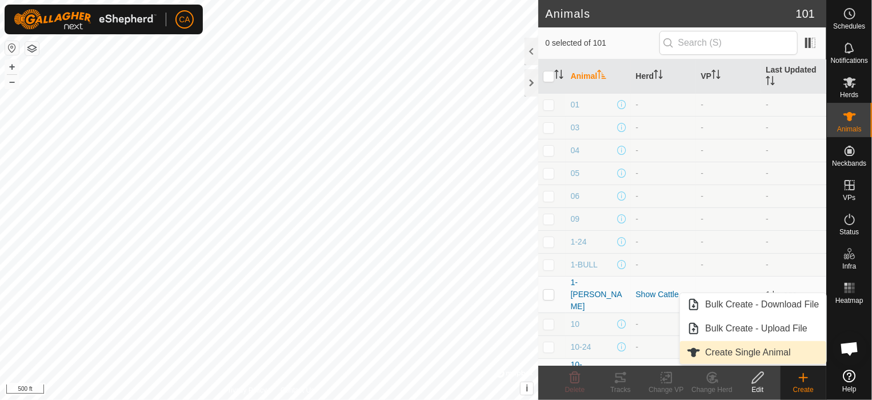
click at [765, 351] on link "Create Single Animal" at bounding box center [753, 352] width 146 height 23
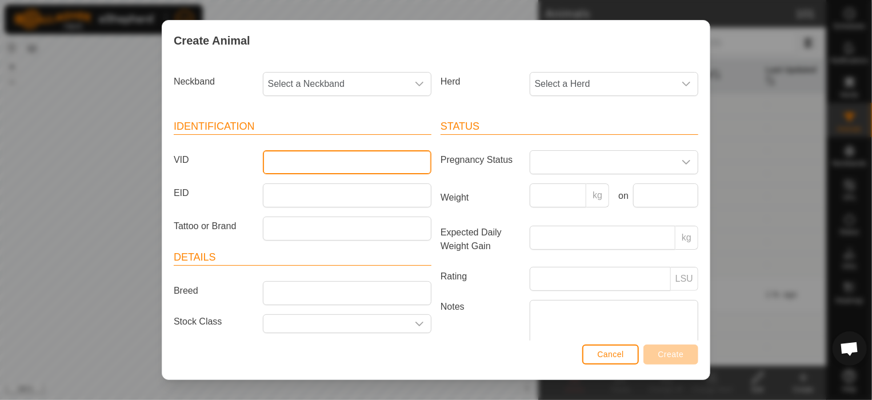
click at [338, 159] on input "VID" at bounding box center [347, 162] width 169 height 24
type input "24-TINK"
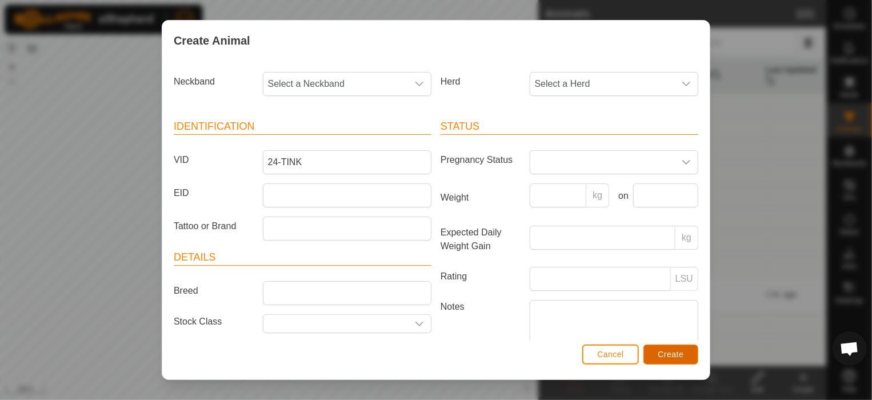
click at [673, 354] on span "Create" at bounding box center [671, 354] width 26 height 9
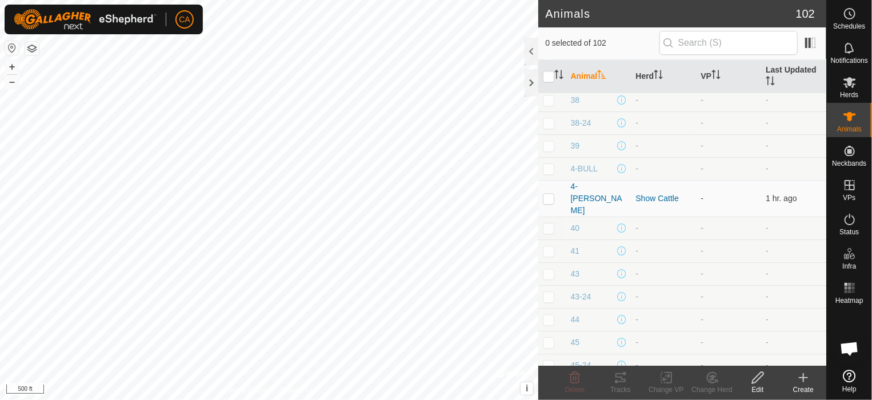
scroll to position [2071, 0]
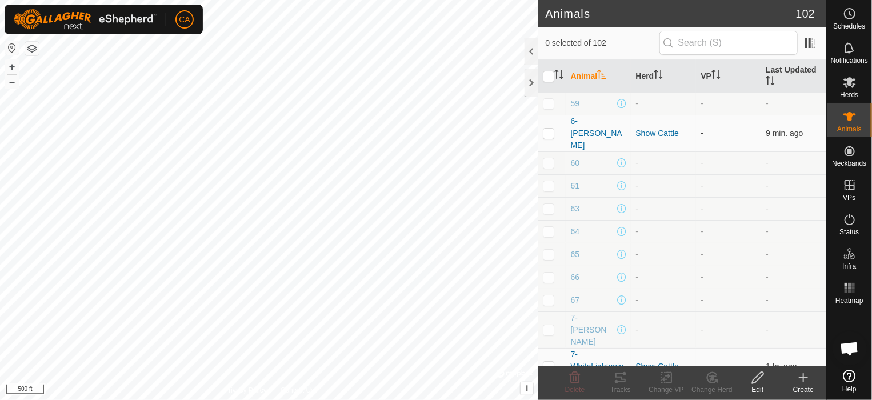
checkbox input "true"
click at [756, 383] on icon at bounding box center [758, 378] width 14 height 14
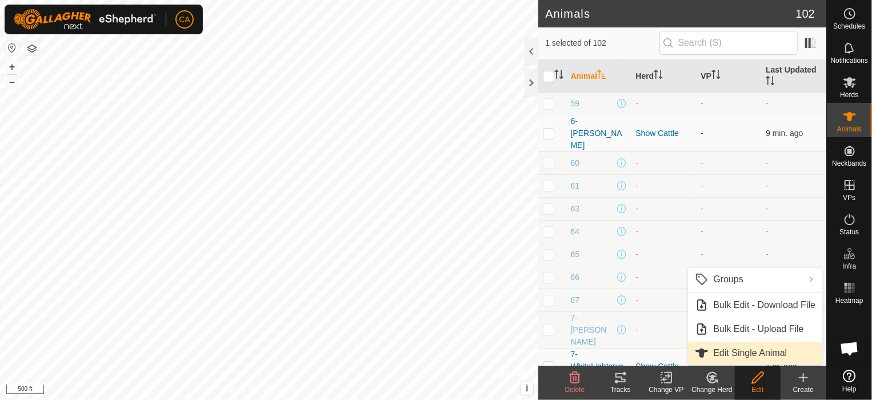
click at [748, 346] on link "Edit Single Animal" at bounding box center [755, 353] width 134 height 23
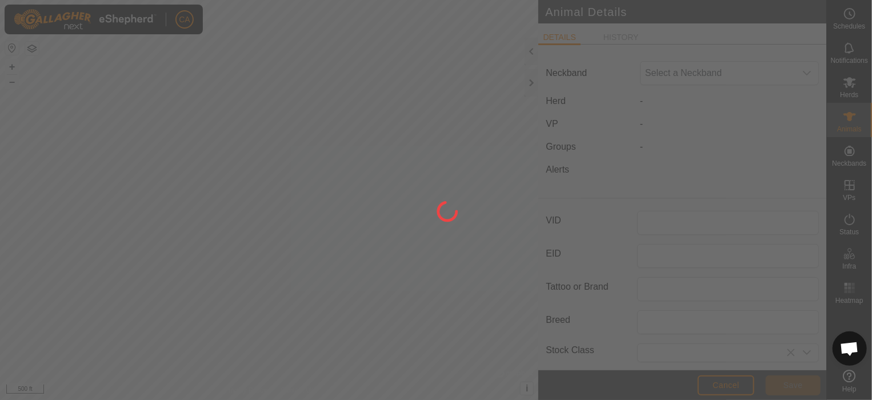
type input "[PERSON_NAME]"
type input "0"
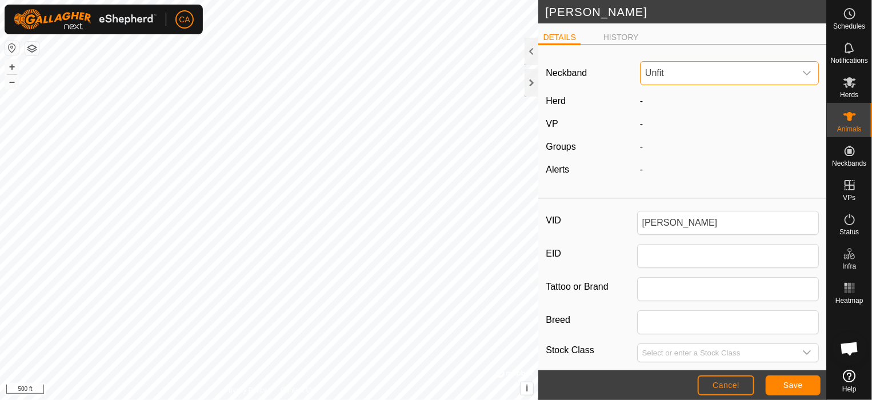
click at [680, 69] on span "Unfit" at bounding box center [717, 73] width 155 height 23
type input "12363"
click at [675, 131] on li "1236377306" at bounding box center [727, 132] width 172 height 23
click at [792, 382] on span "Save" at bounding box center [792, 384] width 19 height 9
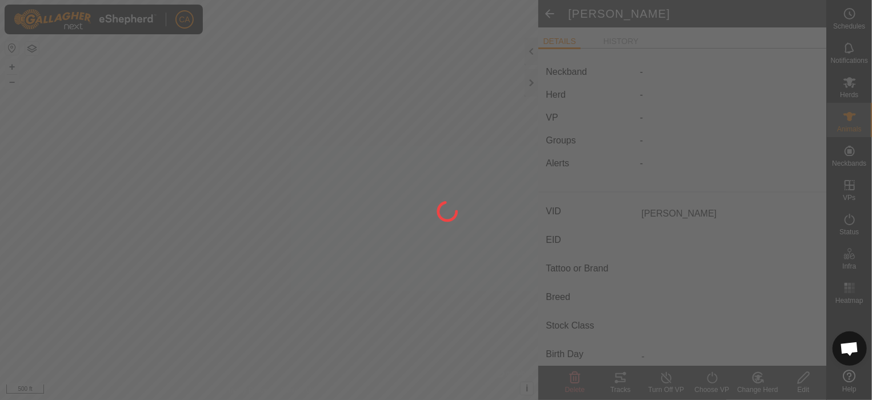
type input "-"
type input "0 kg"
type input "-"
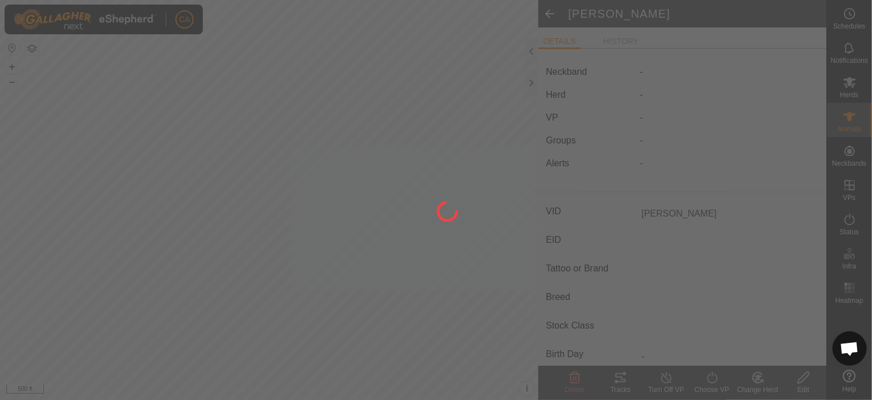
type input "-"
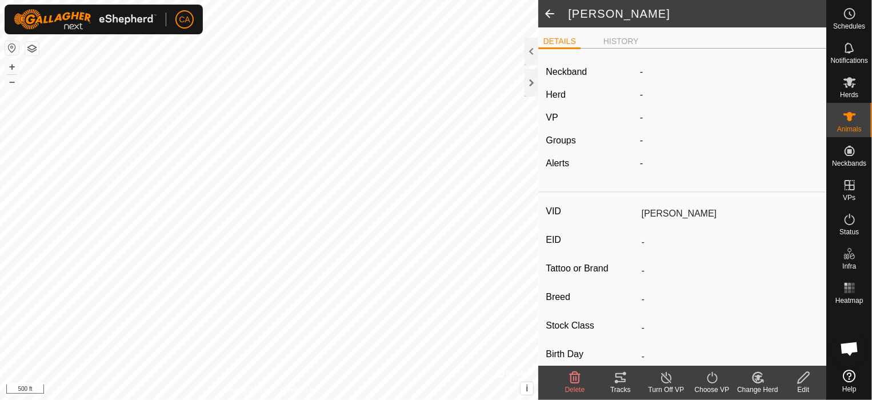
click at [757, 379] on icon at bounding box center [758, 378] width 8 height 6
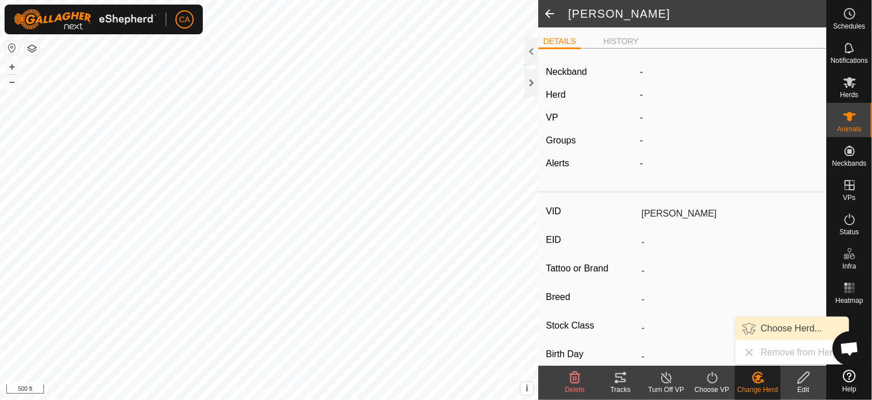
click at [792, 328] on link "Choose Herd..." at bounding box center [791, 328] width 113 height 23
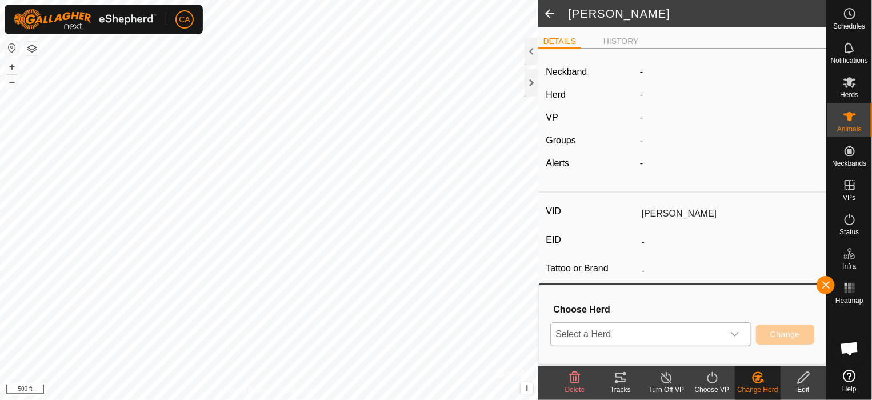
click at [727, 327] on div "dropdown trigger" at bounding box center [734, 334] width 23 height 23
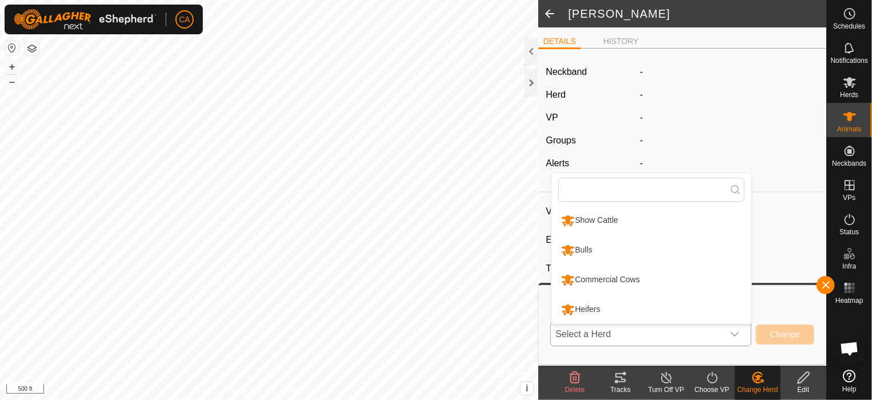
click at [634, 218] on li "Show Cattle" at bounding box center [651, 220] width 200 height 29
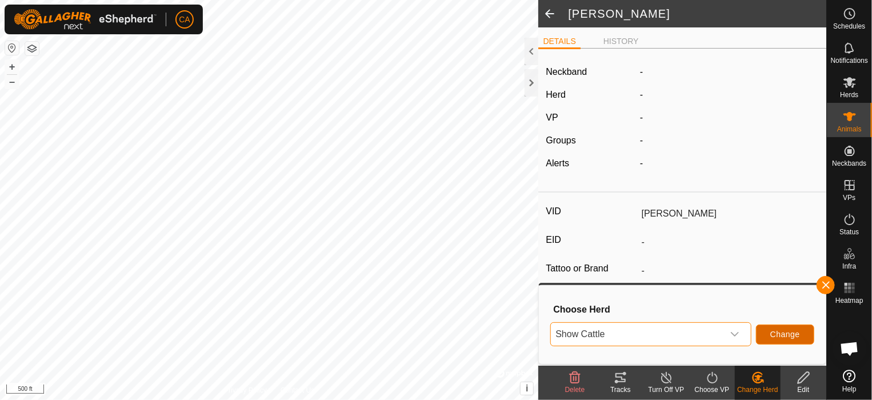
click at [798, 332] on span "Change" at bounding box center [785, 334] width 30 height 9
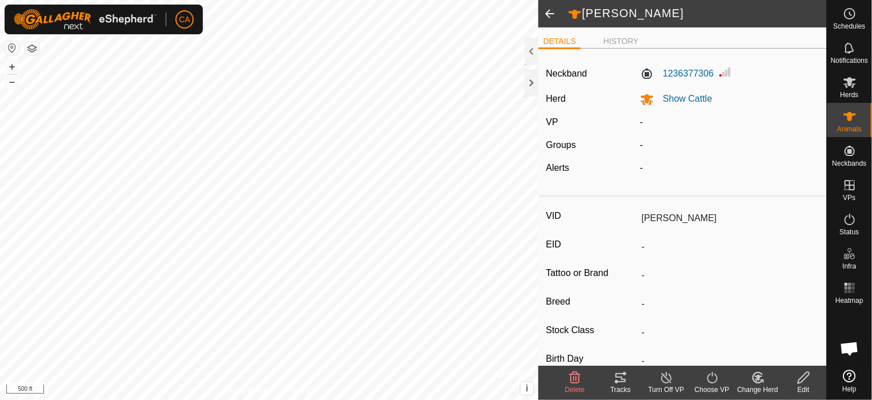
click at [549, 13] on span at bounding box center [549, 13] width 23 height 27
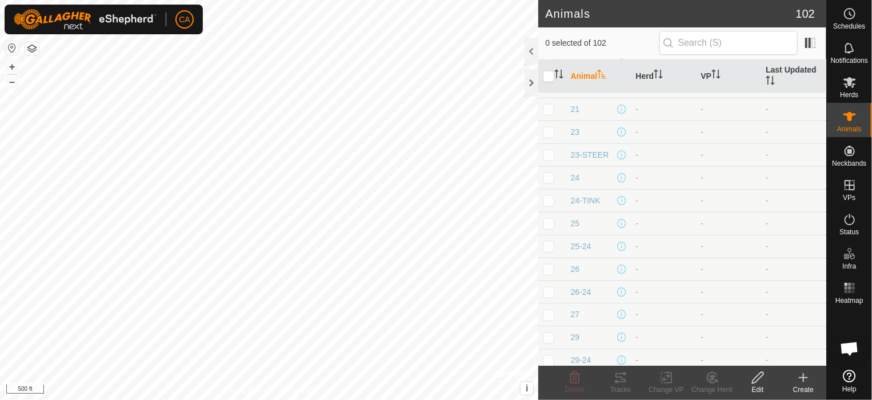
scroll to position [849, 0]
click at [547, 197] on p-checkbox at bounding box center [548, 201] width 11 height 9
checkbox input "true"
click at [752, 378] on icon at bounding box center [758, 378] width 14 height 14
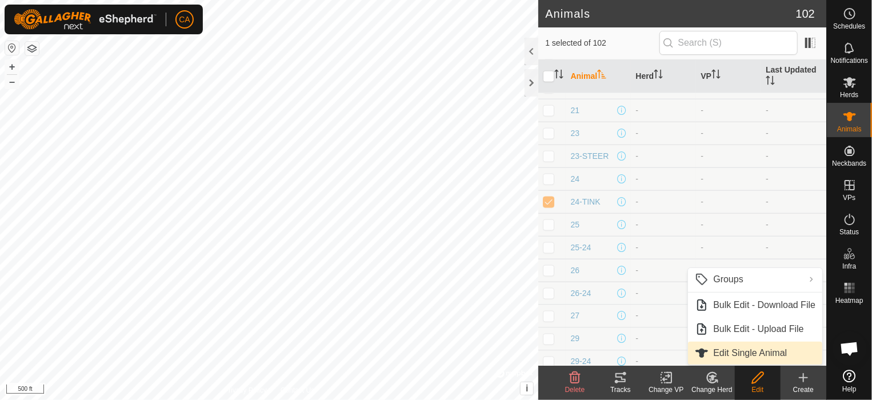
click at [765, 358] on link "Edit Single Animal" at bounding box center [755, 353] width 134 height 23
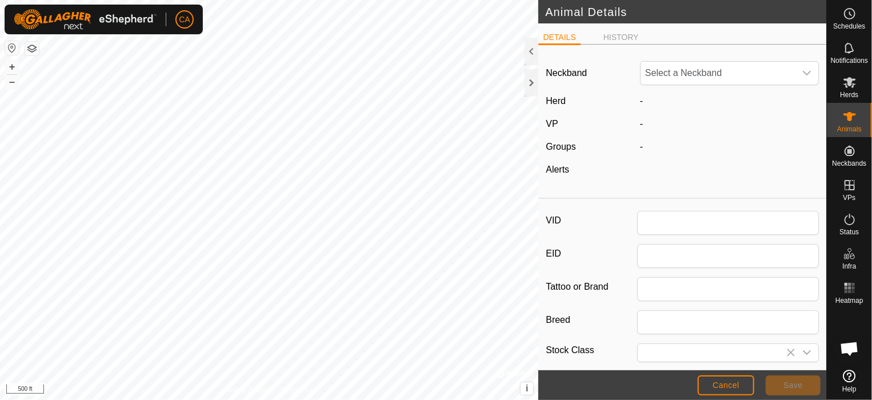
type input "24-TINK"
type input "0"
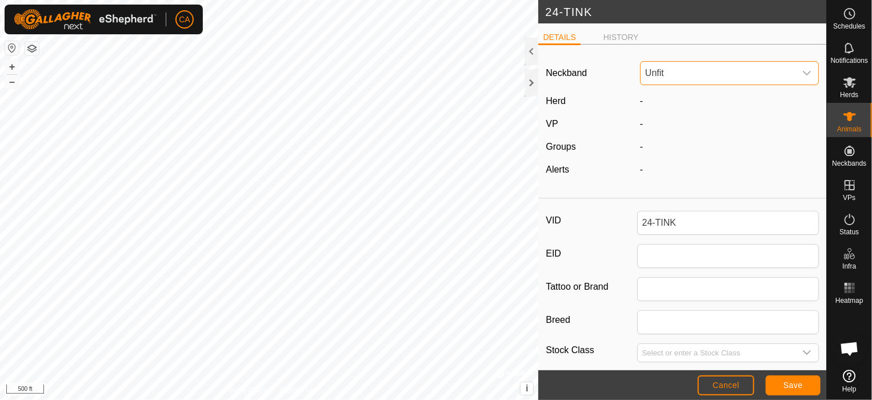
click at [684, 82] on span "Unfit" at bounding box center [717, 73] width 155 height 23
type input "0488"
click at [690, 127] on li "0488764513" at bounding box center [727, 132] width 172 height 23
click at [792, 381] on span "Save" at bounding box center [792, 384] width 19 height 9
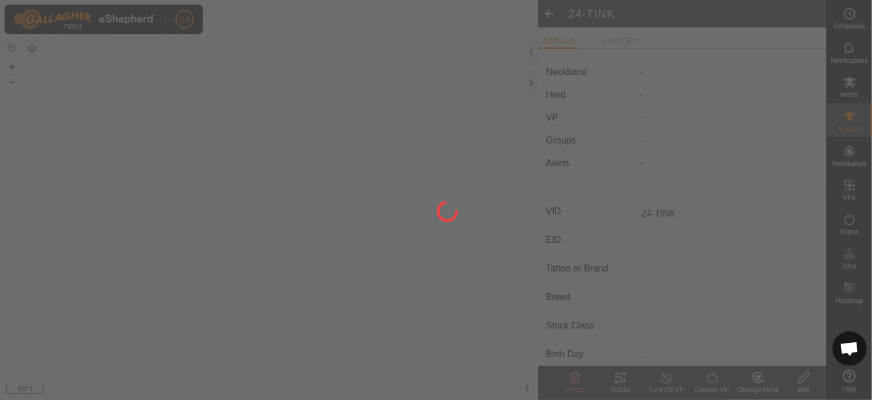
type input "-"
type input "0 kg"
type input "-"
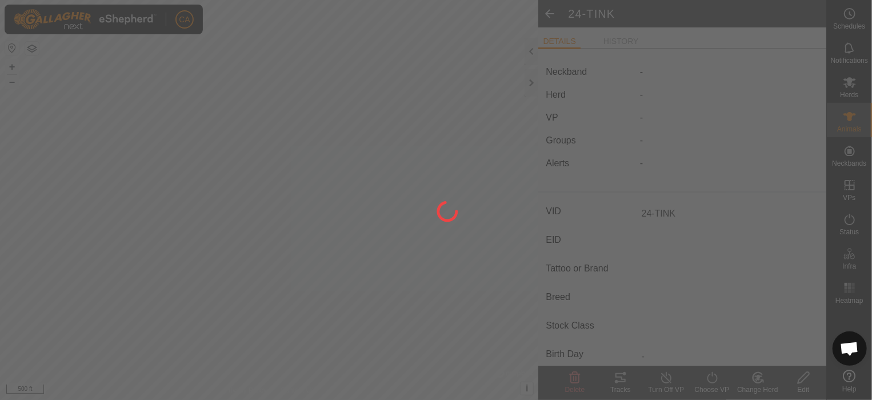
type input "-"
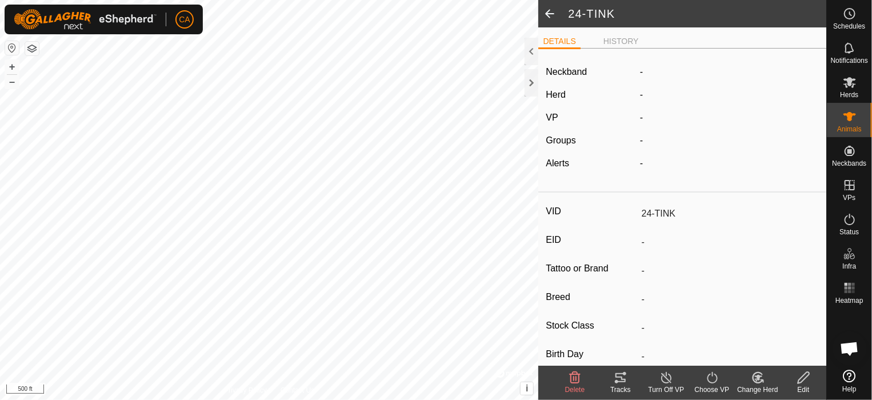
click at [751, 375] on icon at bounding box center [758, 378] width 14 height 14
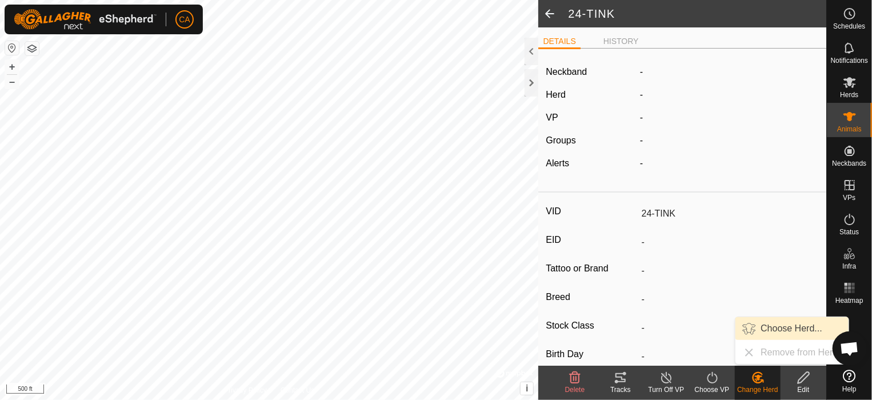
click at [770, 324] on link "Choose Herd..." at bounding box center [791, 328] width 113 height 23
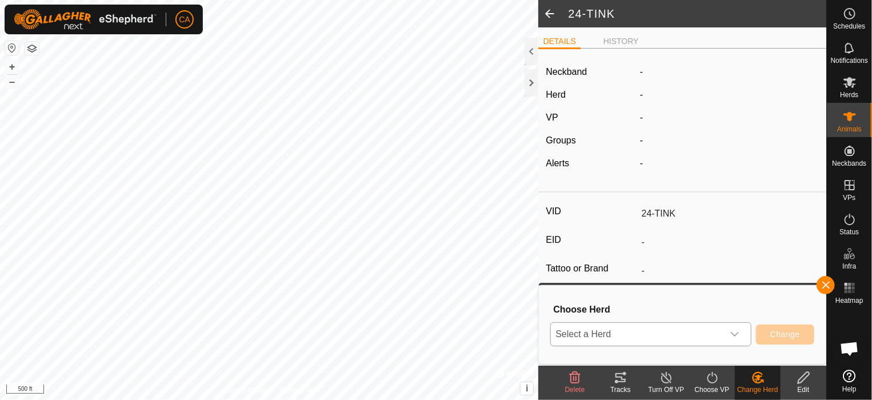
click at [735, 335] on icon "dropdown trigger" at bounding box center [735, 334] width 8 height 5
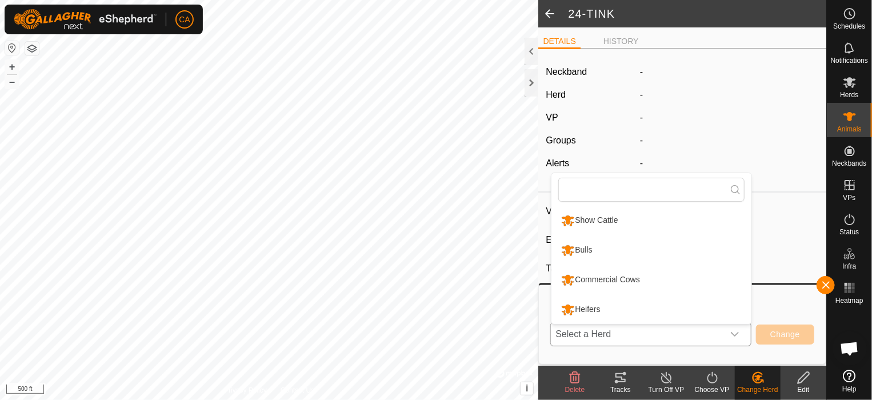
click at [628, 221] on li "Show Cattle" at bounding box center [651, 220] width 200 height 29
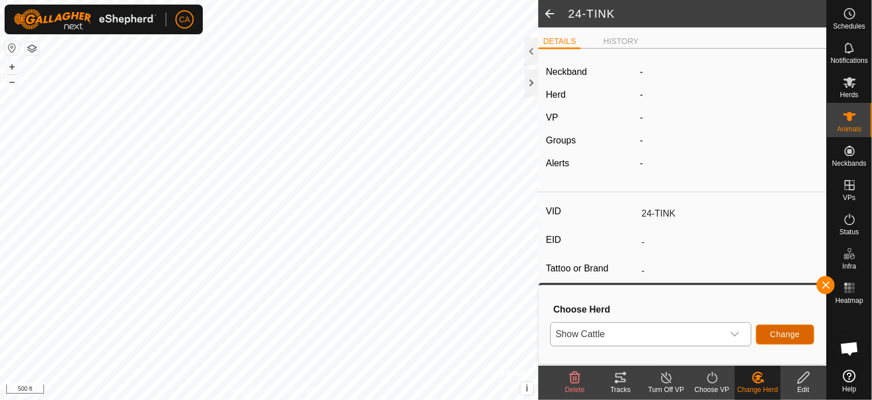
click at [777, 332] on span "Change" at bounding box center [785, 334] width 30 height 9
